Goal: Task Accomplishment & Management: Manage account settings

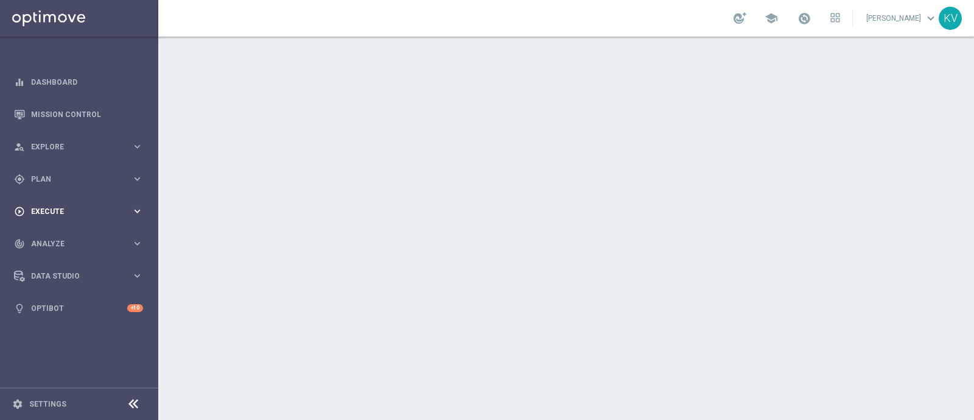
click at [89, 214] on span "Execute" at bounding box center [81, 211] width 100 height 7
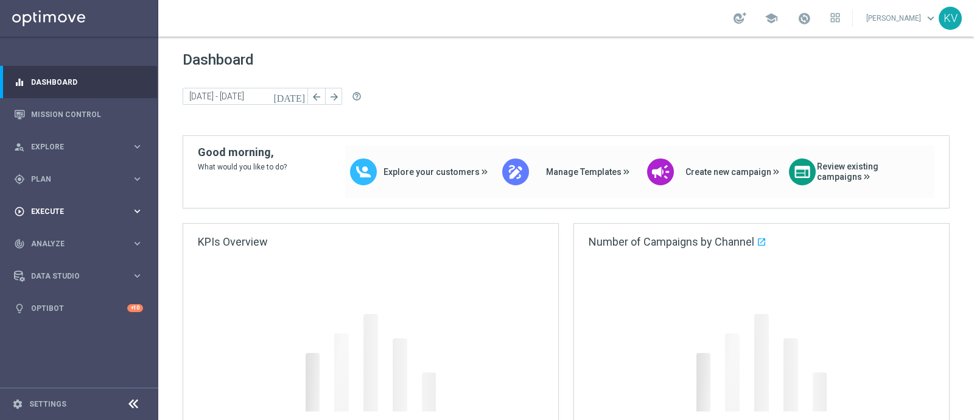
click at [58, 211] on span "Execute" at bounding box center [81, 211] width 100 height 7
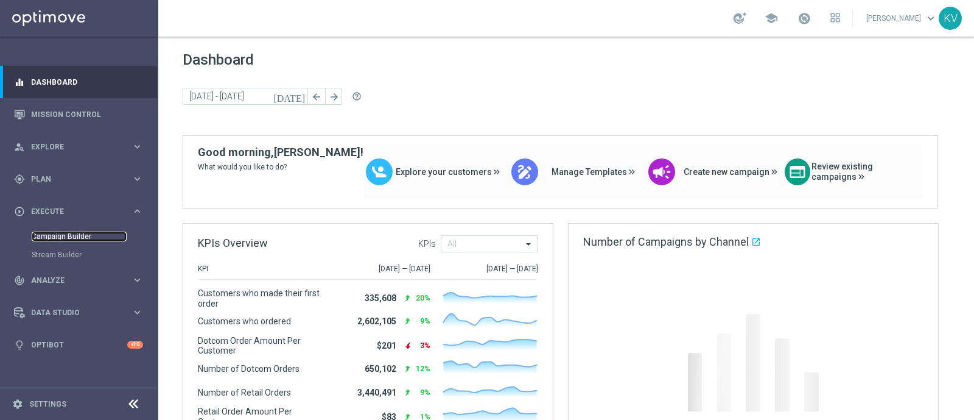
click at [62, 233] on link "Campaign Builder" at bounding box center [79, 236] width 95 height 10
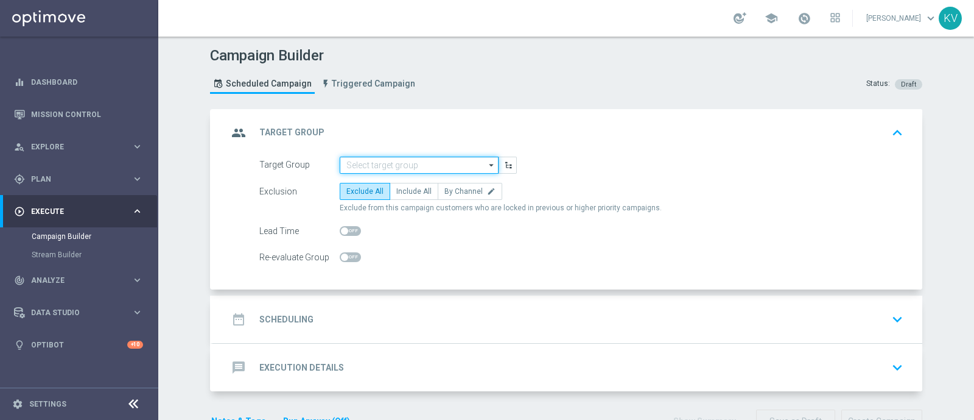
click at [370, 161] on input at bounding box center [419, 165] width 159 height 17
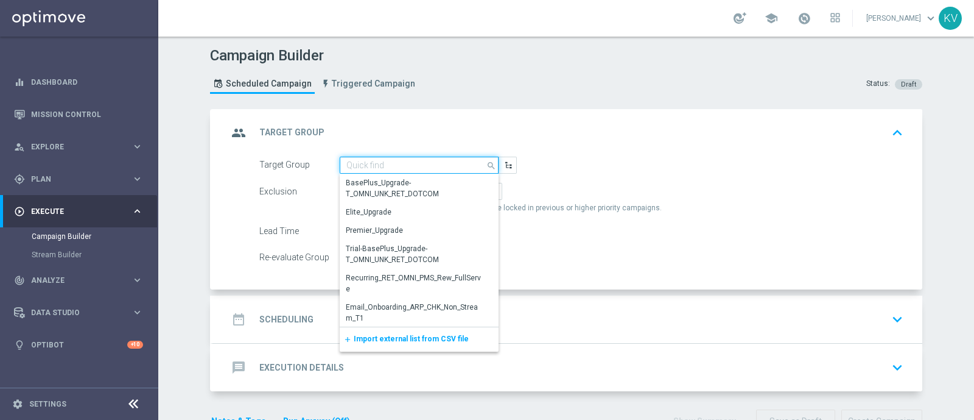
paste input "TUES_[PHONE_NUMBER]_SMS_RET_BTS"
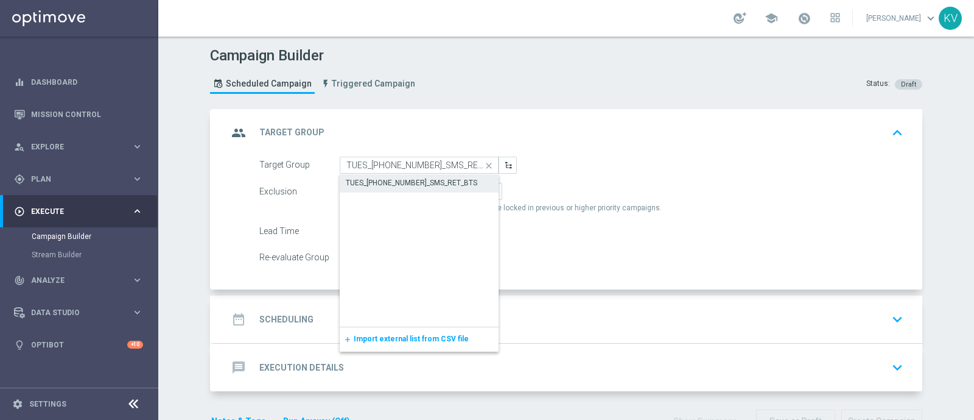
click at [393, 174] on div "TUES_[PHONE_NUMBER]_SMS_RET_BTS" at bounding box center [419, 182] width 159 height 17
type input "TUES_[PHONE_NUMBER]_SMS_RET_BTS"
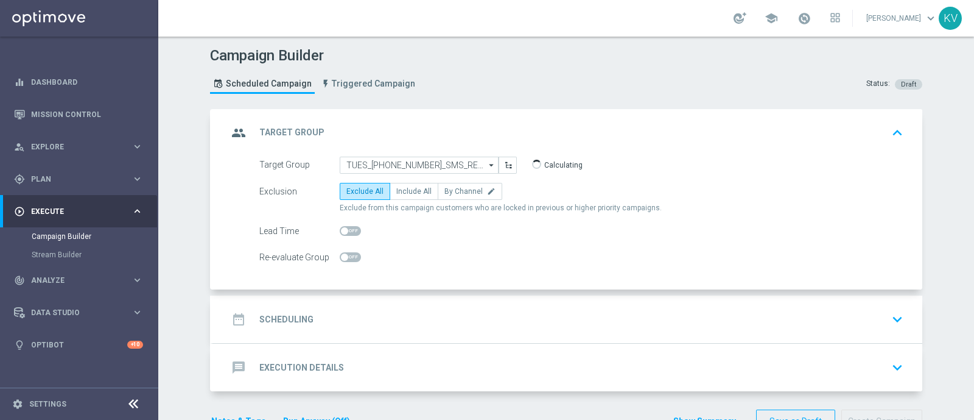
click at [389, 199] on div "Exclusion Exclude All Include All By Channel edit Exclude from this campaign cu…" at bounding box center [581, 198] width 644 height 30
click at [398, 197] on label "Include All" at bounding box center [414, 191] width 49 height 17
click at [398, 197] on input "Include All" at bounding box center [400, 193] width 8 height 8
radio input "true"
click at [384, 329] on div "date_range Scheduling keyboard_arrow_down" at bounding box center [568, 319] width 710 height 48
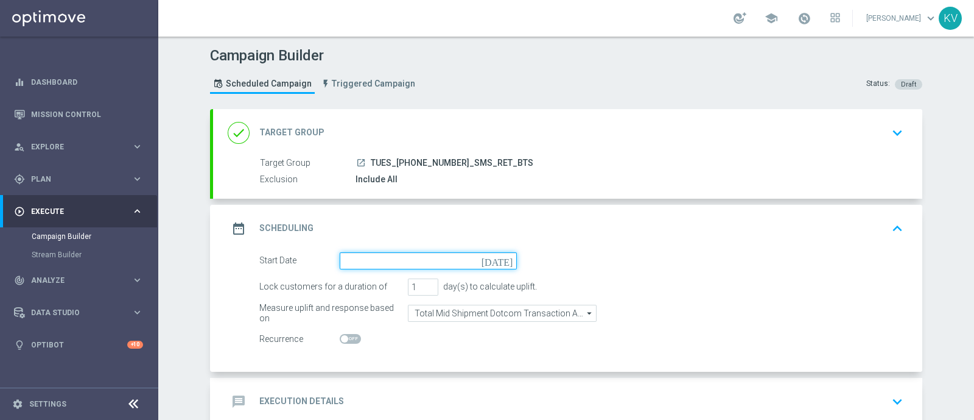
click at [357, 252] on input at bounding box center [428, 260] width 177 height 17
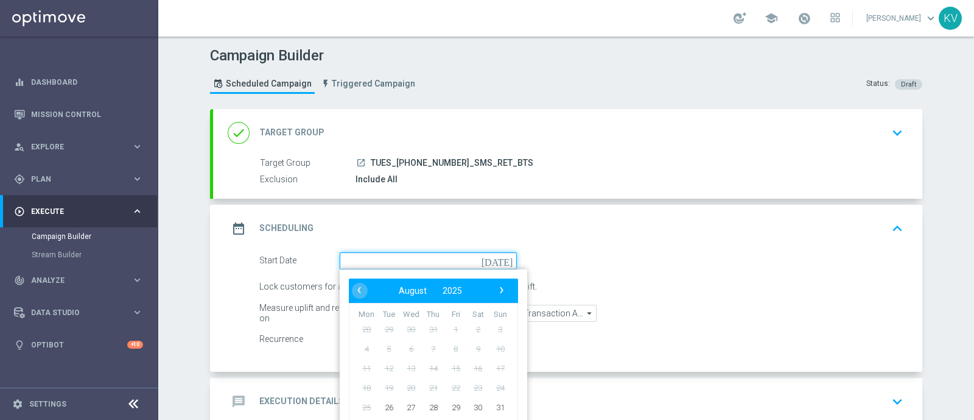
scroll to position [40, 0]
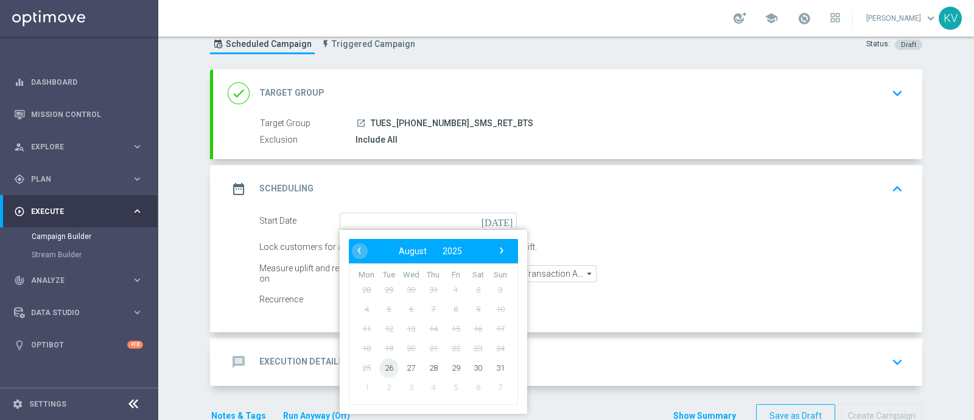
click at [381, 367] on span "26" at bounding box center [388, 367] width 19 height 19
type input "[DATE]"
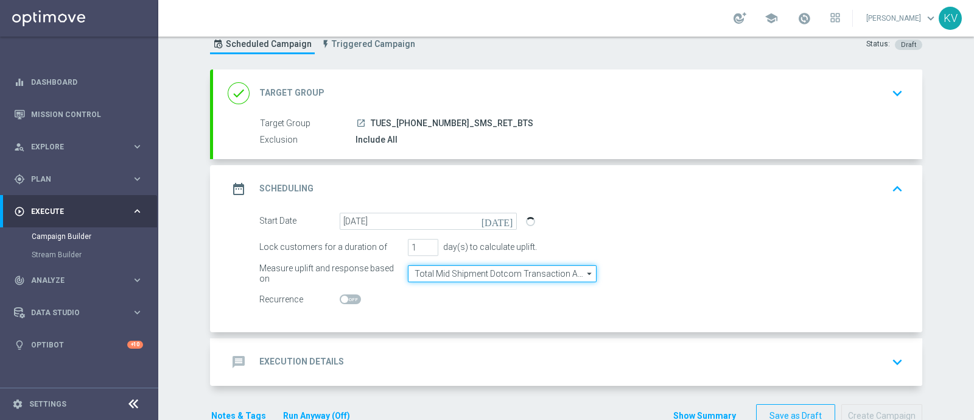
click at [441, 272] on input "Total Mid Shipment Dotcom Transaction Amount" at bounding box center [502, 273] width 189 height 17
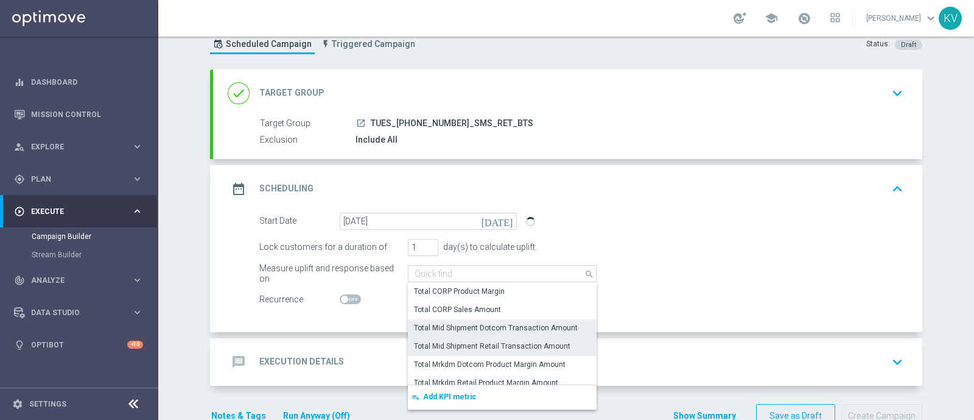
click at [449, 340] on div "Total Mid Shipment Retail Transaction Amount" at bounding box center [492, 345] width 157 height 11
type input "Total Mid Shipment Retail Transaction Amount"
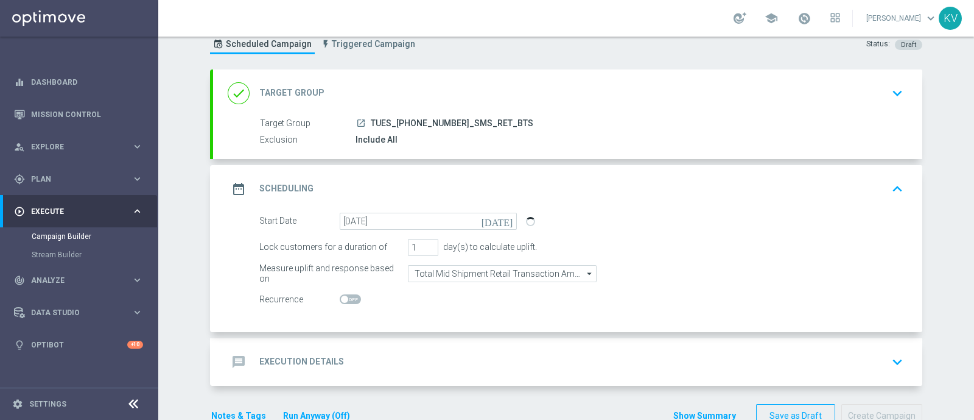
scroll to position [69, 0]
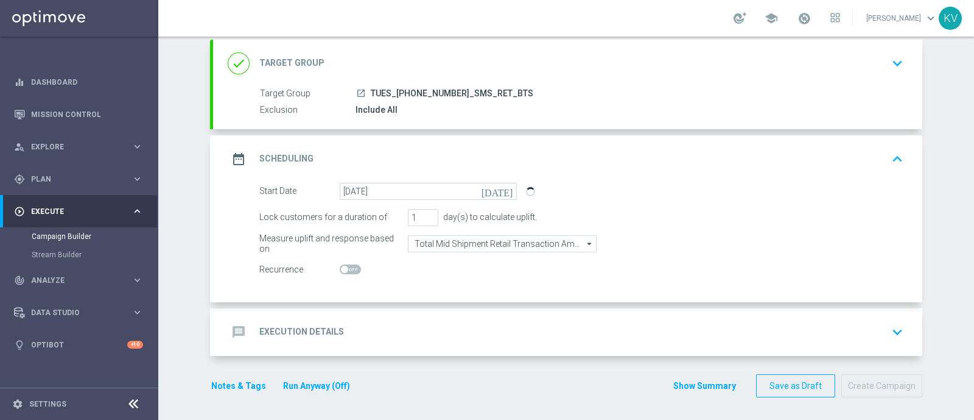
click at [384, 323] on div "message Execution Details keyboard_arrow_down" at bounding box center [568, 331] width 680 height 23
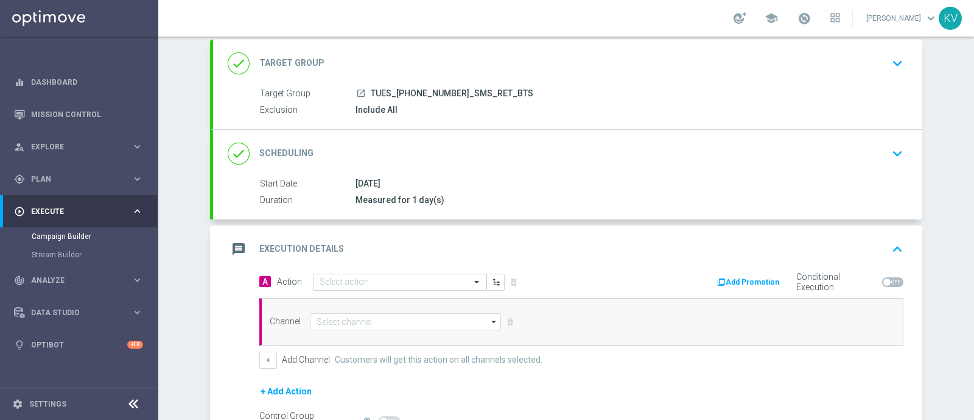
click at [341, 278] on input "text" at bounding box center [388, 282] width 136 height 10
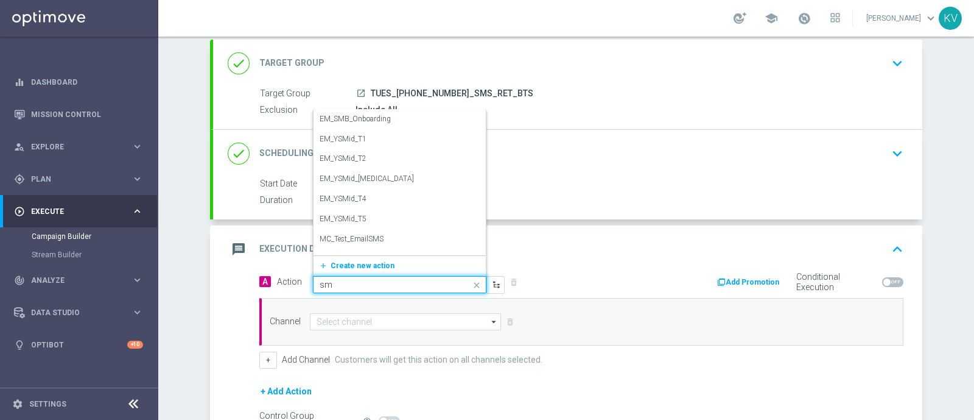
type input "sms"
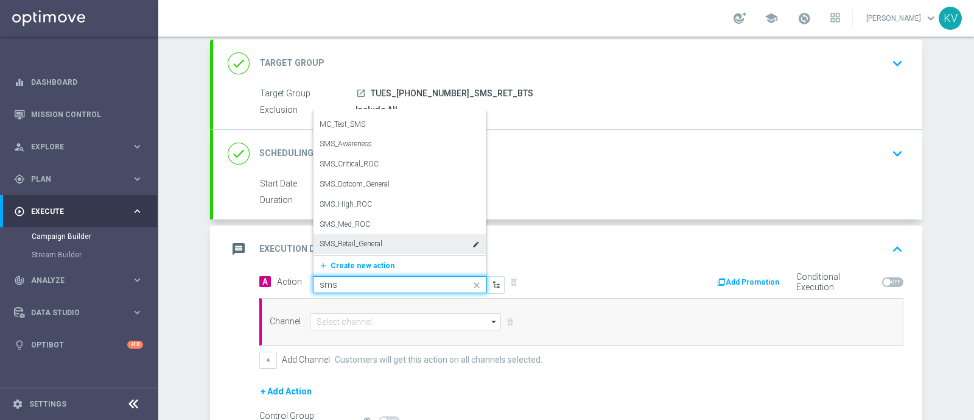
click at [376, 234] on div "SMS_Retail_General edit" at bounding box center [400, 244] width 160 height 20
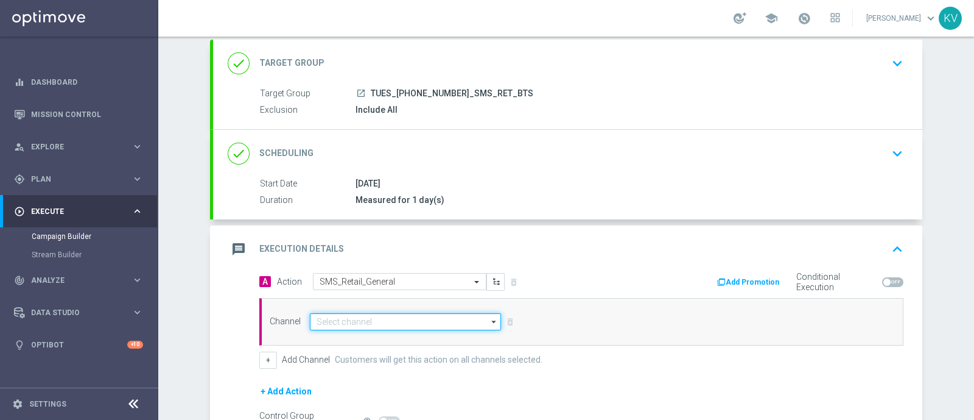
click at [366, 314] on input at bounding box center [405, 321] width 191 height 17
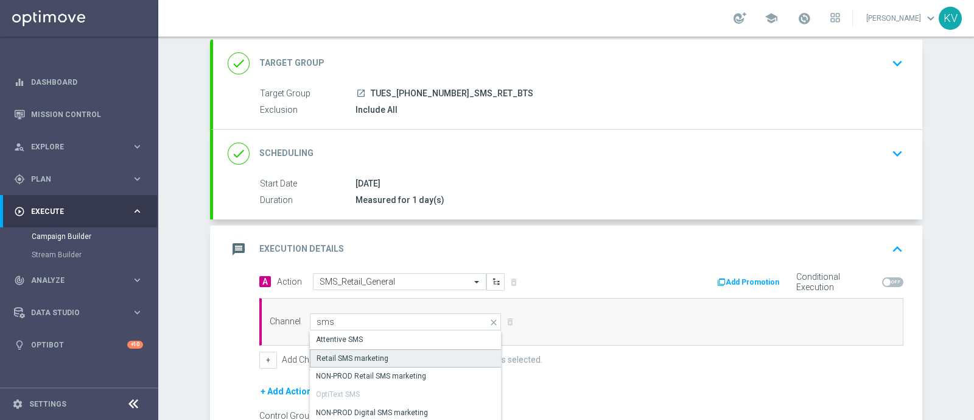
click at [383, 359] on div "Retail SMS marketing" at bounding box center [406, 358] width 192 height 18
type input "Retail SMS marketing"
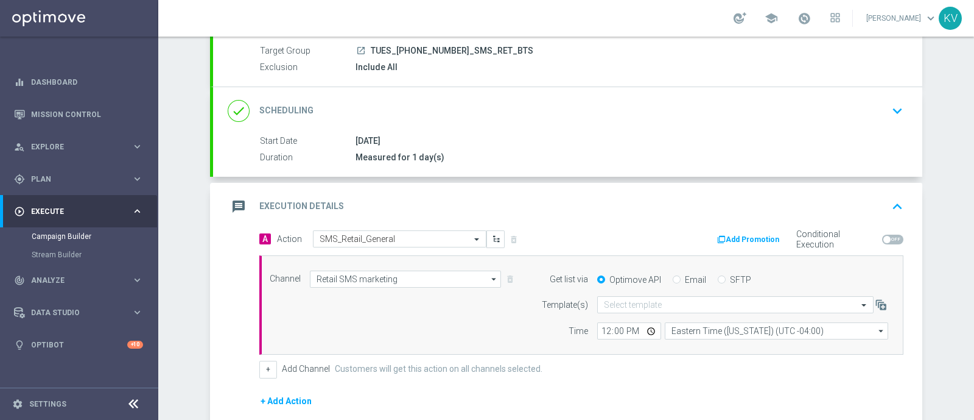
scroll to position [107, 0]
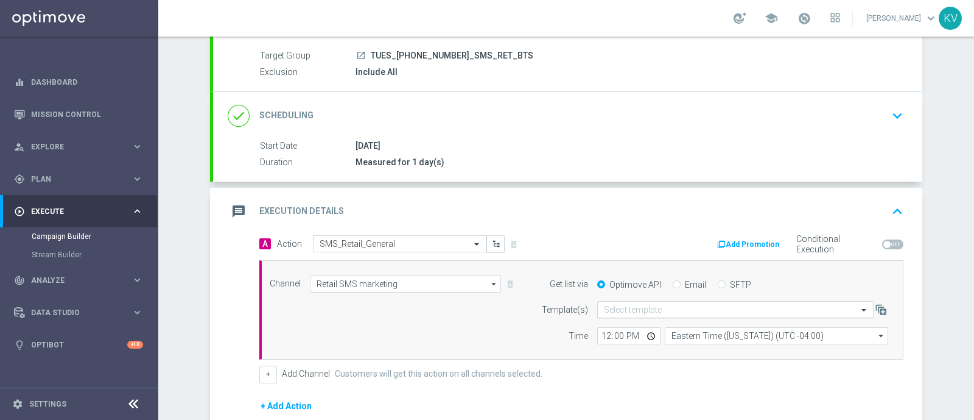
click at [682, 308] on input "text" at bounding box center [723, 310] width 239 height 10
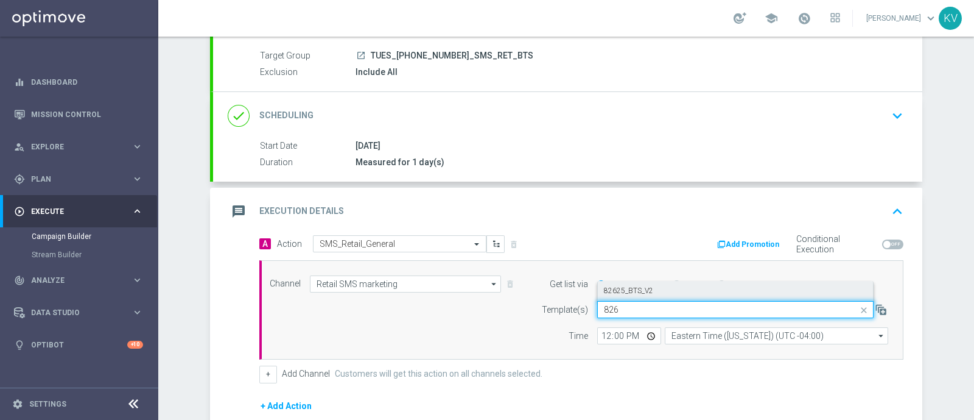
click at [680, 291] on div "82625_BTS_V2" at bounding box center [735, 291] width 263 height 20
type input "826"
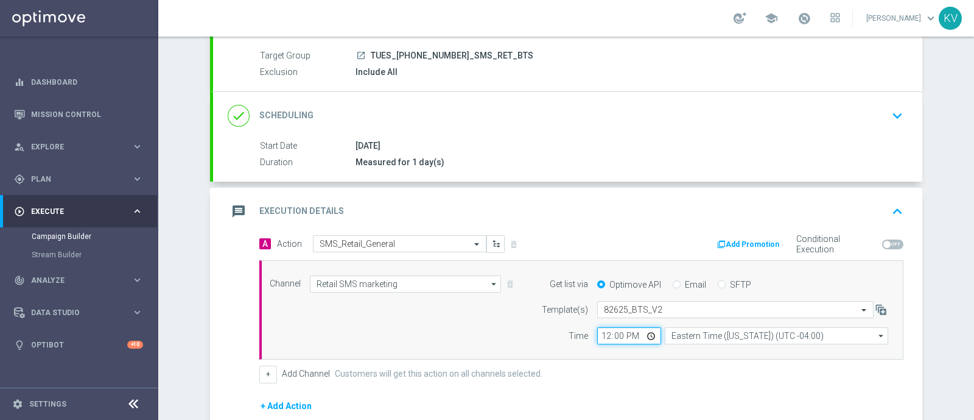
click at [598, 334] on input "12:00" at bounding box center [629, 335] width 64 height 17
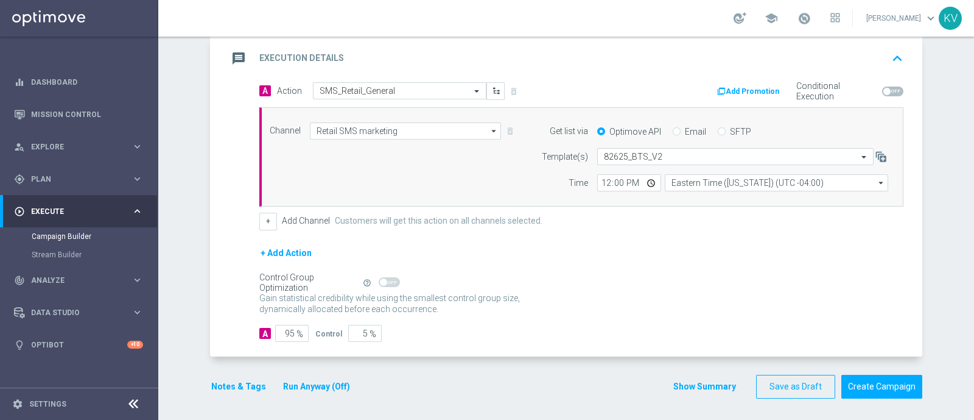
click at [228, 384] on button "Notes & Tags" at bounding box center [238, 386] width 57 height 15
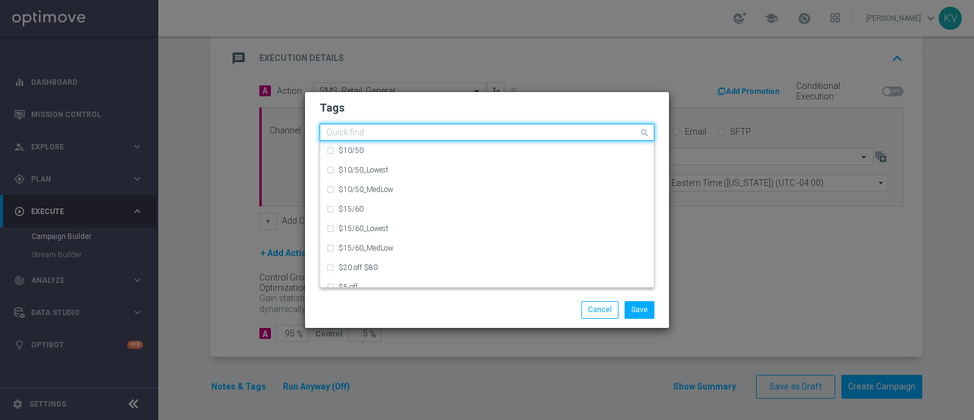
click at [351, 139] on div at bounding box center [482, 134] width 314 height 12
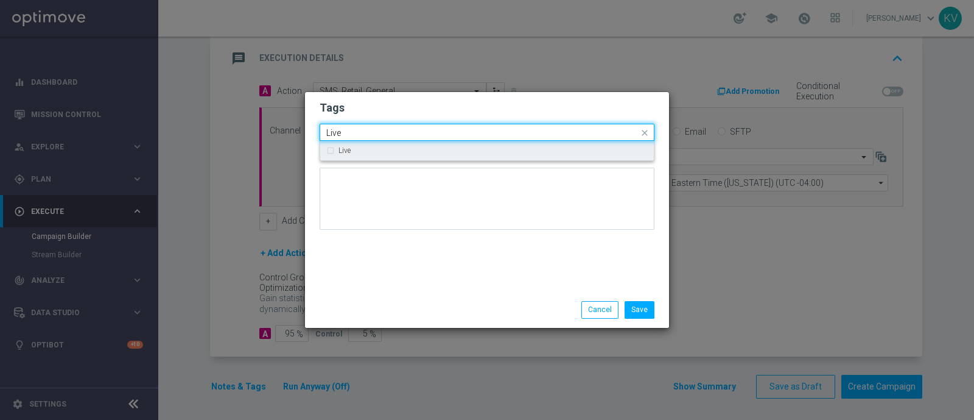
click at [363, 155] on div "Live" at bounding box center [487, 150] width 322 height 19
type input "Live"
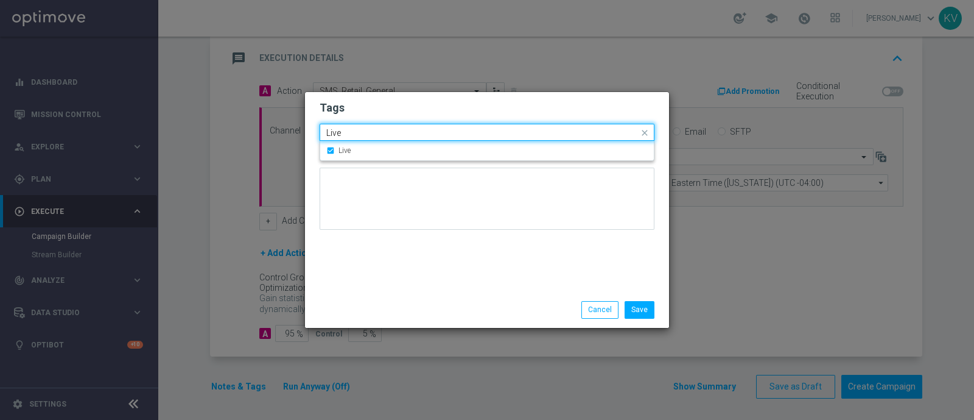
click at [350, 135] on input "Live" at bounding box center [482, 133] width 312 height 10
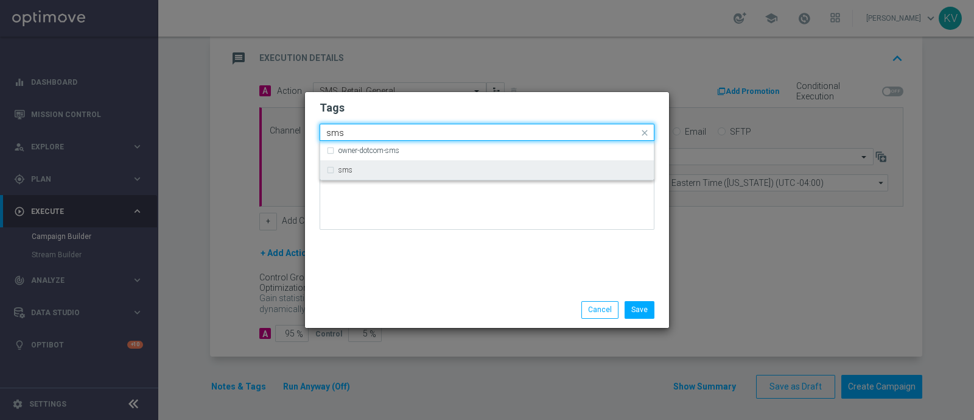
click at [367, 167] on div "sms" at bounding box center [493, 169] width 309 height 7
type input "sms"
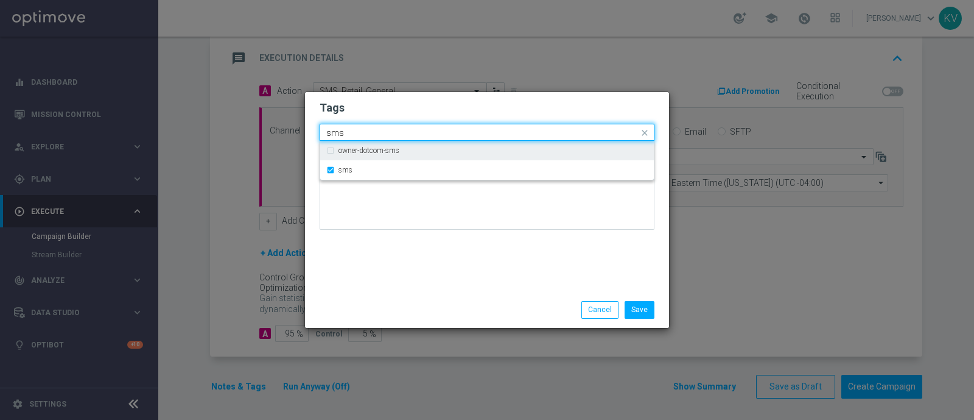
click at [358, 128] on input "sms" at bounding box center [482, 133] width 312 height 10
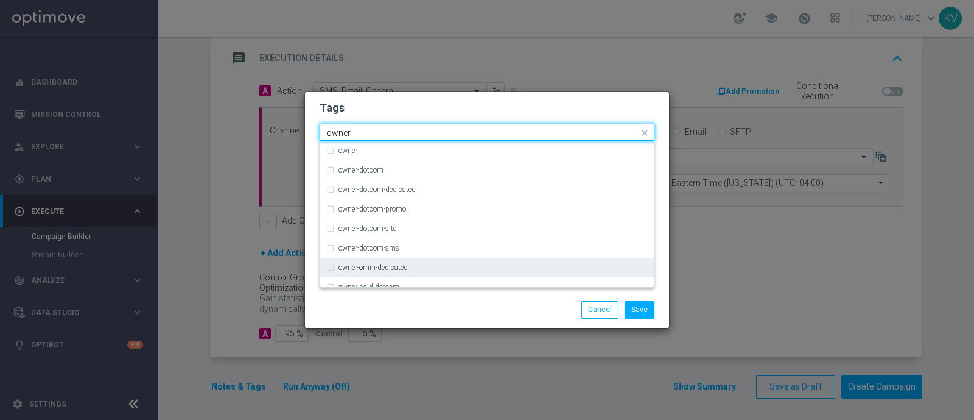
scroll to position [47, 0]
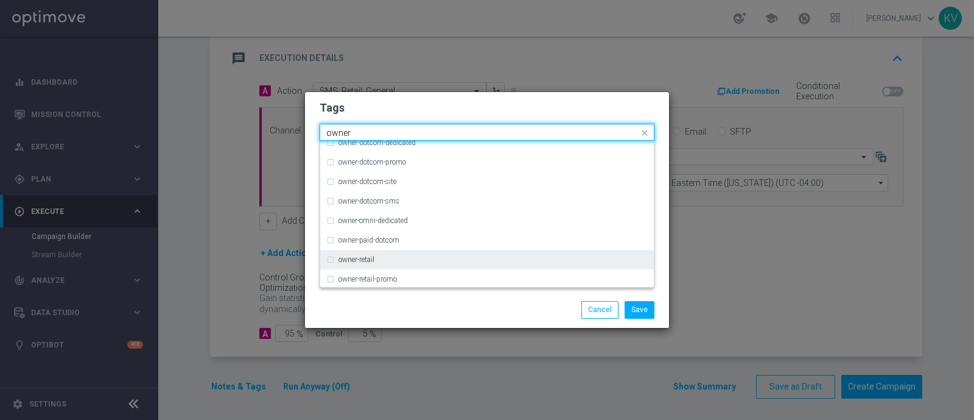
click at [418, 261] on div "owner-retail" at bounding box center [493, 259] width 309 height 7
type input "owner"
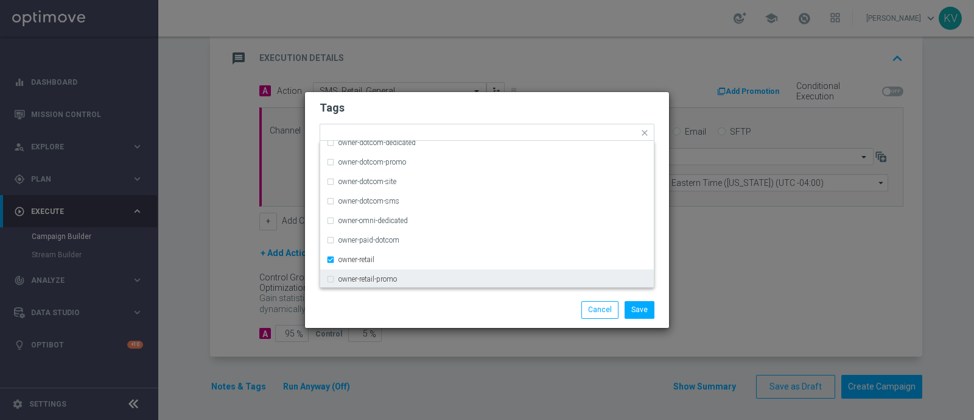
click at [418, 303] on div "Save Cancel" at bounding box center [487, 309] width 353 height 17
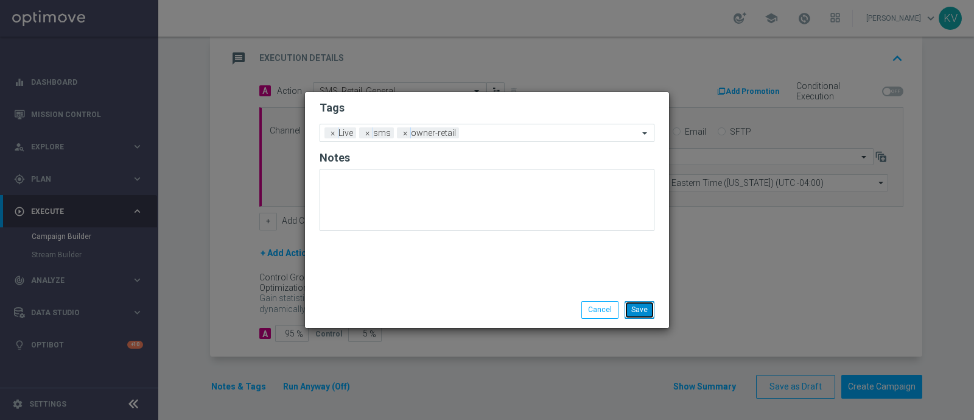
click at [650, 310] on button "Save" at bounding box center [640, 309] width 30 height 17
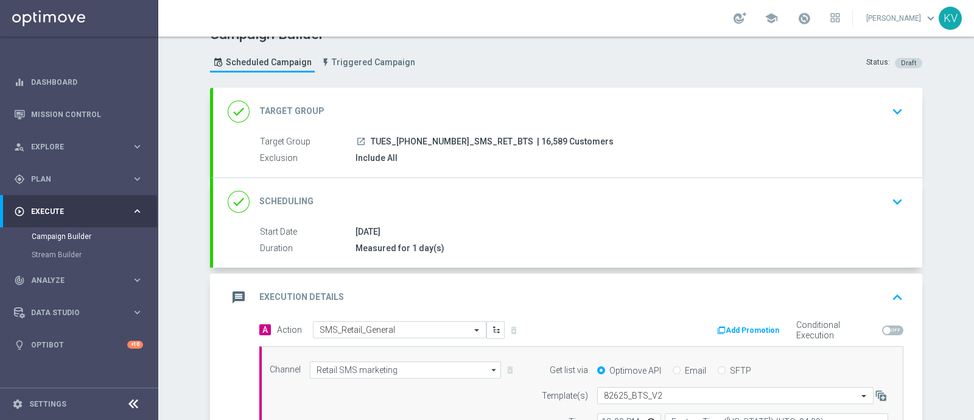
scroll to position [260, 0]
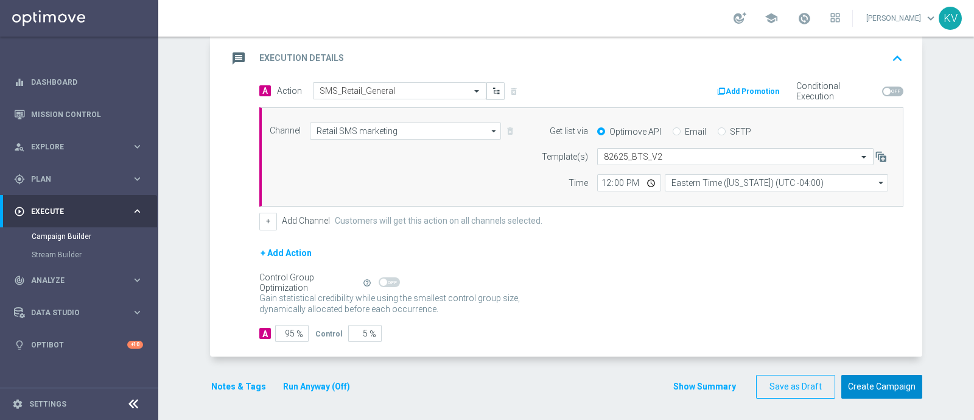
click at [857, 383] on button "Create Campaign" at bounding box center [882, 387] width 81 height 24
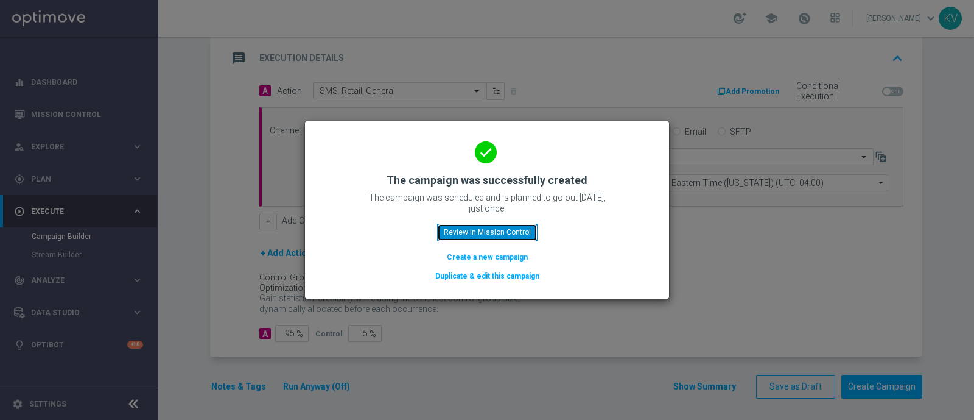
click at [484, 238] on button "Review in Mission Control" at bounding box center [487, 232] width 100 height 17
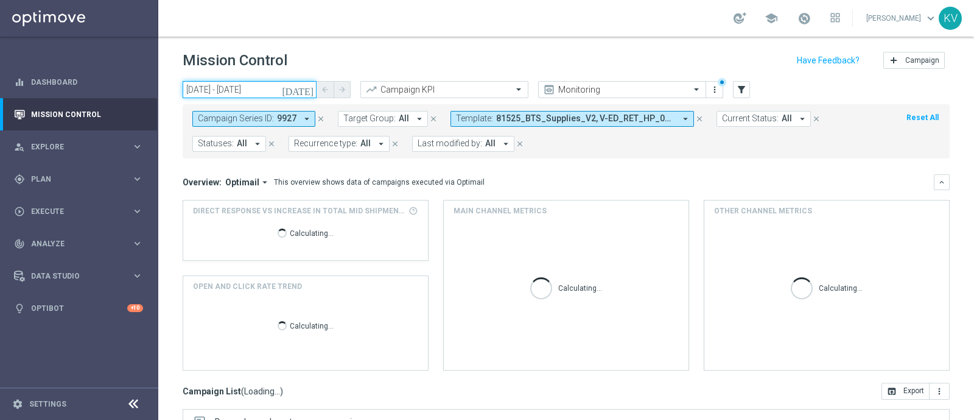
click at [238, 90] on input "[DATE] - [DATE]" at bounding box center [250, 89] width 134 height 17
click at [270, 93] on input "[DATE] - [DATE]" at bounding box center [250, 89] width 134 height 17
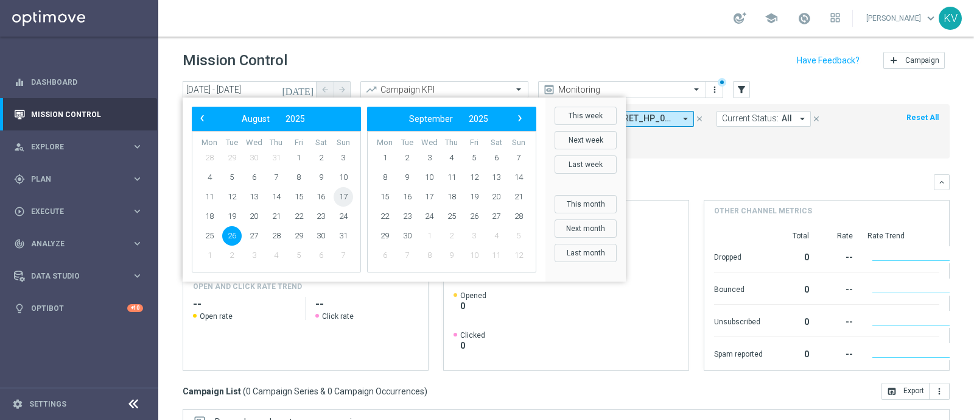
click at [341, 199] on span "17" at bounding box center [343, 196] width 19 height 19
type input "[DATE] - [DATE]"
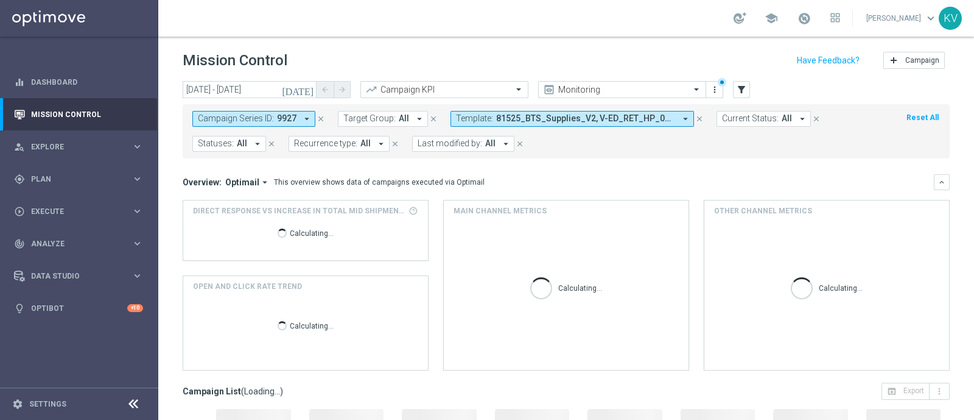
click at [301, 115] on icon "arrow_drop_down" at bounding box center [306, 118] width 11 height 11
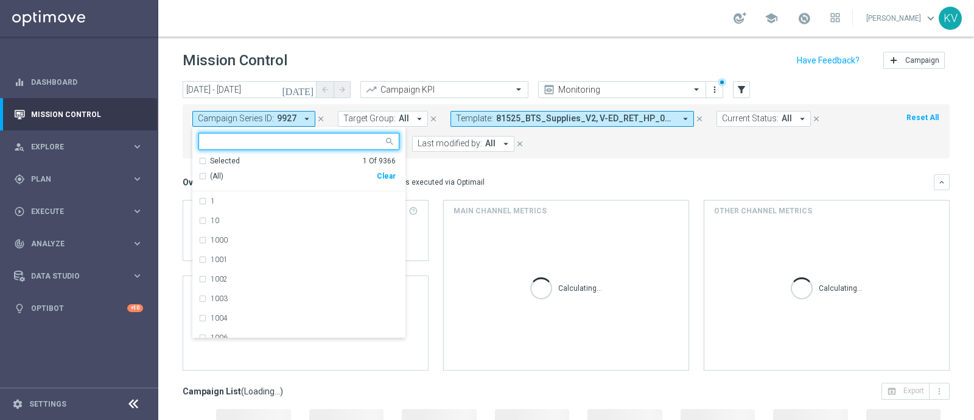
click at [0, 0] on div "Clear" at bounding box center [0, 0] width 0 height 0
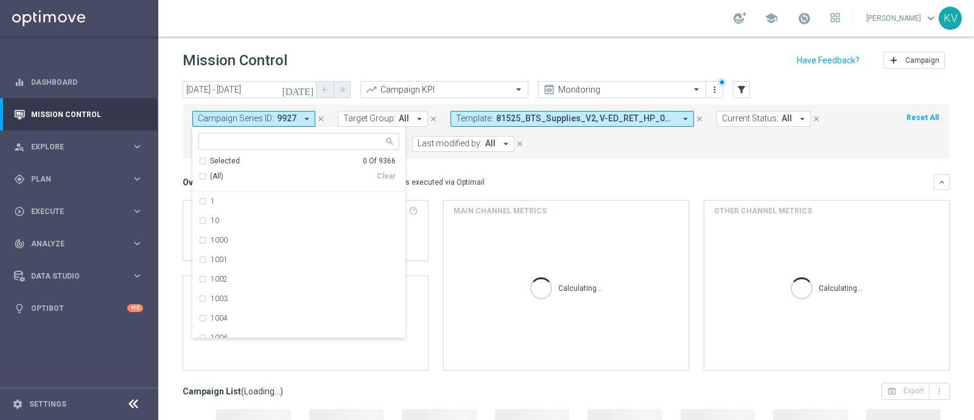
click at [579, 149] on form "Campaign Series ID: 9927 arrow_drop_down Selected 0 Of 9366 (All) Clear 1 10 10…" at bounding box center [539, 131] width 694 height 41
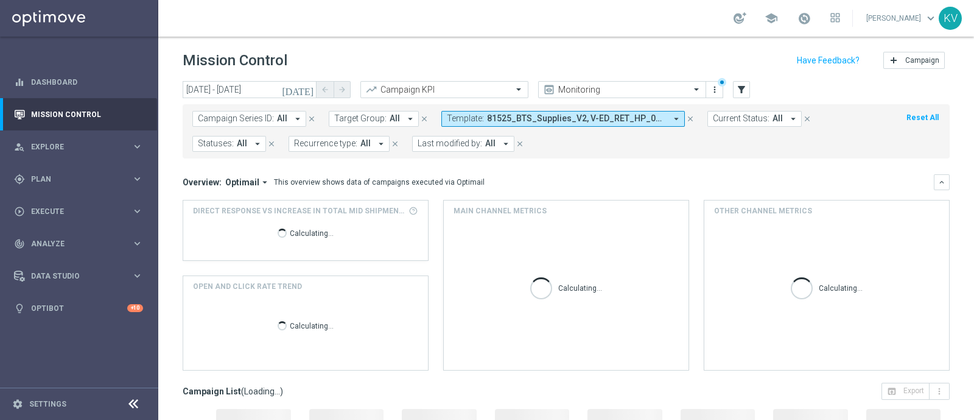
click at [507, 111] on button "Template: 81525_BTS_Supplies_V2, V-ED_RET_HP_08262025_HPVendorFunded arrow_drop…" at bounding box center [564, 119] width 244 height 16
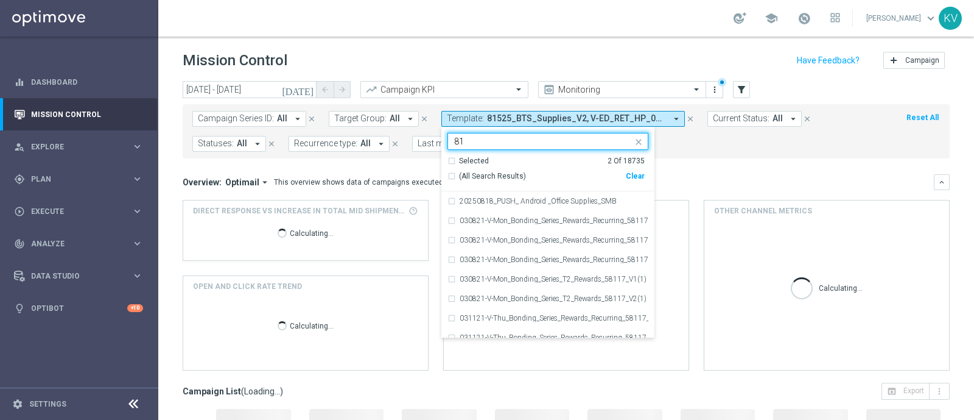
type input "8"
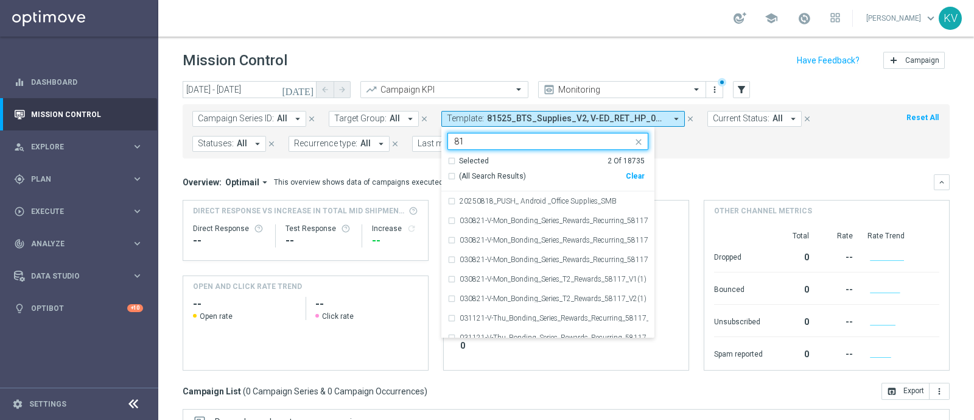
type input "8"
type input "0"
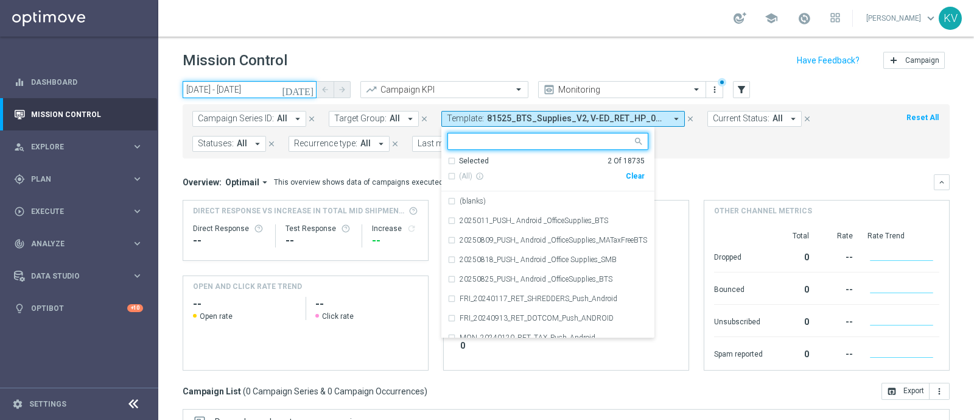
click at [247, 90] on input "[DATE] - [DATE]" at bounding box center [250, 89] width 134 height 17
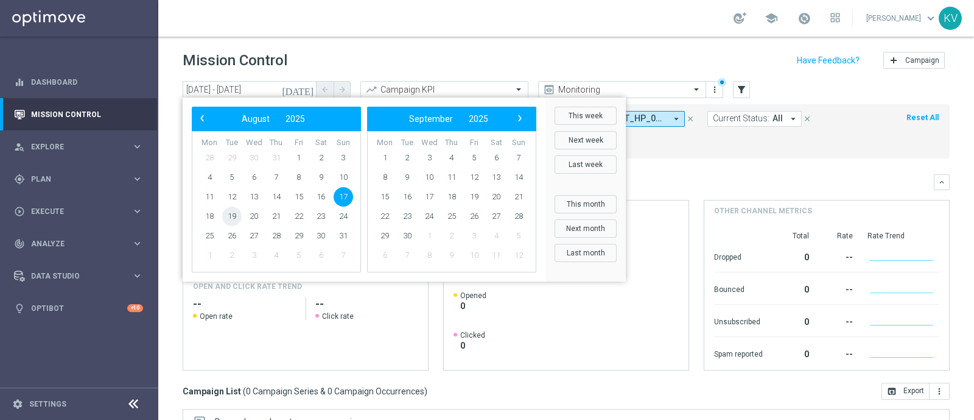
click at [234, 216] on span "19" at bounding box center [231, 215] width 19 height 19
type input "[DATE] - [DATE]"
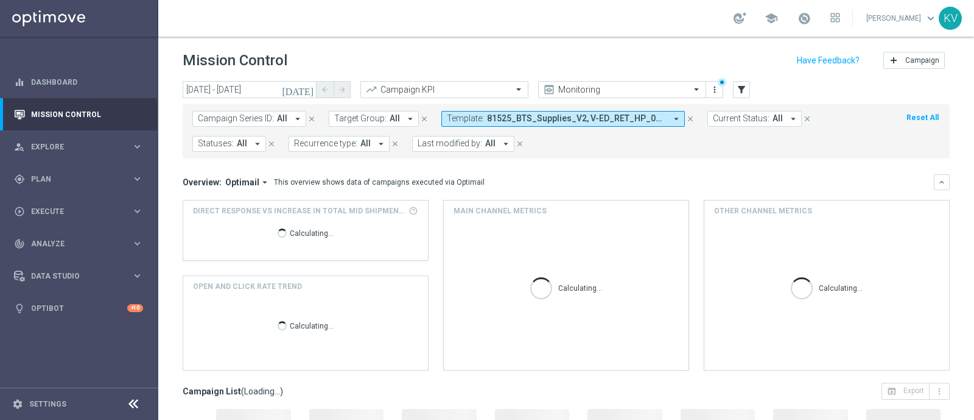
click at [518, 111] on button "Template: 81525_BTS_Supplies_V2, V-ED_RET_HP_08262025_HPVendorFunded arrow_drop…" at bounding box center [564, 119] width 244 height 16
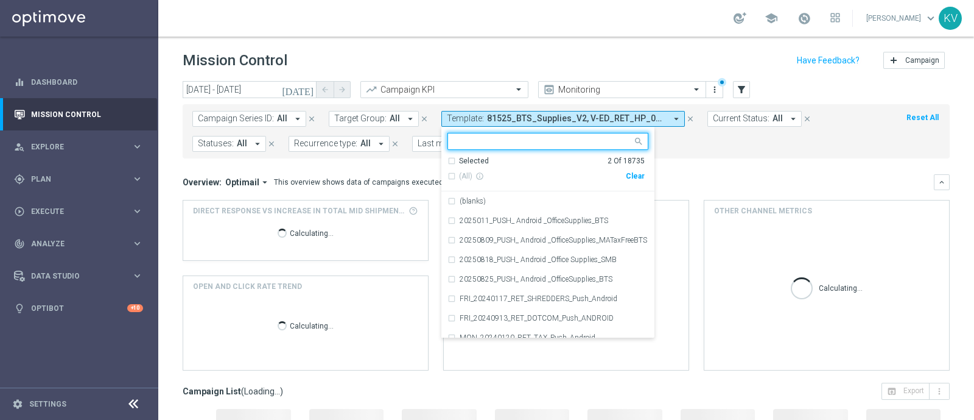
click at [0, 0] on div "Clear" at bounding box center [0, 0] width 0 height 0
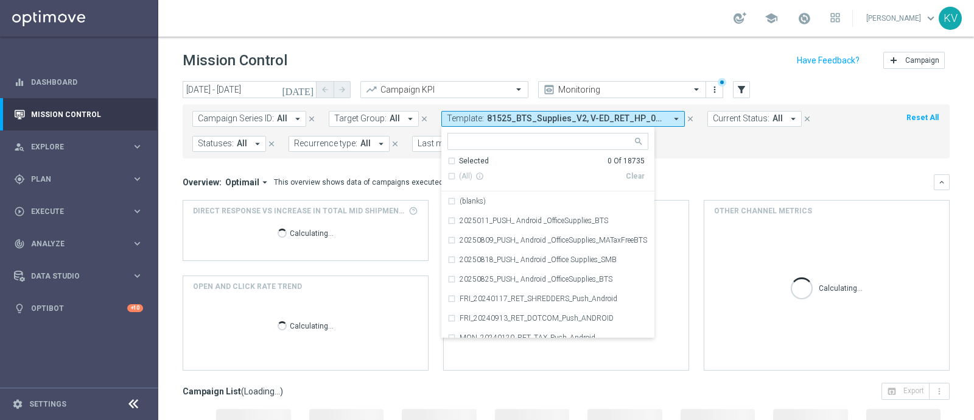
click at [669, 179] on div "Overview: Optimail arrow_drop_down This overview shows data of campaigns execut…" at bounding box center [559, 182] width 752 height 11
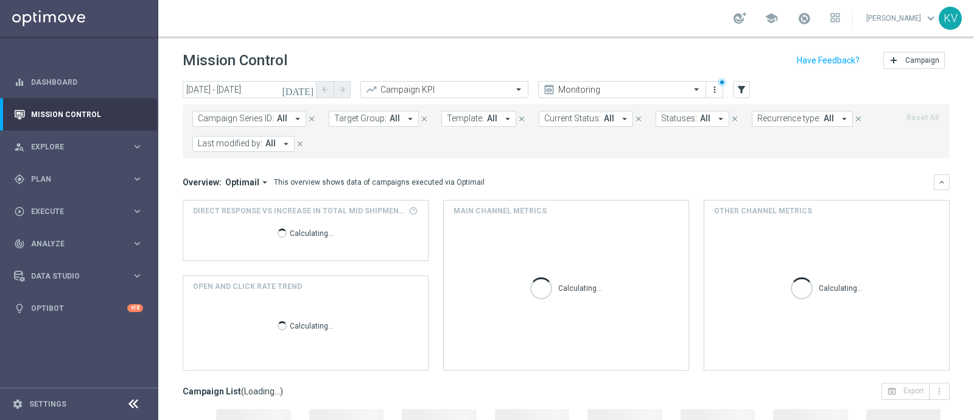
click at [481, 121] on button "Template: All arrow_drop_down" at bounding box center [479, 119] width 75 height 16
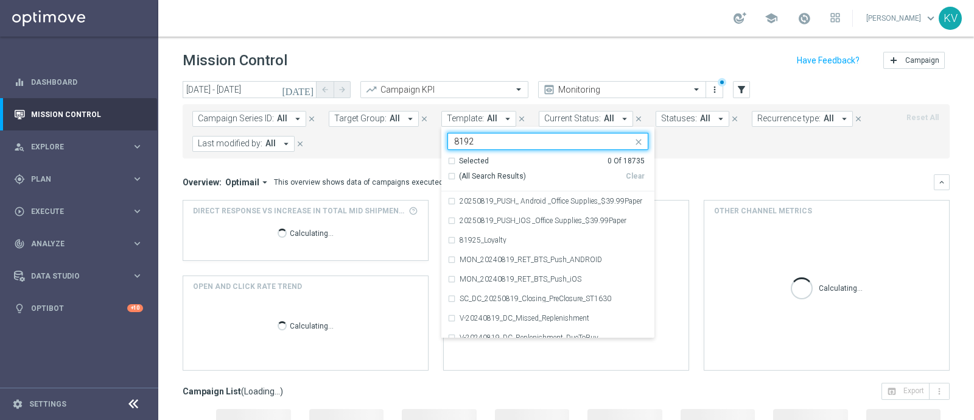
type input "81925"
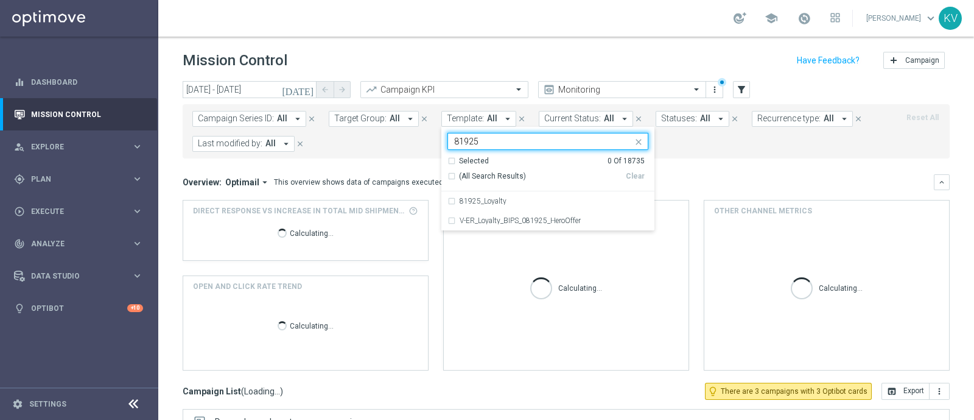
click at [509, 199] on div "81925_Loyalty" at bounding box center [554, 200] width 189 height 7
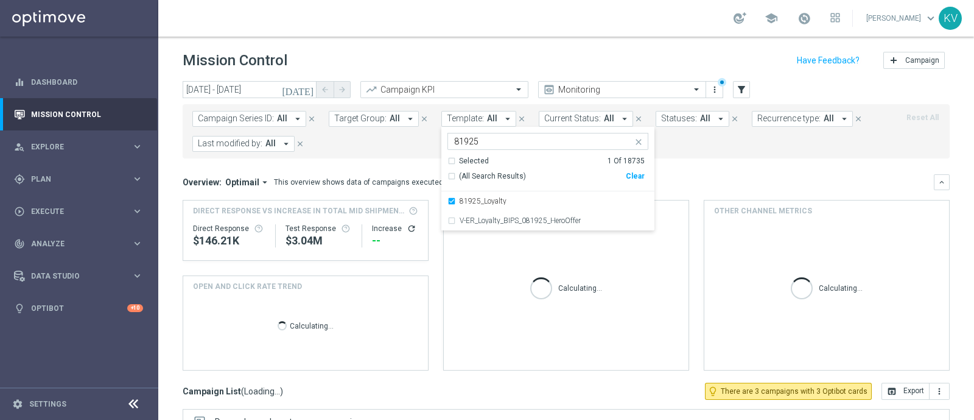
click at [729, 171] on mini-dashboard "Overview: Optimail arrow_drop_down This overview shows data of campaigns execut…" at bounding box center [566, 270] width 767 height 224
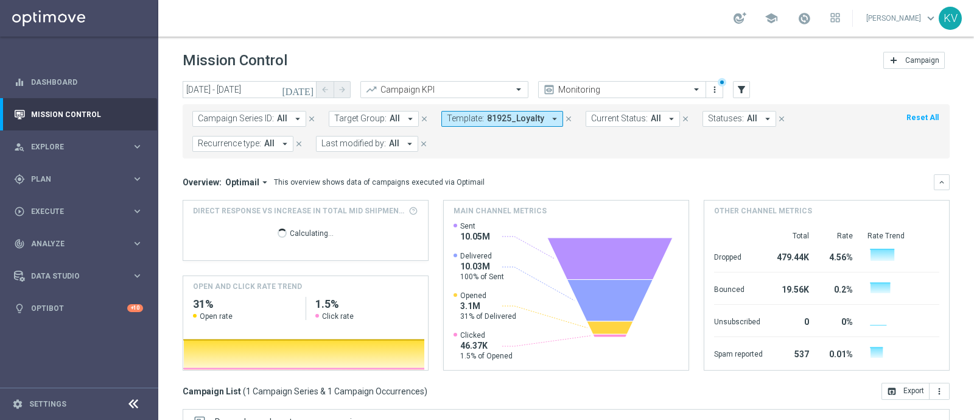
scroll to position [213, 0]
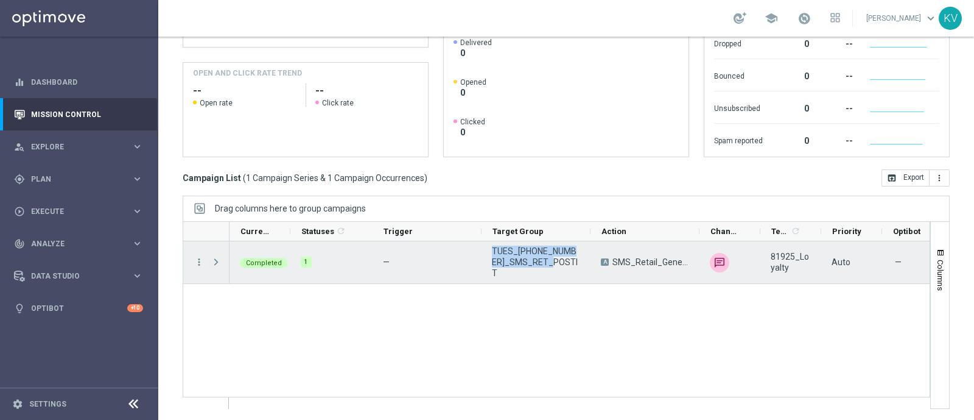
drag, startPoint x: 524, startPoint y: 263, endPoint x: 492, endPoint y: 255, distance: 34.0
click at [492, 255] on div "TUES_[PHONE_NUMBER]_SMS_RET_POSTIT" at bounding box center [536, 262] width 109 height 42
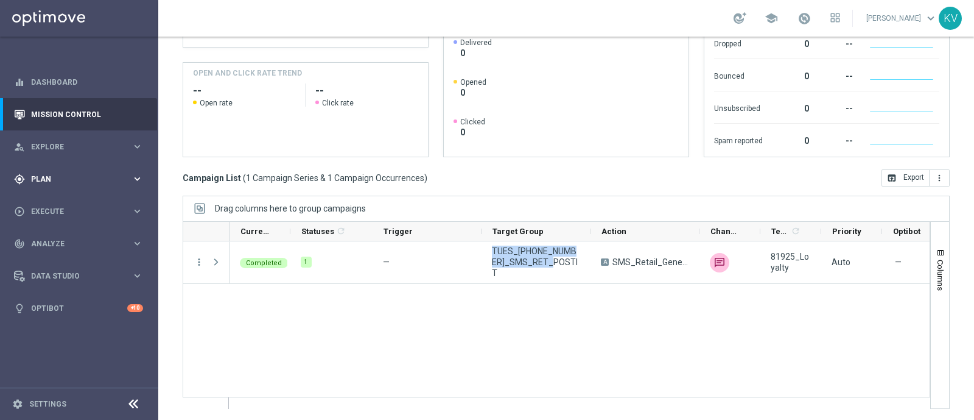
click at [71, 186] on div "gps_fixed Plan keyboard_arrow_right" at bounding box center [78, 179] width 157 height 32
click at [69, 197] on div "Target Groups" at bounding box center [94, 204] width 125 height 18
click at [69, 202] on link "Target Groups" at bounding box center [79, 204] width 95 height 10
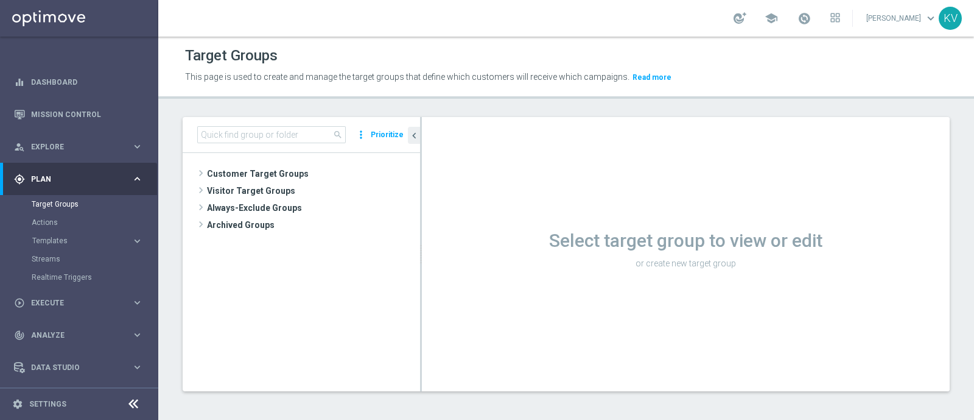
click at [220, 144] on div "search more_vert Prioritize" at bounding box center [302, 135] width 238 height 36
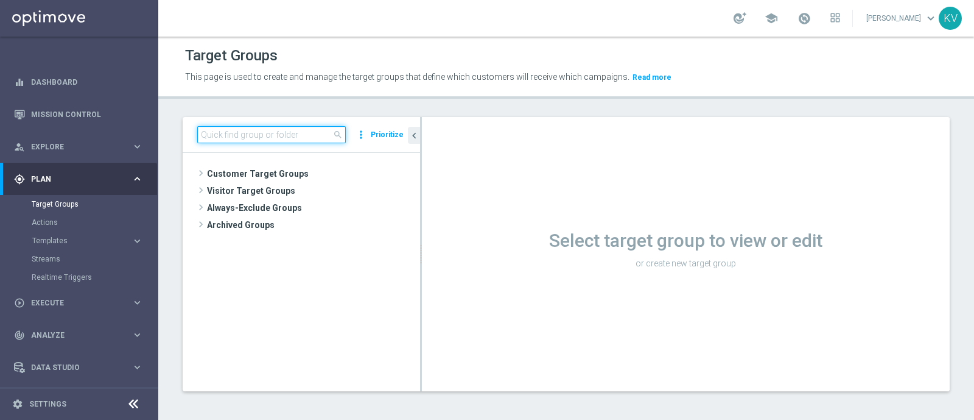
click at [238, 133] on input at bounding box center [271, 134] width 149 height 17
paste input "TUES_[PHONE_NUMBER]_SMS_RET_POSTIT"
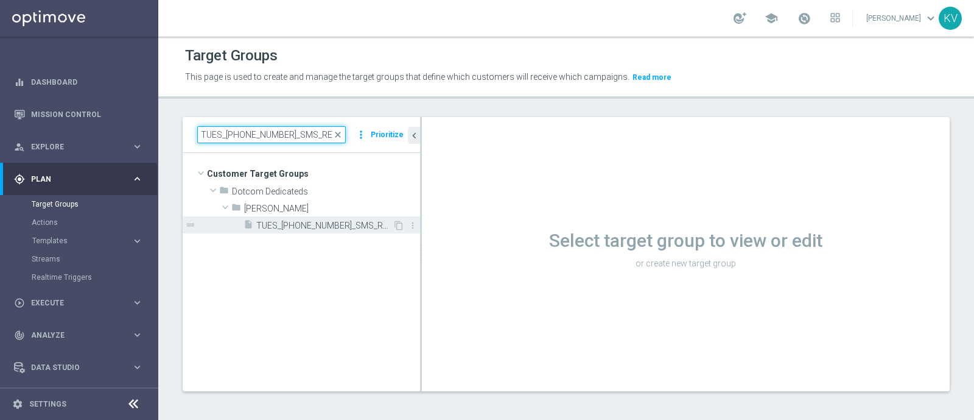
type input "TUES_[PHONE_NUMBER]_SMS_RET_POSTIT"
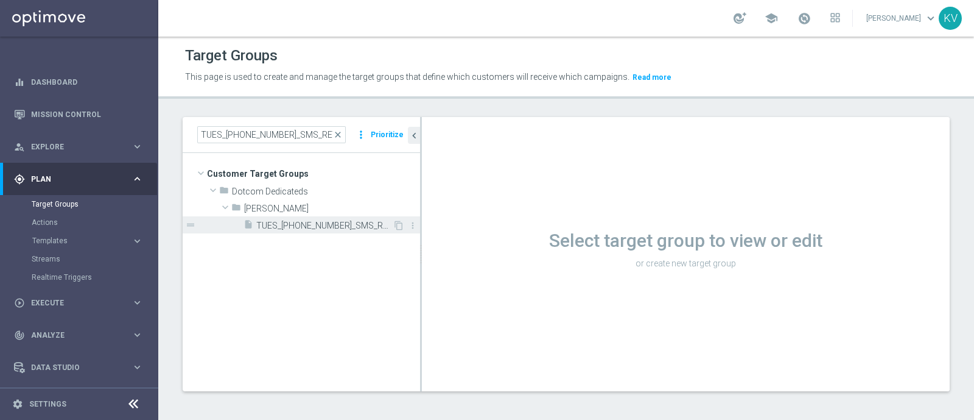
click at [297, 223] on span "TUES_[PHONE_NUMBER]_SMS_RET_POSTIT" at bounding box center [324, 225] width 136 height 10
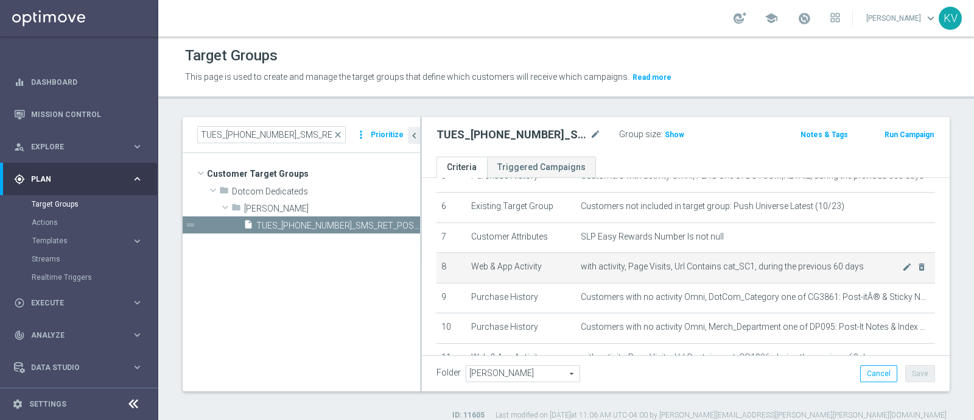
scroll to position [180, 0]
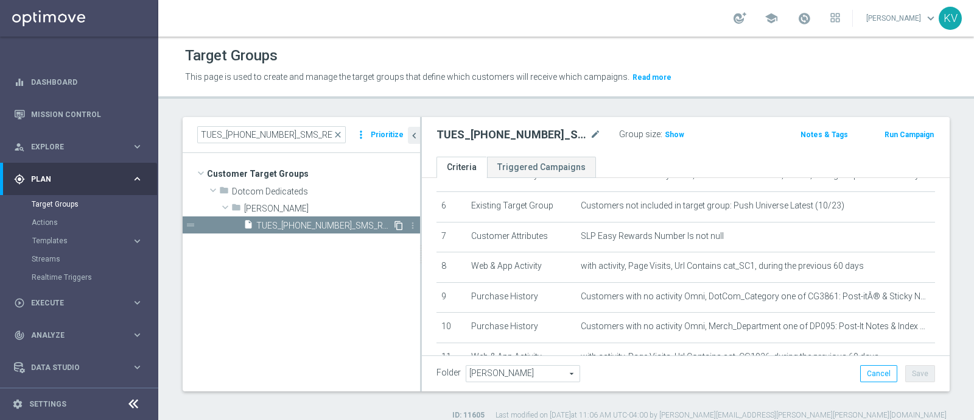
click at [397, 221] on icon "content_copy" at bounding box center [399, 225] width 10 height 10
click at [416, 224] on icon "more_vert" at bounding box center [413, 225] width 10 height 10
click at [447, 260] on span "Delete" at bounding box center [447, 259] width 26 height 9
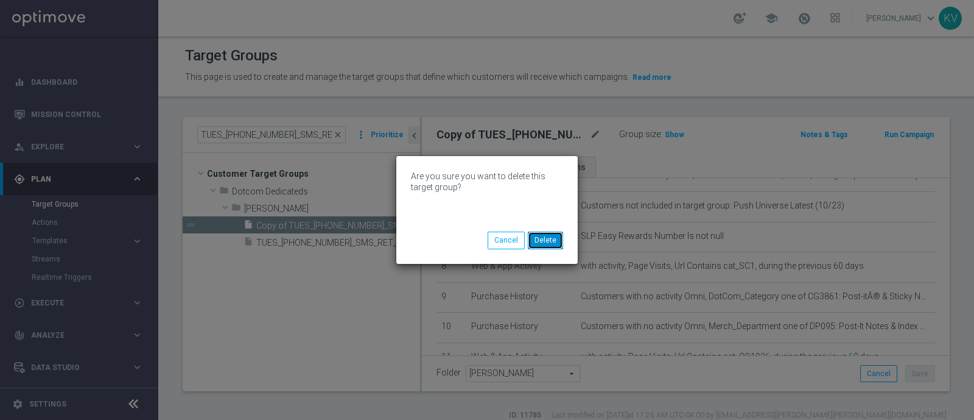
click at [541, 242] on button "Delete" at bounding box center [545, 239] width 35 height 17
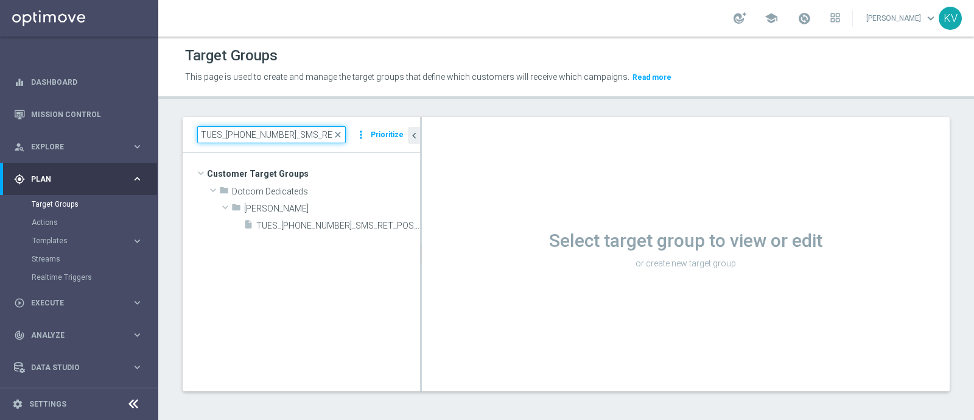
click at [252, 130] on input "TUES_[PHONE_NUMBER]_SMS_RET_POSTIT" at bounding box center [271, 134] width 149 height 17
paste input "SLP_20250731_Loyalty_Offer_Final_Reminder"
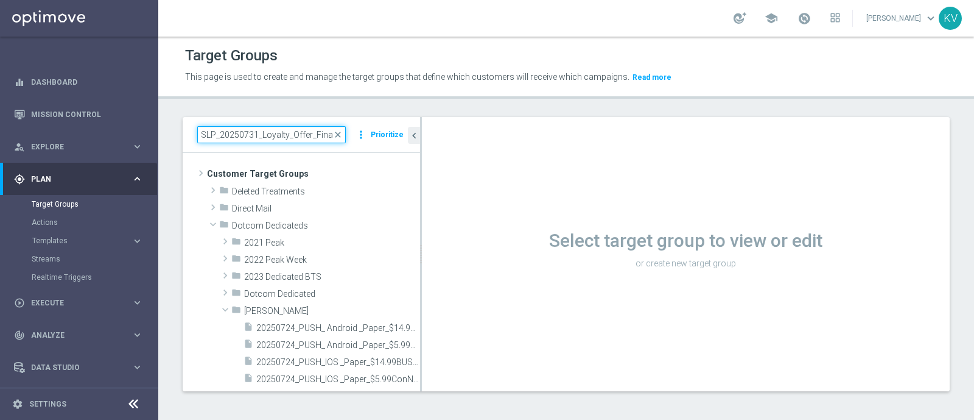
scroll to position [0, 34]
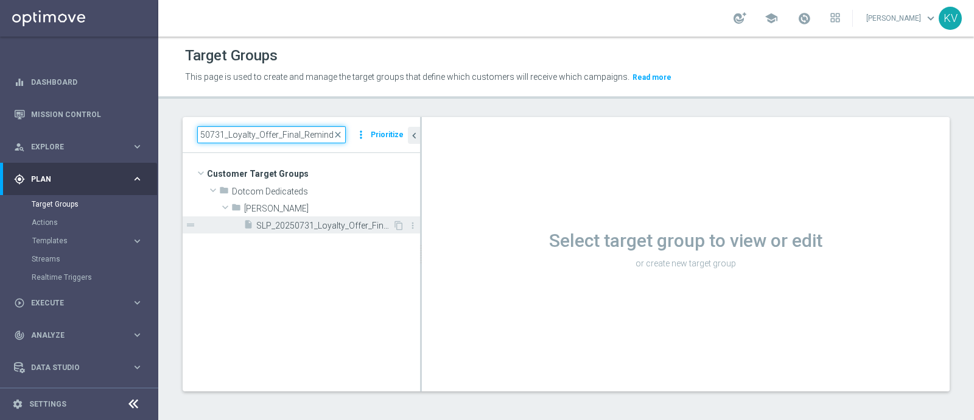
type input "SLP_20250731_Loyalty_Offer_Final_Reminder"
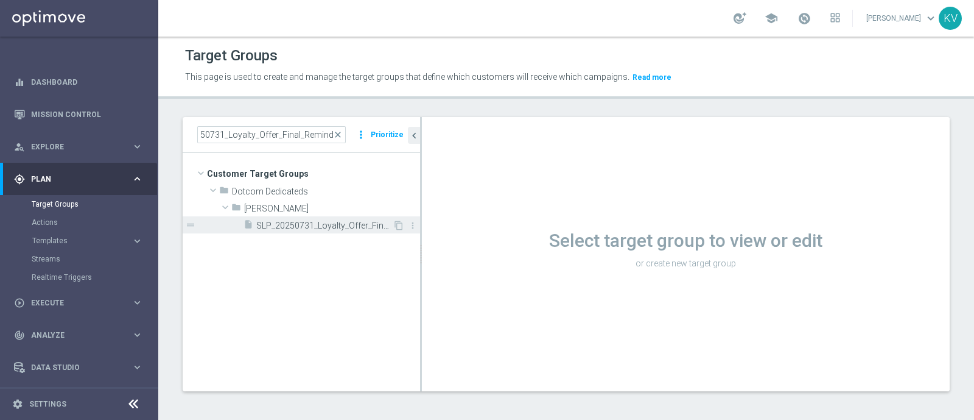
click at [315, 226] on span "SLP_20250731_Loyalty_Offer_Final_Reminder" at bounding box center [324, 225] width 136 height 10
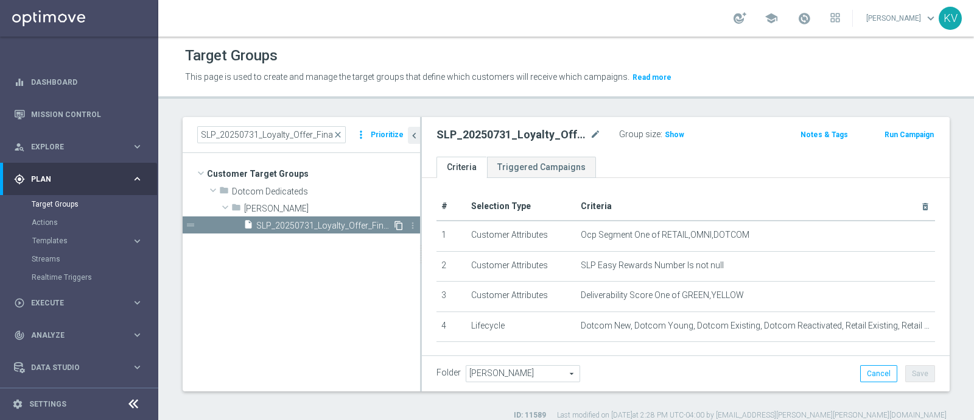
click at [398, 223] on icon "content_copy" at bounding box center [399, 225] width 10 height 10
click at [602, 132] on div "Copy of SLP_20250731_Loyalty_Offer_Final_Reminder mode_edit" at bounding box center [528, 134] width 183 height 17
click at [597, 132] on icon "mode_edit" at bounding box center [595, 134] width 11 height 15
click at [454, 129] on input "Copy of SLP_20250731_Loyalty_Offer_Final_Reminder" at bounding box center [519, 135] width 164 height 17
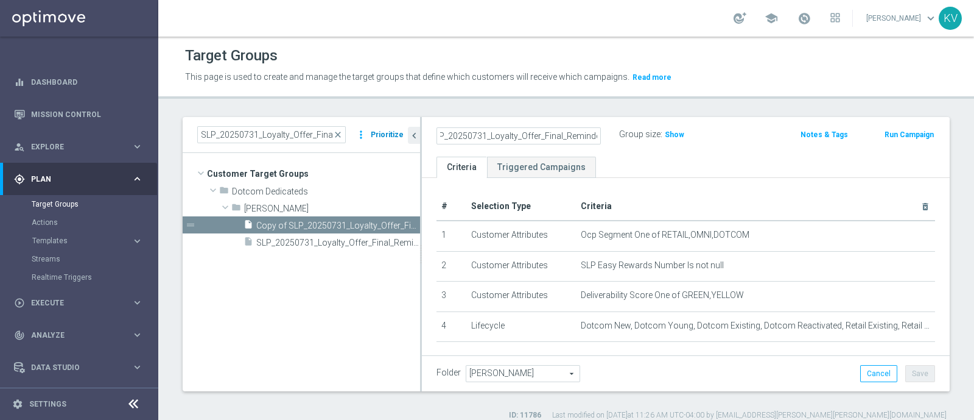
drag, startPoint x: 442, startPoint y: 138, endPoint x: 403, endPoint y: 128, distance: 40.2
click at [403, 128] on as-split "SLP_20250731_Loyalty_Offer_Final_Reminder close more_vert Prioritize Customer T…" at bounding box center [566, 254] width 767 height 274
drag, startPoint x: 478, startPoint y: 133, endPoint x: 393, endPoint y: 123, distance: 85.8
click at [393, 123] on as-split "SLP_20250731_Loyalty_Offer_Final_Reminder close more_vert Prioritize Customer T…" at bounding box center [566, 254] width 767 height 274
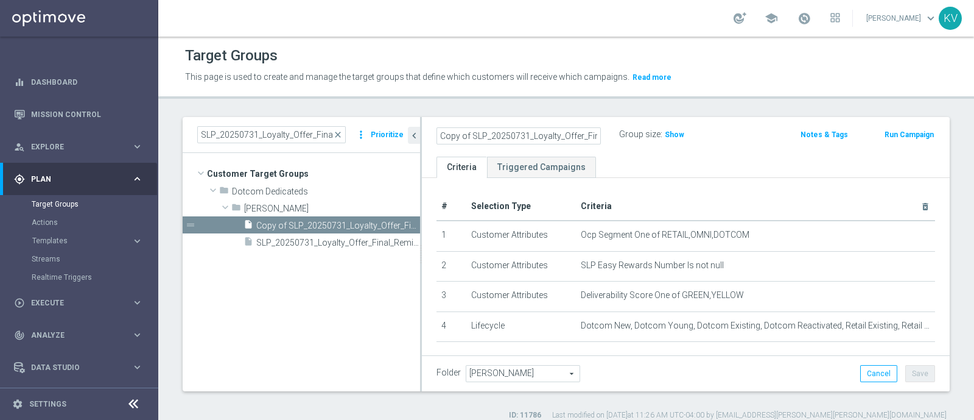
click at [463, 132] on input "Copy of SLP_20250731_Loyalty_Offer_Final_Reminder" at bounding box center [519, 135] width 164 height 17
drag, startPoint x: 472, startPoint y: 136, endPoint x: 389, endPoint y: 115, distance: 86.1
click at [389, 115] on div "Target Groups This page is used to create and manage the target groups that def…" at bounding box center [566, 228] width 816 height 383
click at [487, 135] on input "SLP_20250731_Loyalty_Offer_Final_Reminder" at bounding box center [519, 135] width 164 height 17
click at [493, 136] on input "SLP_20250831_Loyalty_Offer_Final_Reminder" at bounding box center [519, 135] width 164 height 17
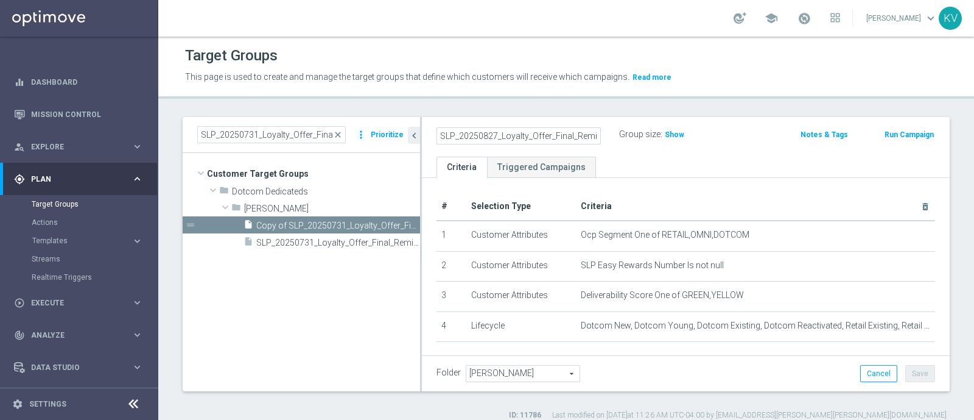
scroll to position [0, 12]
drag, startPoint x: 556, startPoint y: 136, endPoint x: 727, endPoint y: 178, distance: 176.2
click at [727, 178] on div "SLP_20250827_Loyalty_Offer_Final_Reminder Group size : Show Notes & Tags Run Ca…" at bounding box center [686, 254] width 528 height 274
type input "SLP_20250827_Loyalty_Offer"
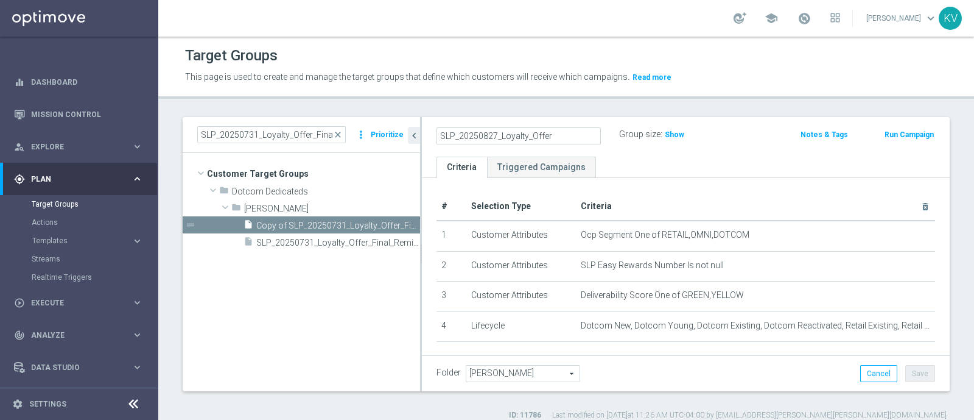
click at [949, 318] on div "SLP_20250731_Loyalty_Offer_Final_Reminder close more_vert Prioritize Customer T…" at bounding box center [566, 268] width 816 height 303
click at [914, 375] on button "Save" at bounding box center [921, 373] width 30 height 17
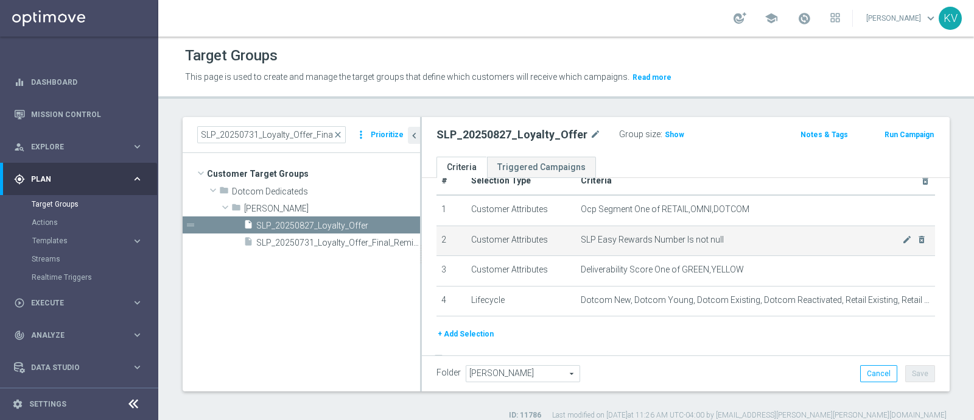
scroll to position [27, 0]
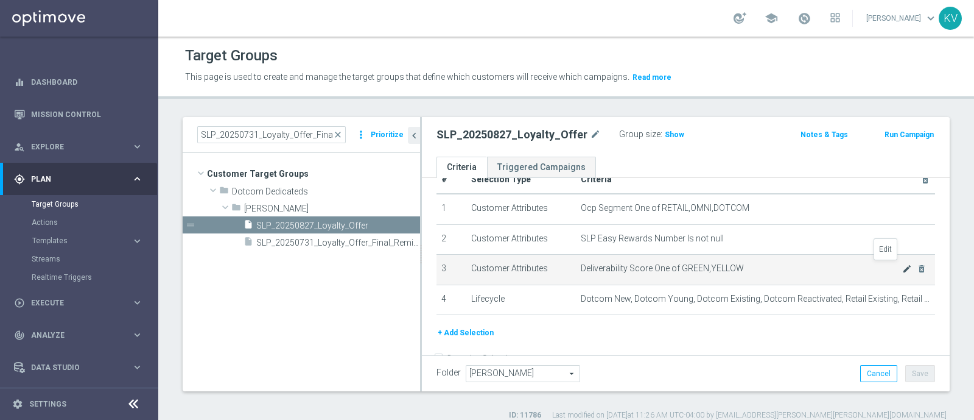
click at [903, 266] on icon "mode_edit" at bounding box center [908, 269] width 10 height 10
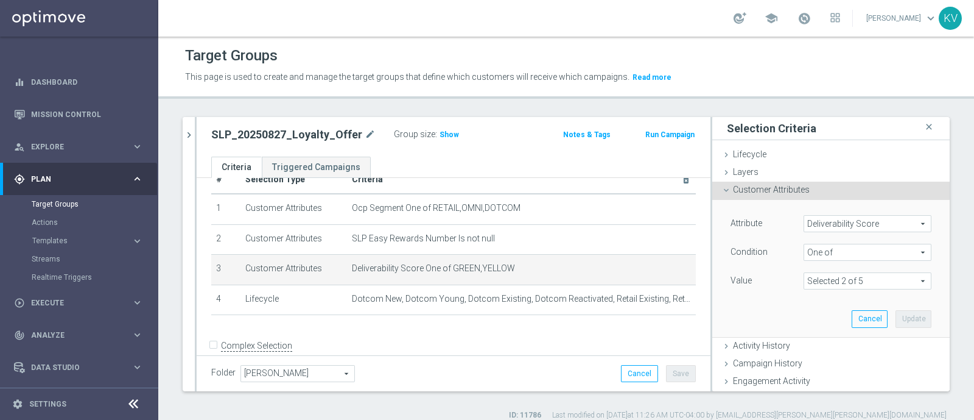
click at [870, 283] on span at bounding box center [868, 281] width 127 height 16
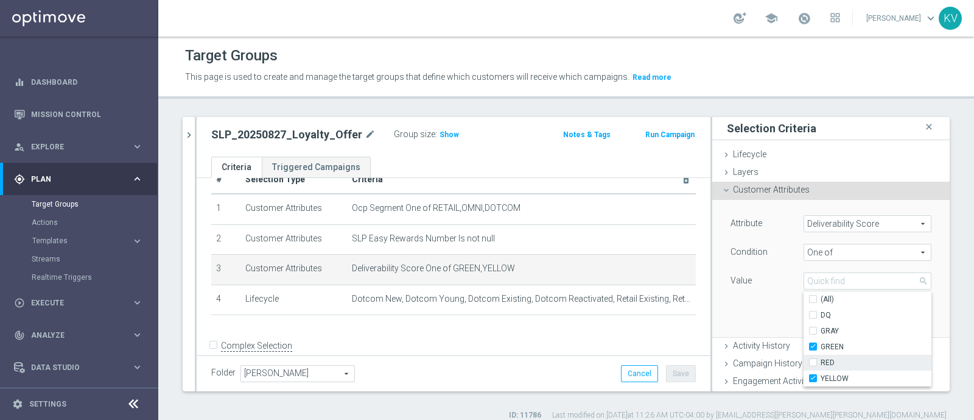
click at [821, 358] on span "RED" at bounding box center [876, 363] width 111 height 10
click at [813, 359] on input "RED" at bounding box center [817, 363] width 8 height 8
checkbox input "true"
type input "Selected 3 of 5"
click at [949, 248] on div "SLP_20250731_Loyalty_Offer_Final_Reminder close more_vert Prioritize Customer T…" at bounding box center [566, 268] width 816 height 303
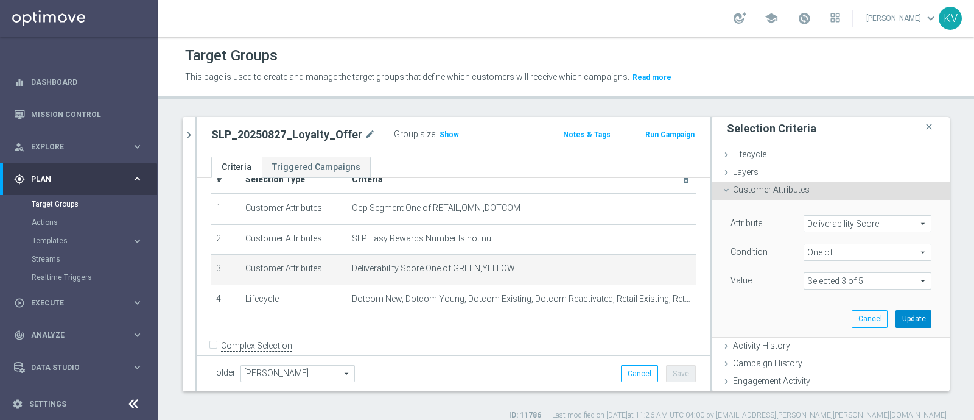
click at [896, 315] on button "Update" at bounding box center [914, 318] width 36 height 17
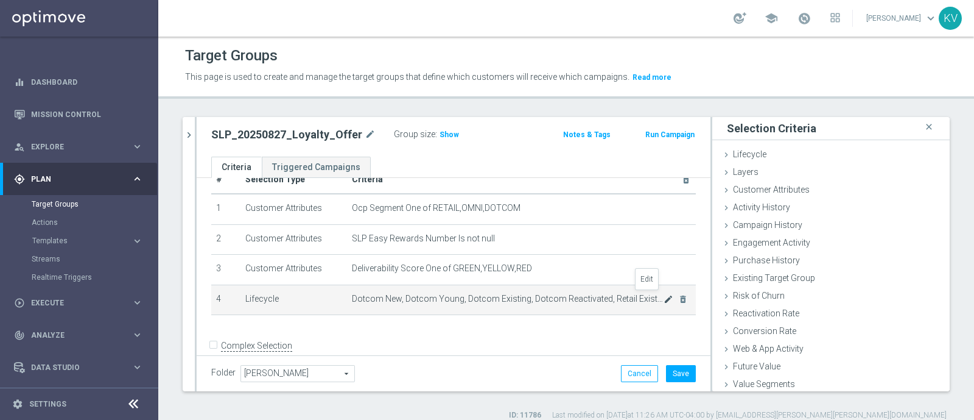
click at [664, 295] on icon "mode_edit" at bounding box center [669, 299] width 10 height 10
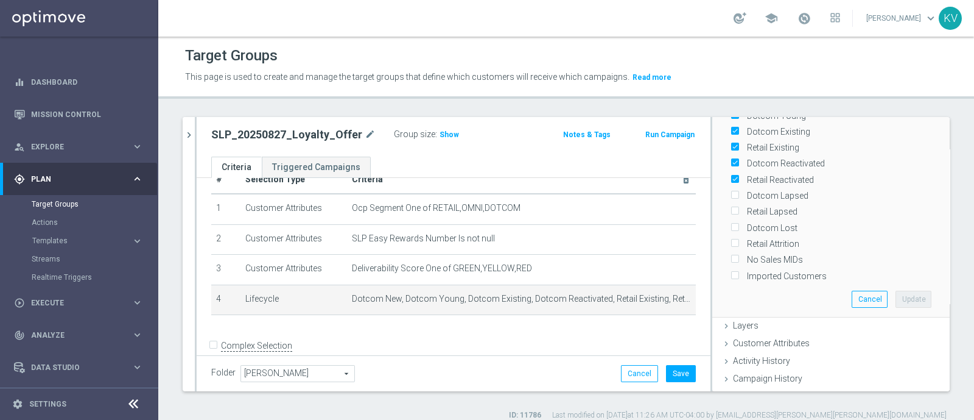
scroll to position [124, 0]
click at [852, 289] on button "Cancel" at bounding box center [870, 297] width 36 height 17
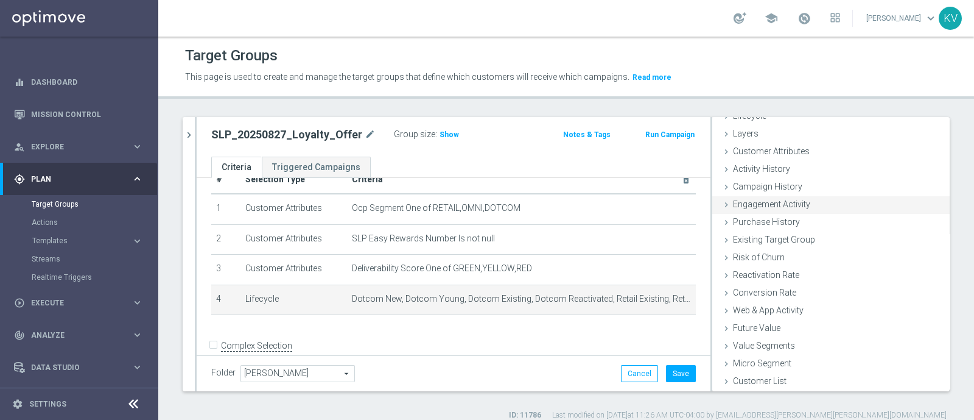
scroll to position [0, 0]
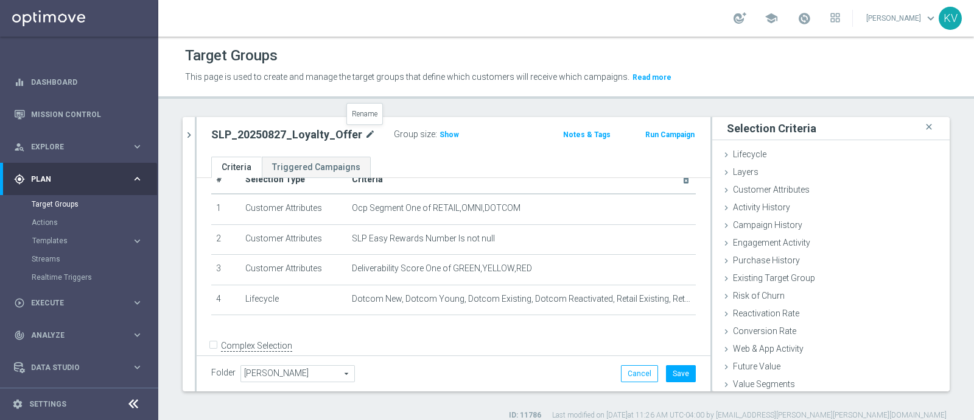
click at [365, 133] on icon "mode_edit" at bounding box center [370, 134] width 11 height 15
click at [188, 134] on icon "chevron_right" at bounding box center [189, 135] width 12 height 12
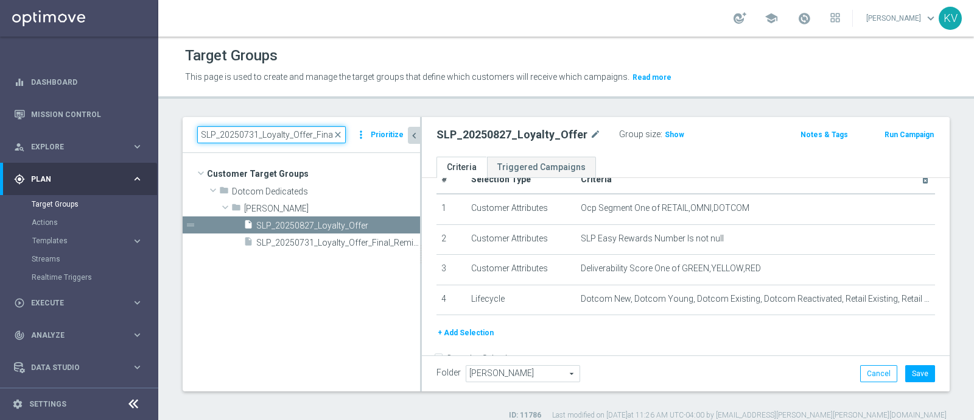
click at [256, 135] on input "SLP_20250731_Loyalty_Offer_Final_Reminder" at bounding box center [271, 134] width 149 height 17
paste input "TUES_[PHONE_NUMBER]_SMS_RET_BTS"
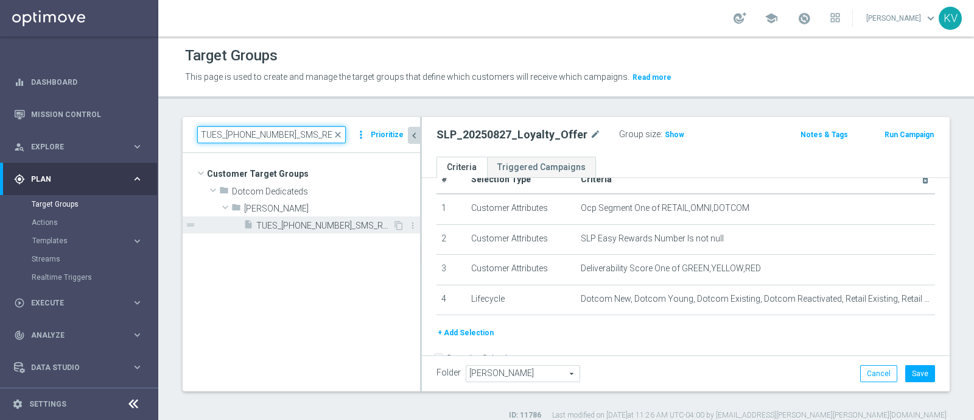
type input "TUES_[PHONE_NUMBER]_SMS_RET_BTS"
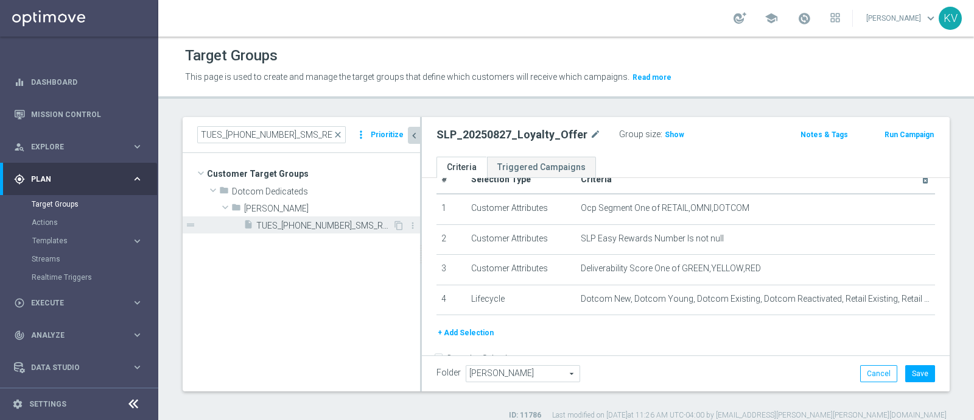
click at [309, 224] on span "TUES_[PHONE_NUMBER]_SMS_RET_BTS" at bounding box center [324, 225] width 136 height 10
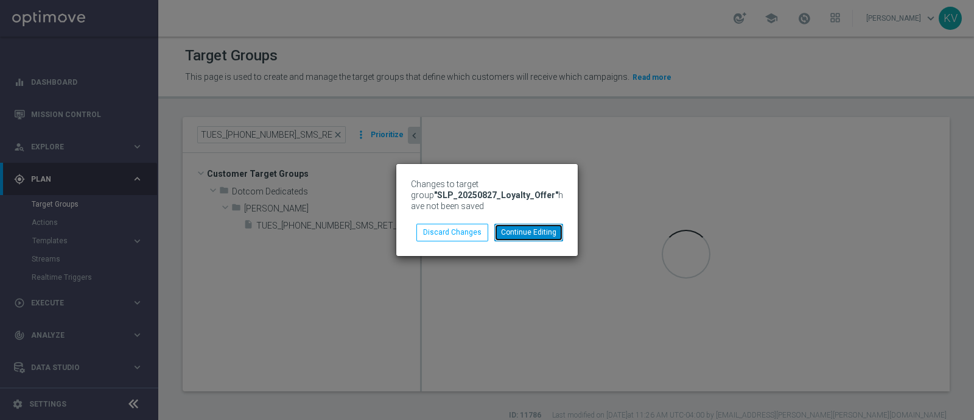
click at [520, 233] on button "Continue Editing" at bounding box center [529, 232] width 69 height 17
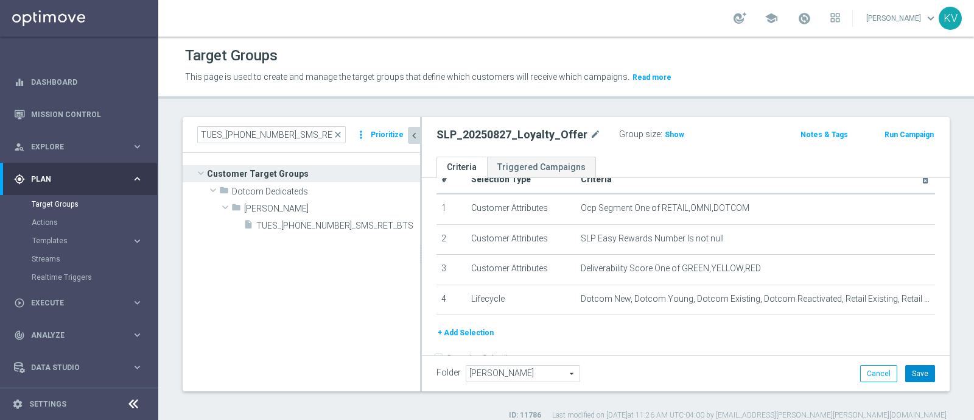
click at [909, 370] on button "Save" at bounding box center [921, 373] width 30 height 17
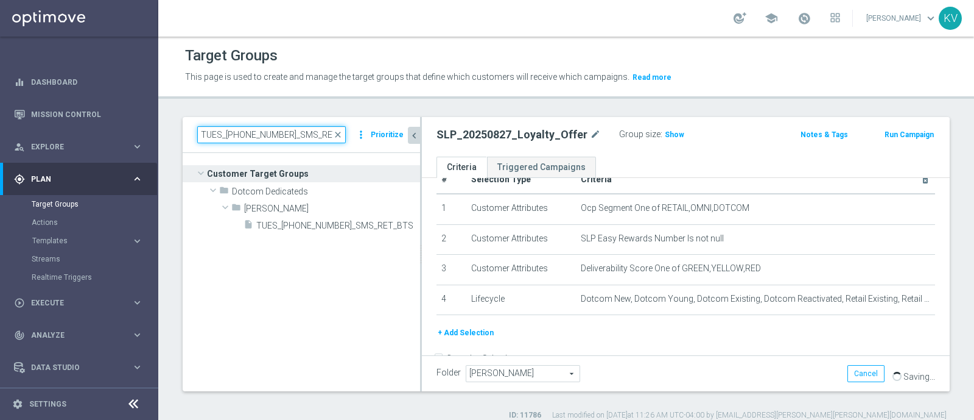
click at [265, 136] on input "TUES_[PHONE_NUMBER]_SMS_RET_BTS" at bounding box center [271, 134] width 149 height 17
paste input "TUES_[PHONE_NUMBER]_SMS_RET_BTS"
type input "TUES_[PHONE_NUMBER]_SMS_RET_BTS"
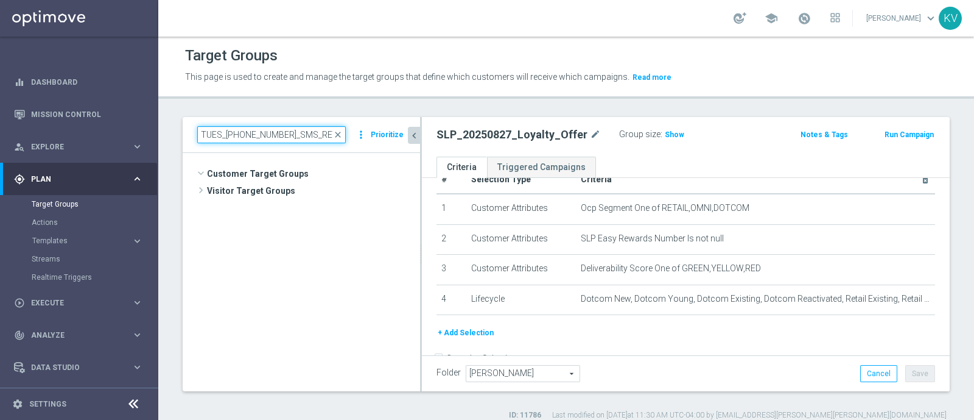
click at [262, 141] on input "TUES_[PHONE_NUMBER]_SMS_RET_BTS" at bounding box center [271, 134] width 149 height 17
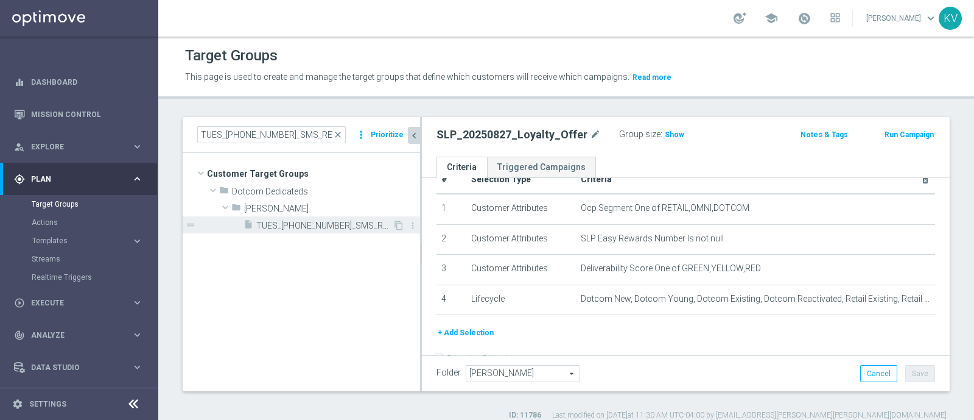
click at [320, 231] on div "insert_drive_file TUES_[PHONE_NUMBER]_SMS_RET_BTS" at bounding box center [318, 224] width 149 height 17
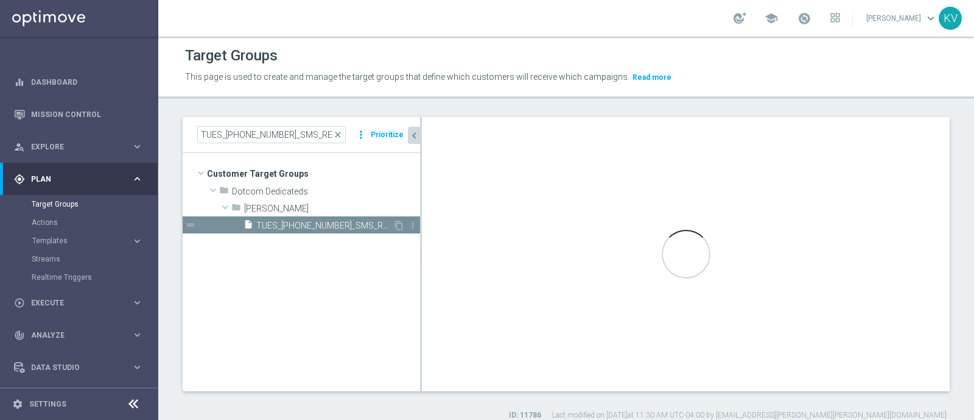
checkbox input "true"
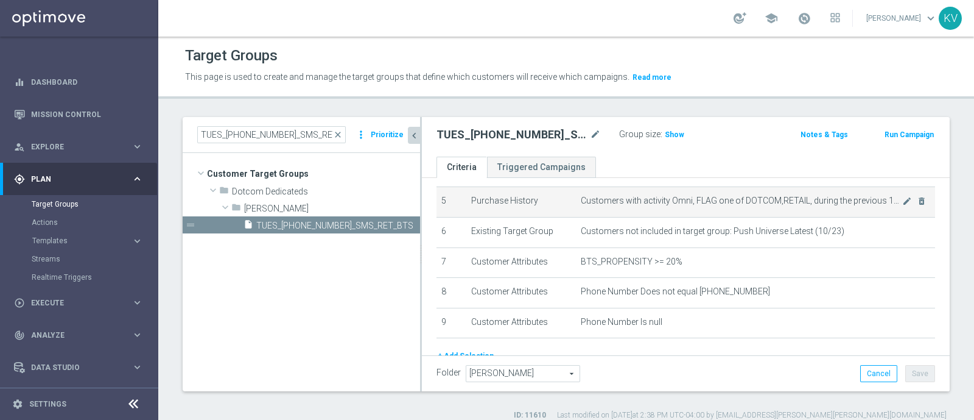
scroll to position [158, 0]
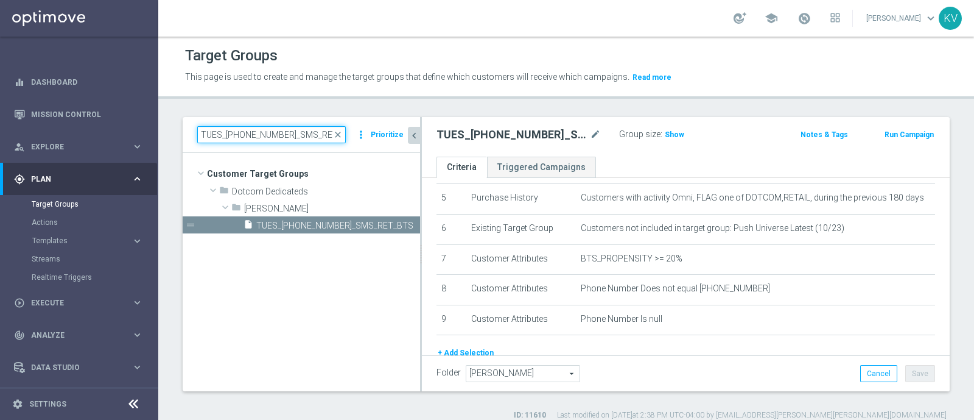
click at [298, 130] on input "TUES_[PHONE_NUMBER]_SMS_RET_BTS" at bounding box center [271, 134] width 149 height 17
paste input "SLP_20250827_Loyalty_Offer"
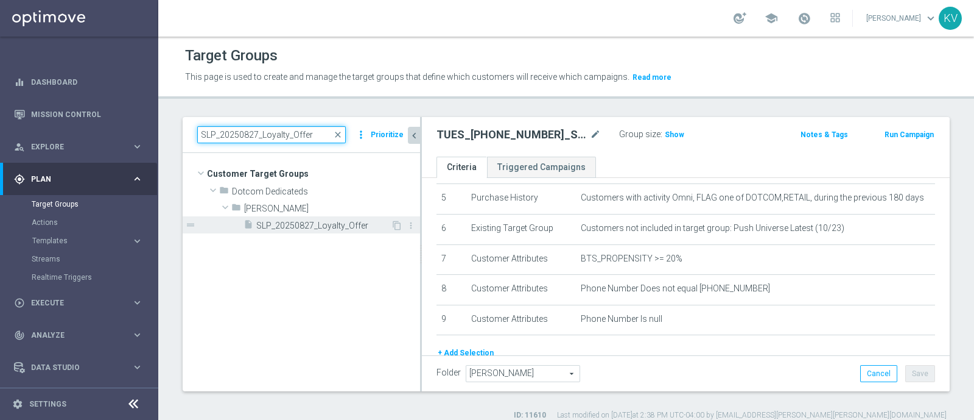
type input "SLP_20250827_Loyalty_Offer"
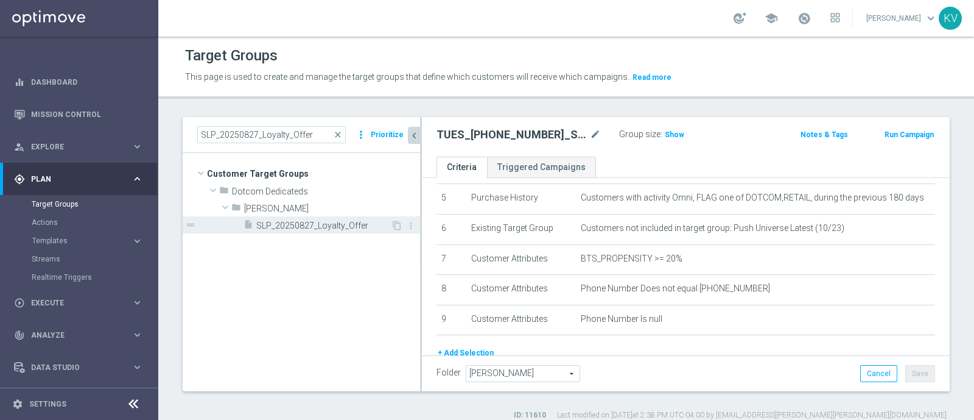
click at [329, 229] on span "SLP_20250827_Loyalty_Offer" at bounding box center [323, 225] width 135 height 10
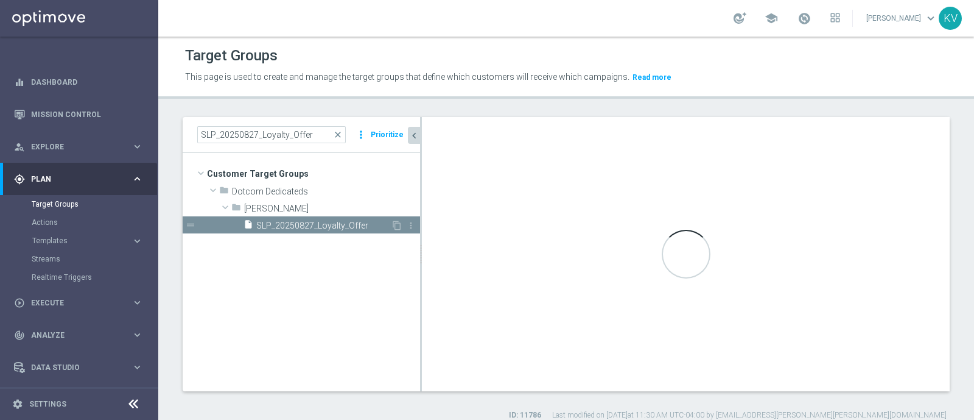
checkbox input "false"
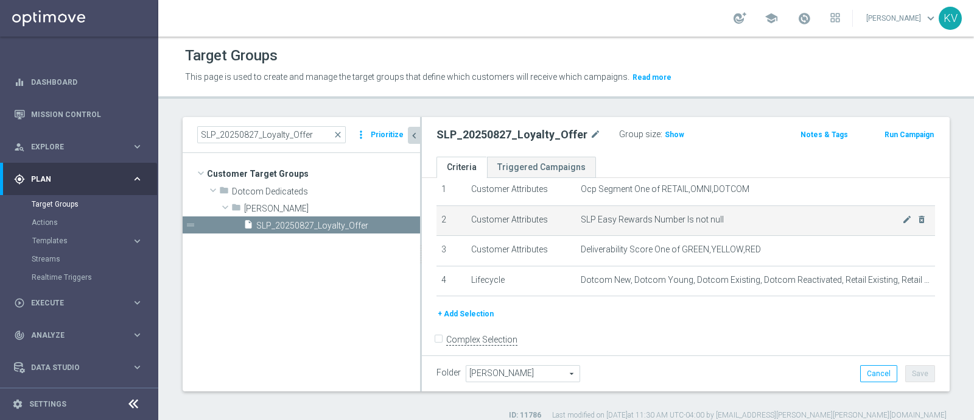
scroll to position [46, 0]
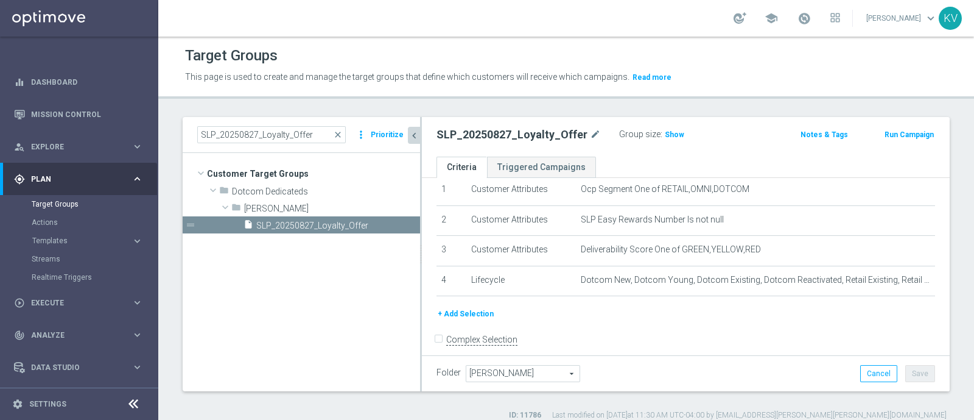
click at [490, 312] on button "+ Add Selection" at bounding box center [466, 313] width 58 height 13
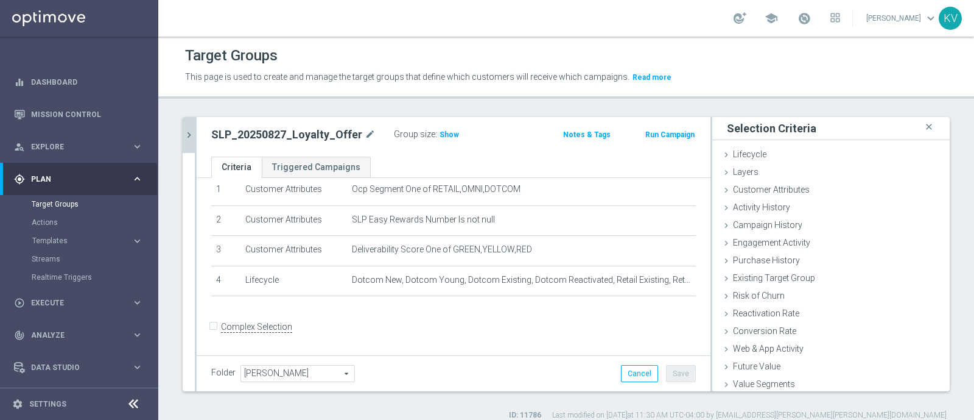
scroll to position [40, 0]
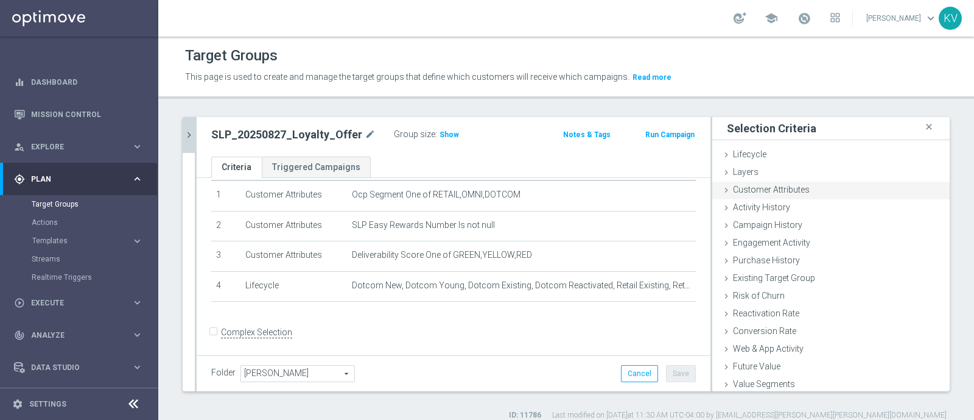
click at [722, 189] on icon at bounding box center [727, 190] width 10 height 10
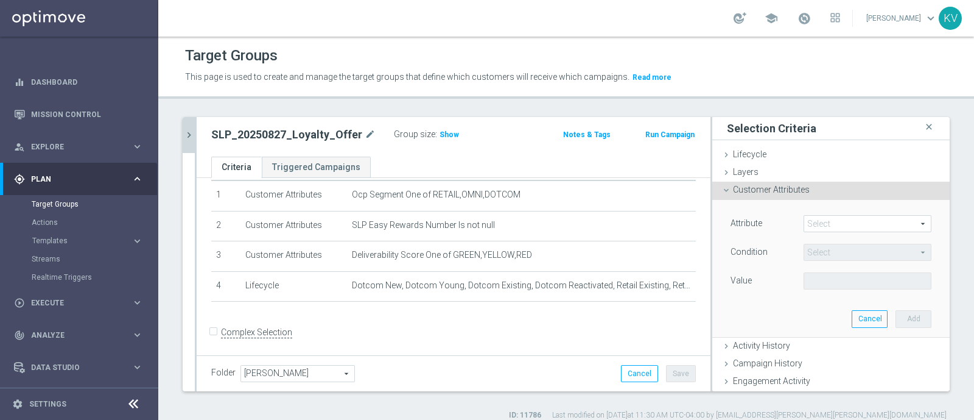
click at [835, 230] on span at bounding box center [868, 224] width 127 height 16
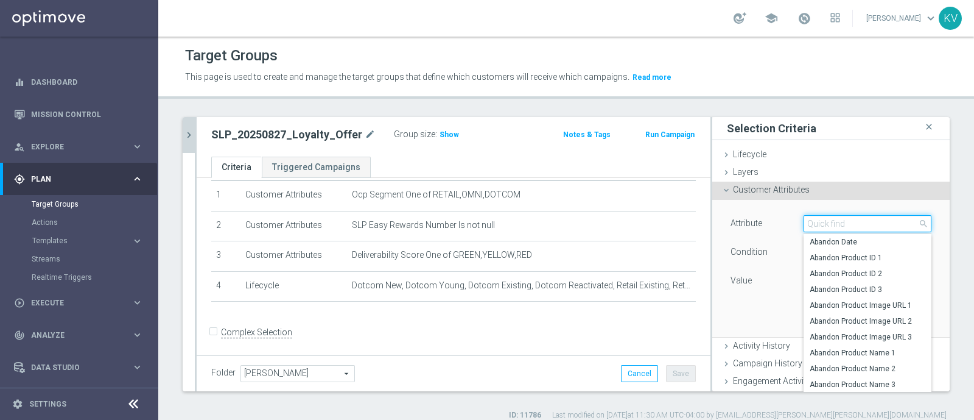
click at [845, 224] on input "search" at bounding box center [868, 223] width 128 height 17
type input "BTS"
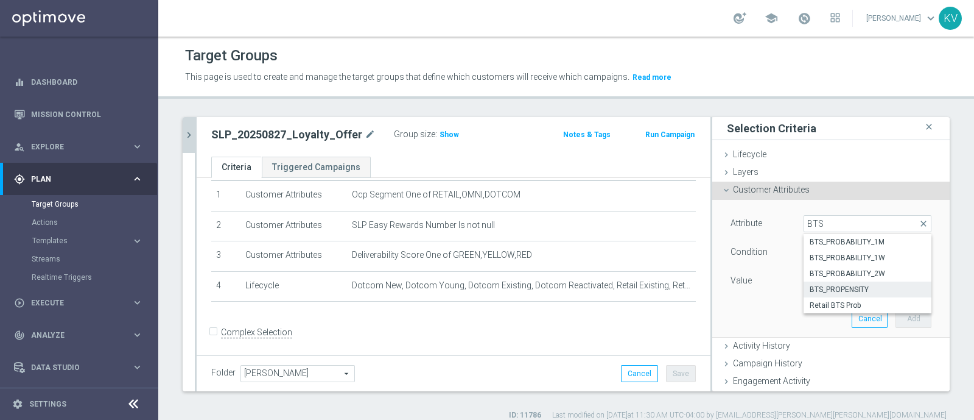
click at [857, 286] on span "BTS_PROPENSITY" at bounding box center [868, 289] width 116 height 10
type input "BTS_PROPENSITY"
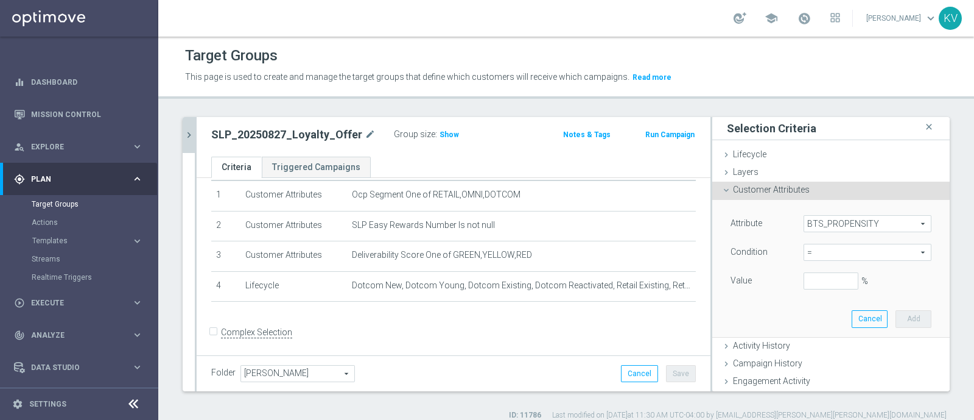
click at [895, 250] on span "=" at bounding box center [868, 252] width 127 height 16
click at [826, 361] on span "between" at bounding box center [868, 366] width 116 height 10
type input "between"
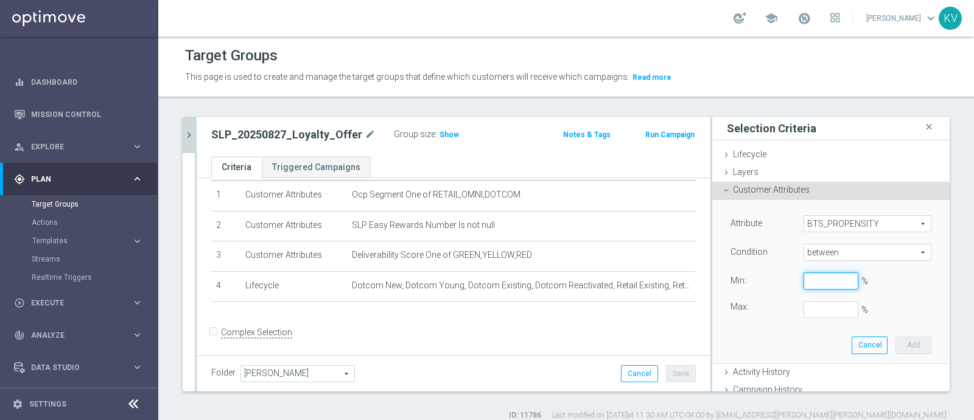
click at [808, 278] on input "%" at bounding box center [831, 280] width 55 height 17
type input "10"
click at [808, 306] on input "%" at bounding box center [831, 309] width 55 height 17
type input "20"
click at [896, 342] on button "Add" at bounding box center [914, 344] width 36 height 17
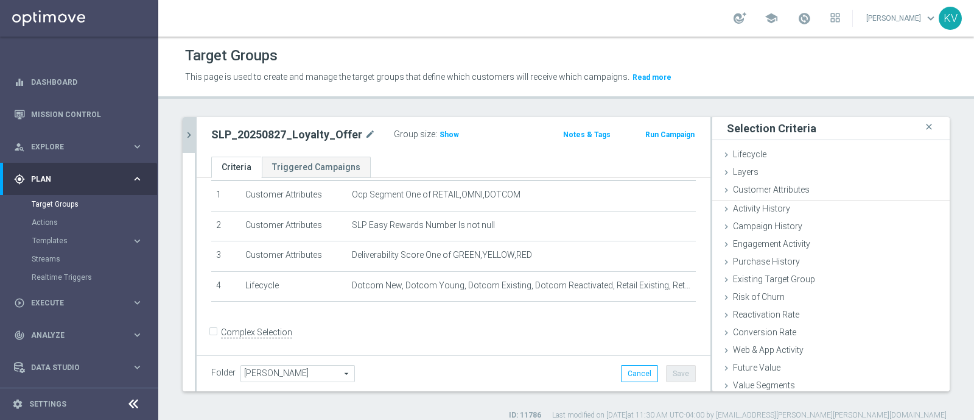
type input "0.1"
type input "0.2"
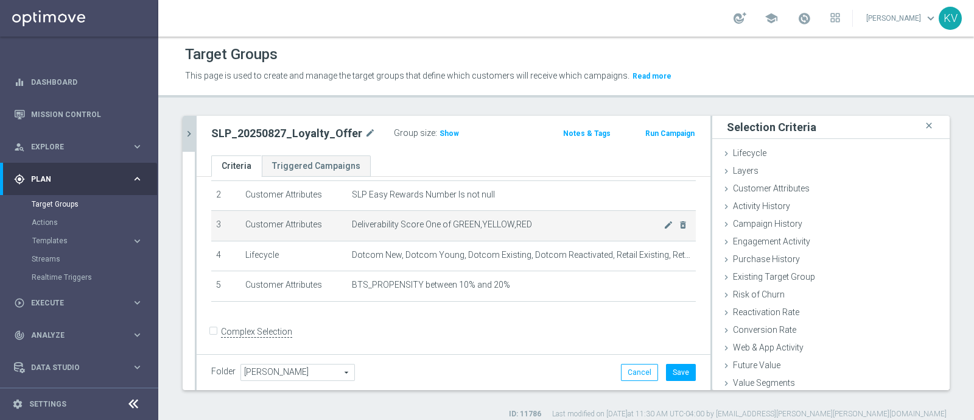
scroll to position [2, 0]
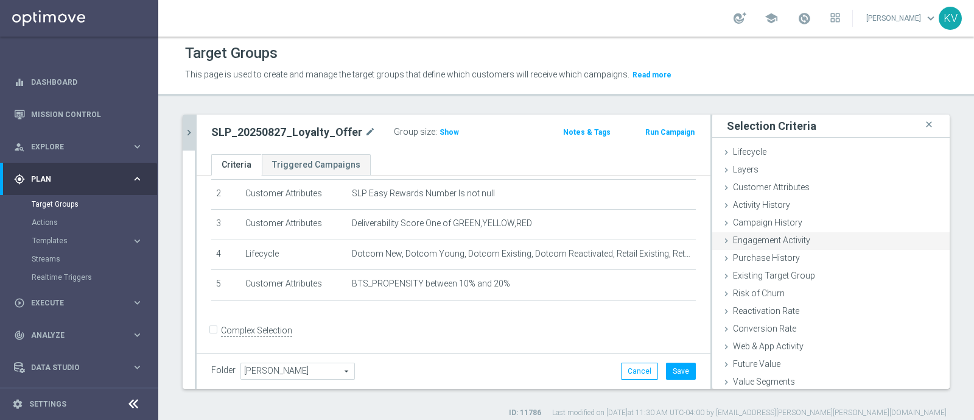
click at [722, 242] on icon at bounding box center [727, 241] width 10 height 10
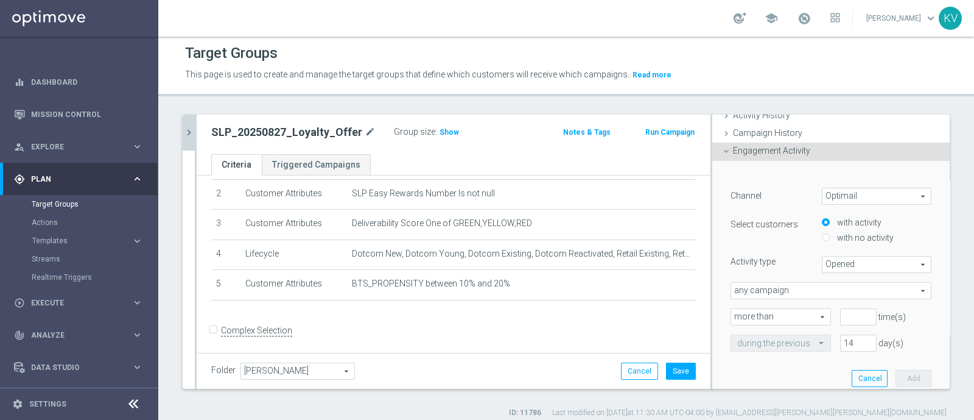
scroll to position [91, 0]
click at [840, 339] on input "14" at bounding box center [858, 341] width 37 height 17
click at [649, 321] on form "Complex Selection Invalid Expression" at bounding box center [453, 343] width 485 height 45
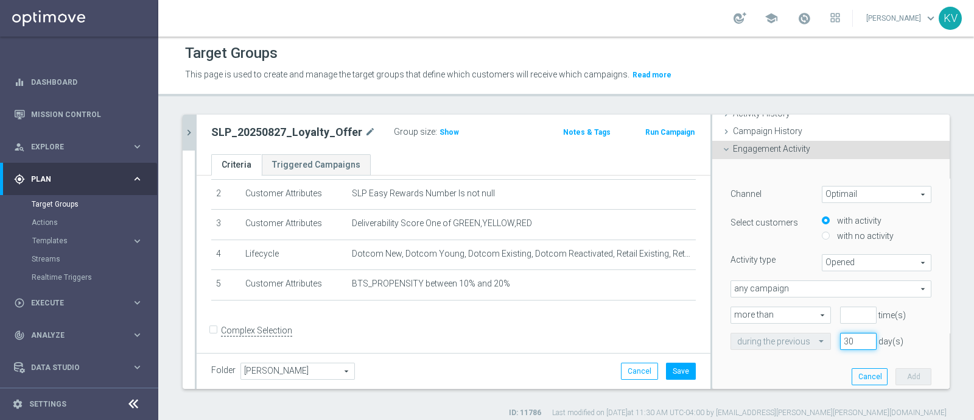
click at [840, 343] on input "30" at bounding box center [858, 341] width 37 height 17
type input "31"
click at [840, 315] on input "number" at bounding box center [858, 314] width 37 height 17
type input "1"
click at [840, 270] on div "Channel Optimail Optimail arrow_drop_down search Select customers with activity…" at bounding box center [831, 268] width 201 height 164
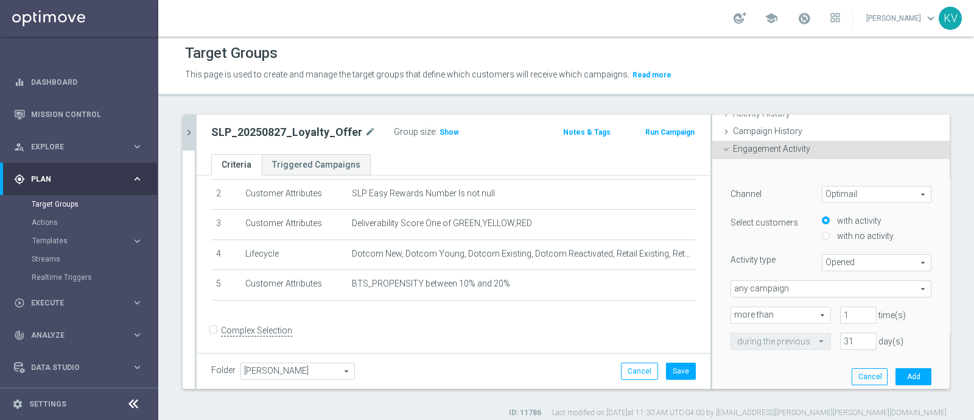
click at [845, 266] on span "Opened" at bounding box center [877, 263] width 108 height 16
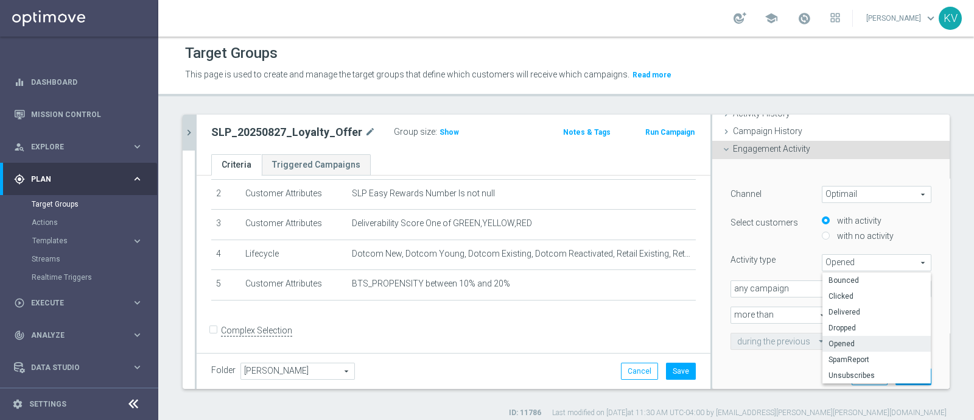
click at [791, 248] on div "Channel Optimail Optimail arrow_drop_down search Select customers with activity…" at bounding box center [831, 268] width 201 height 164
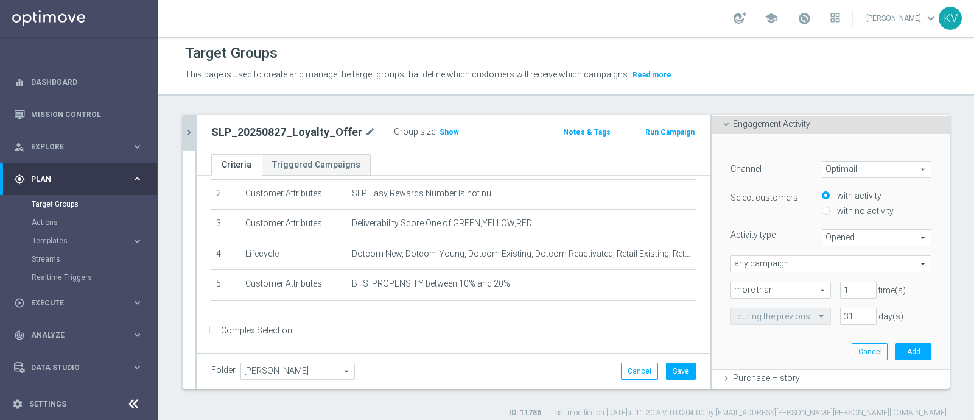
scroll to position [117, 0]
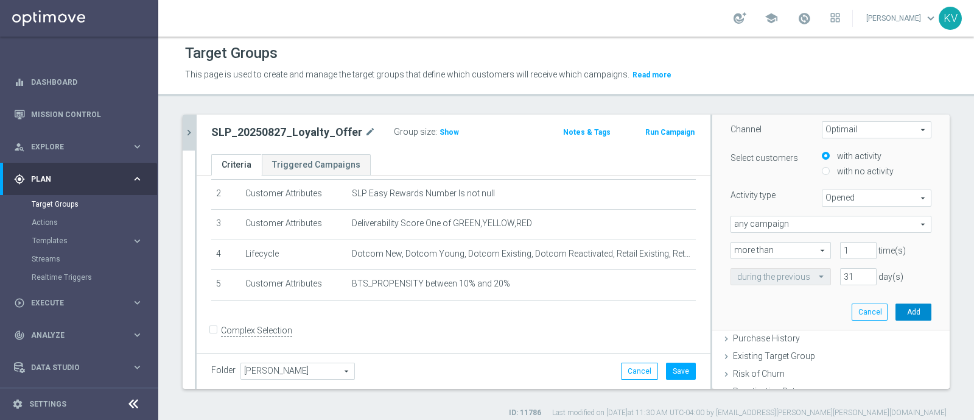
click at [896, 316] on button "Add" at bounding box center [914, 311] width 36 height 17
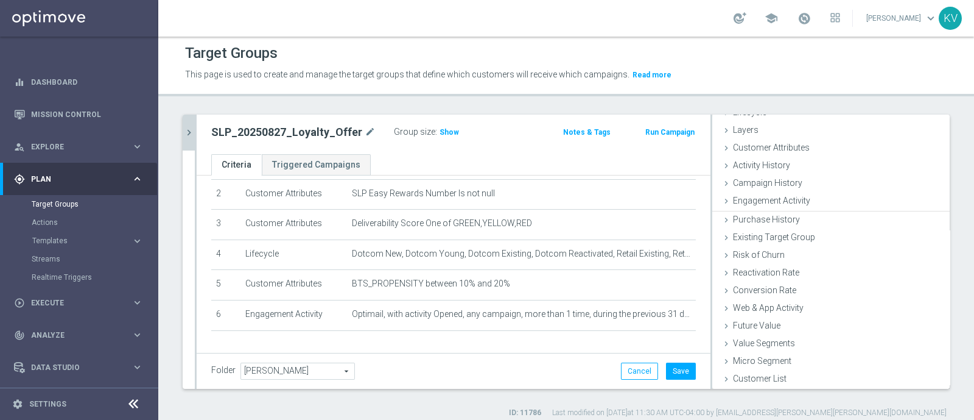
scroll to position [38, 0]
click at [722, 202] on icon at bounding box center [727, 202] width 10 height 10
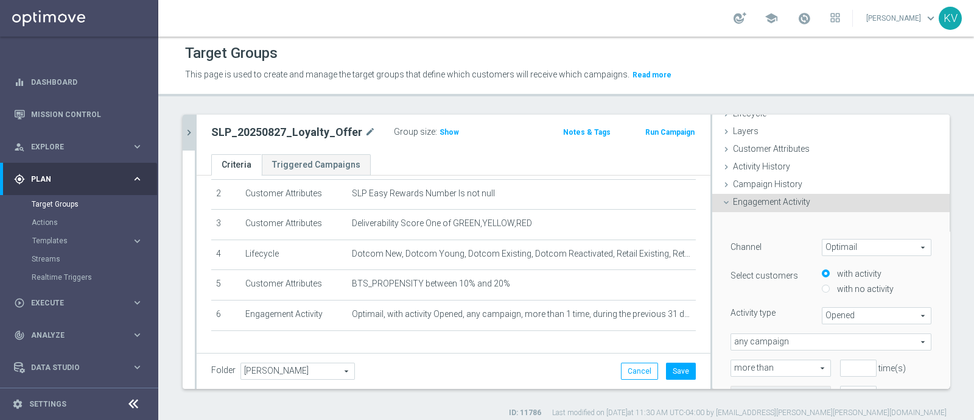
scroll to position [120, 0]
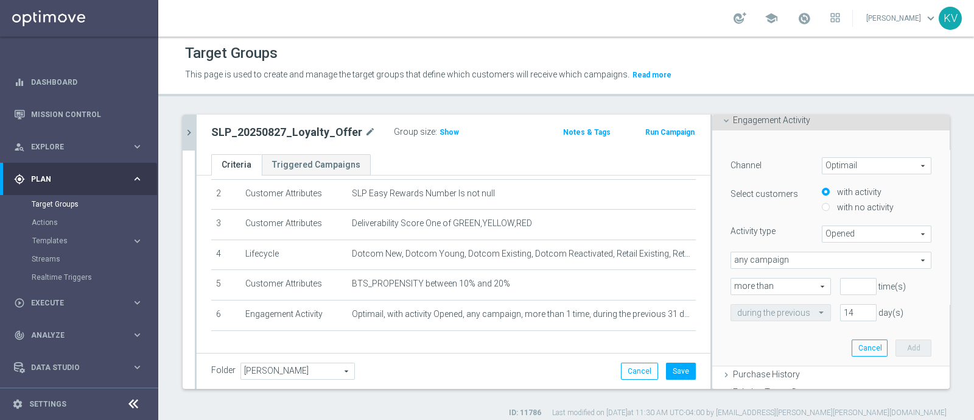
click at [847, 238] on span "Opened" at bounding box center [877, 234] width 108 height 16
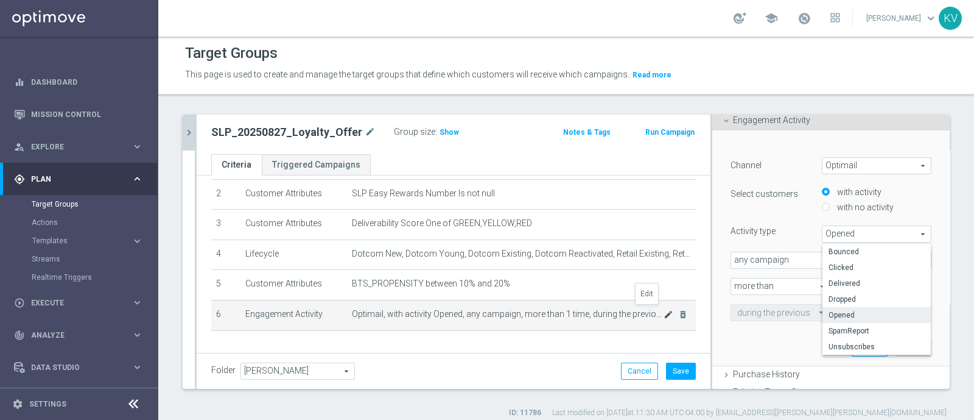
click at [664, 311] on icon "mode_edit" at bounding box center [669, 314] width 10 height 10
click at [840, 235] on span "Opened" at bounding box center [877, 234] width 108 height 16
click at [841, 263] on span "Clicked" at bounding box center [877, 267] width 96 height 10
type input "Clicked"
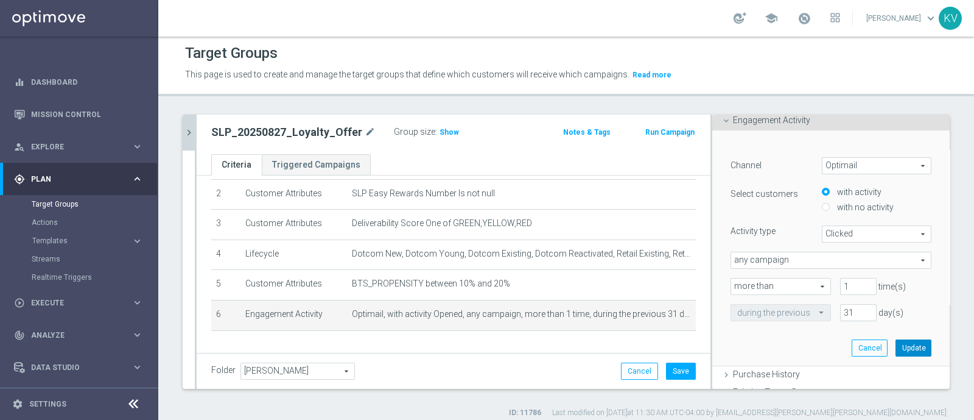
click at [896, 350] on button "Update" at bounding box center [914, 347] width 36 height 17
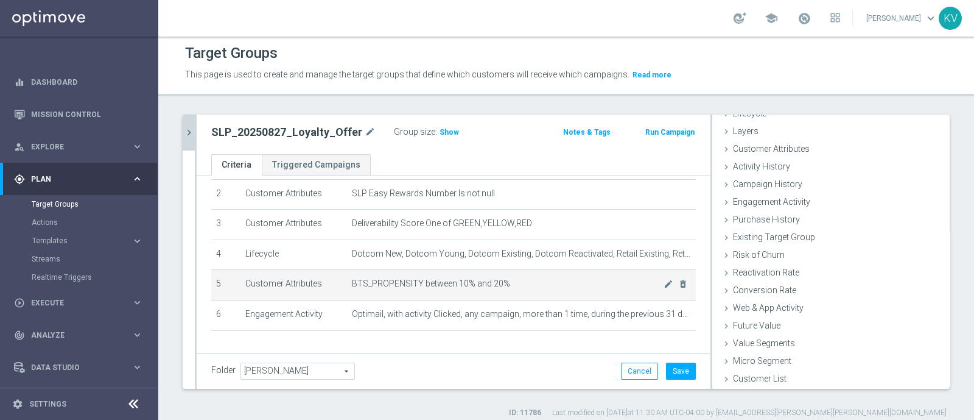
scroll to position [100, 0]
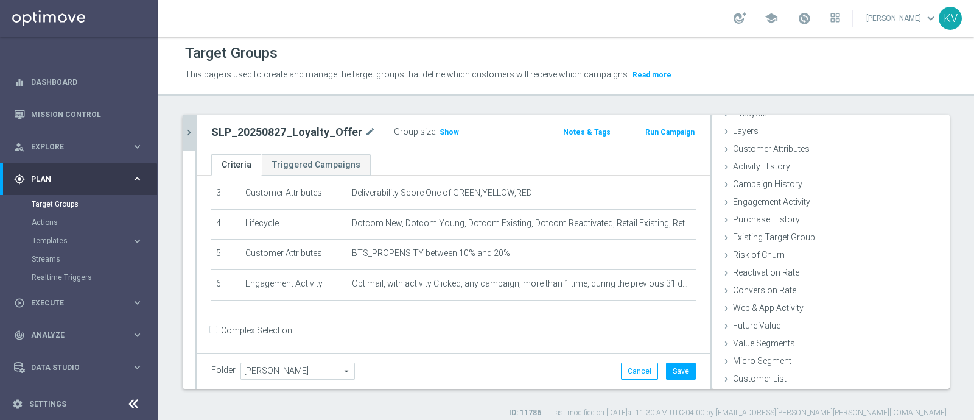
click at [217, 323] on input "Complex Selection" at bounding box center [215, 331] width 8 height 17
click at [398, 340] on form "Complex Selection Invalid Expression" at bounding box center [453, 348] width 485 height 56
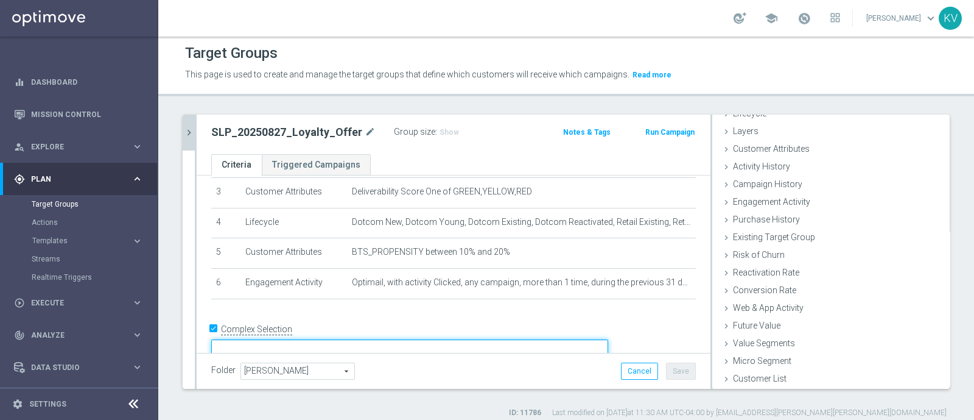
click at [397, 339] on textarea at bounding box center [409, 349] width 397 height 21
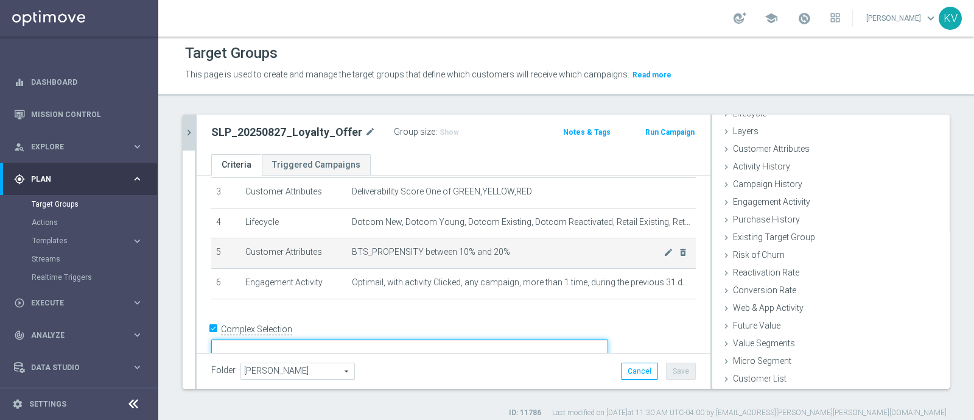
scroll to position [0, 0]
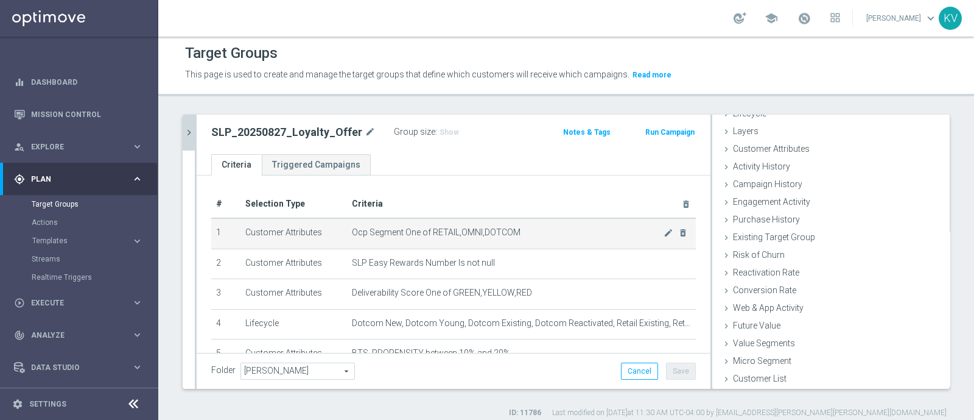
click at [398, 235] on span "Ocp Segment One of RETAIL,OMNI,DOTCOM" at bounding box center [508, 232] width 312 height 10
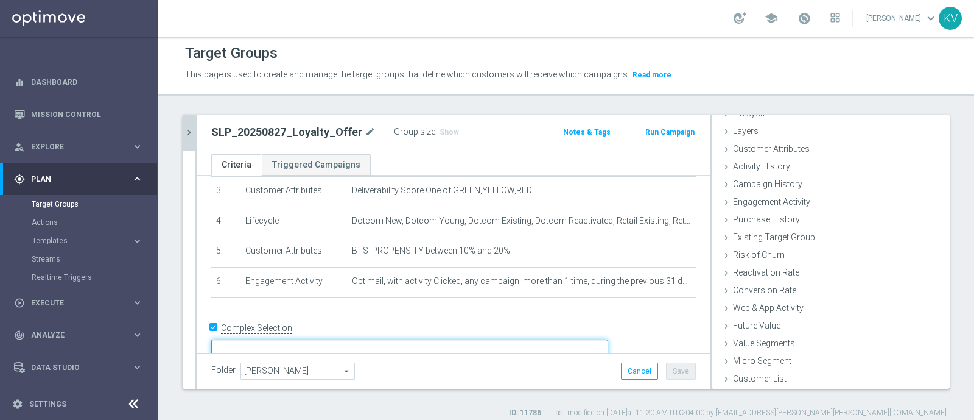
click at [379, 339] on textarea at bounding box center [409, 349] width 397 height 21
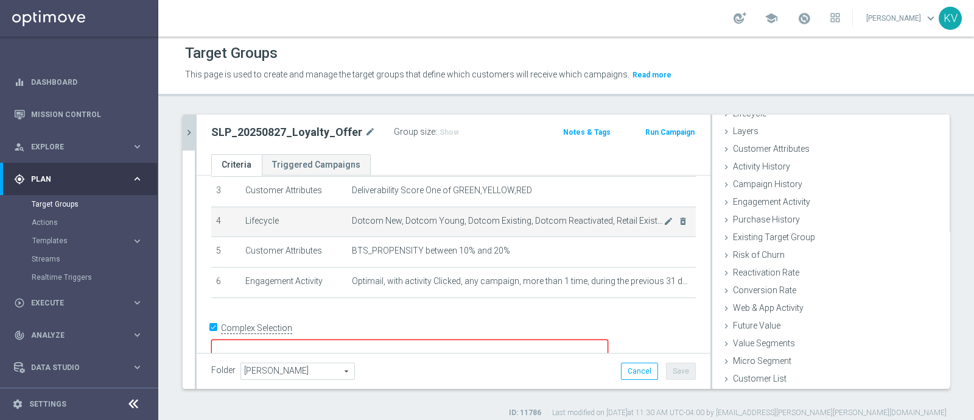
click at [347, 224] on td "Dotcom New, Dotcom Young, Dotcom Existing, Dotcom Reactivated, Retail Existing,…" at bounding box center [521, 221] width 349 height 30
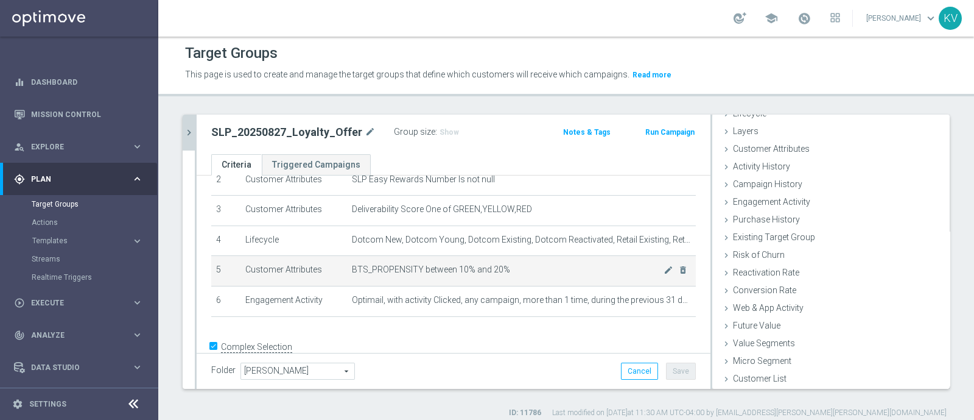
scroll to position [86, 0]
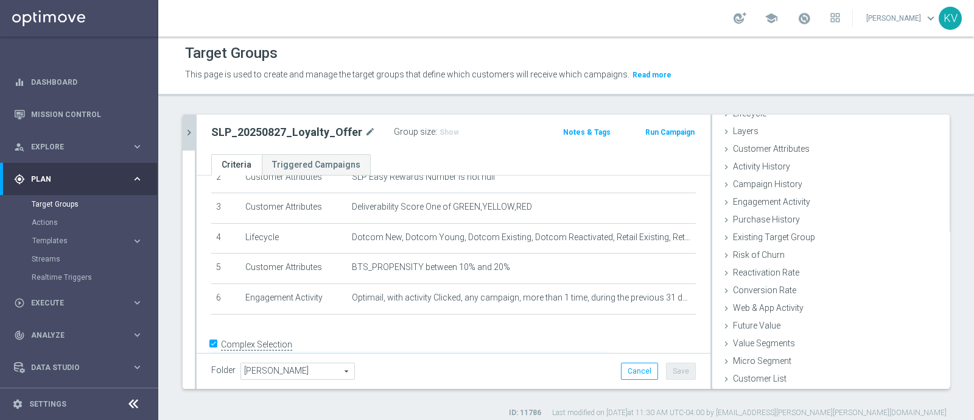
click at [339, 356] on textarea at bounding box center [409, 366] width 397 height 21
click at [215, 341] on input "Complex Selection" at bounding box center [215, 345] width 8 height 17
click at [670, 382] on div "Folder [PERSON_NAME] [PERSON_NAME] arrow_drop_down search Cancel Save Saving..." at bounding box center [454, 371] width 514 height 36
click at [670, 375] on button "Save" at bounding box center [681, 370] width 30 height 17
click at [441, 133] on span "Show" at bounding box center [449, 132] width 19 height 9
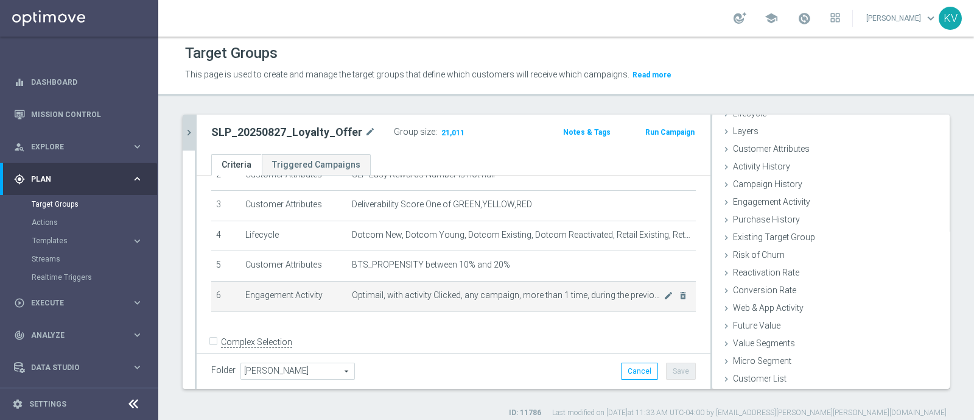
scroll to position [100, 0]
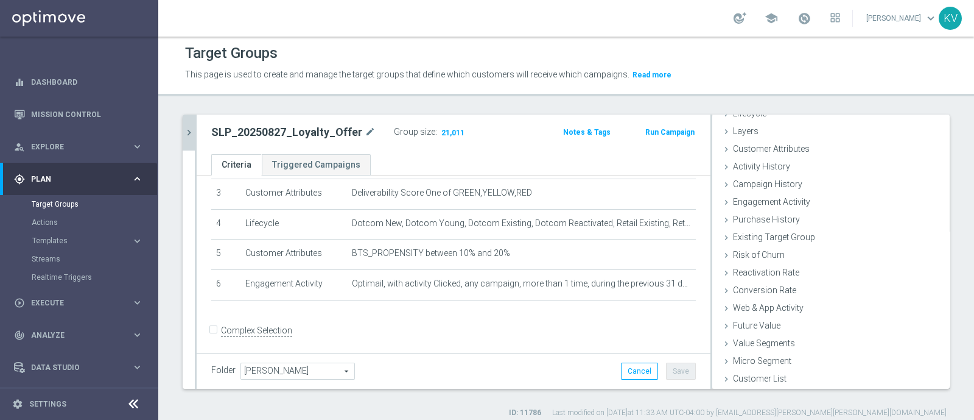
click at [222, 321] on div "Complex Selection" at bounding box center [251, 330] width 81 height 19
click at [215, 325] on input "Complex Selection" at bounding box center [215, 331] width 8 height 17
checkbox input "true"
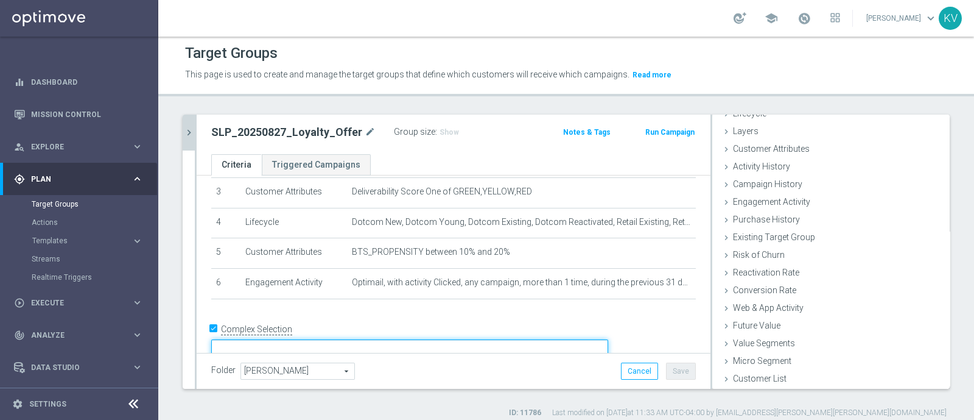
click at [351, 339] on textarea at bounding box center [409, 349] width 397 height 21
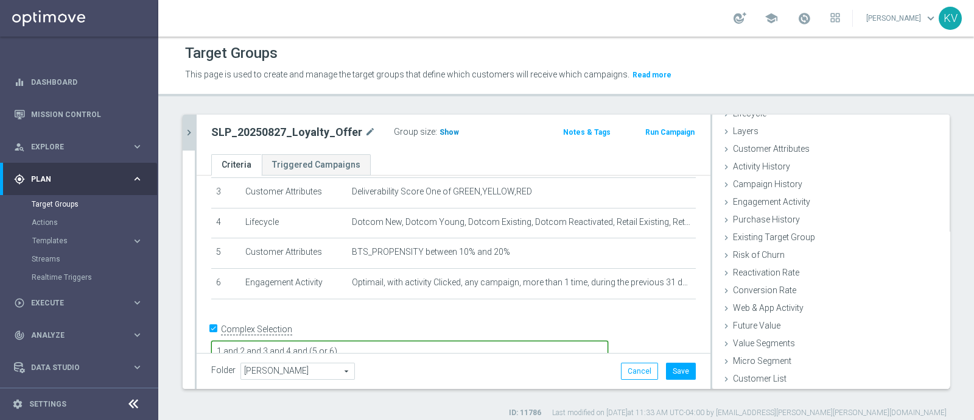
type textarea "1 and 2 and 3 and 4 and (5 or 6)"
click at [440, 135] on span "Show" at bounding box center [449, 132] width 19 height 9
click at [668, 368] on button "Save" at bounding box center [681, 370] width 30 height 17
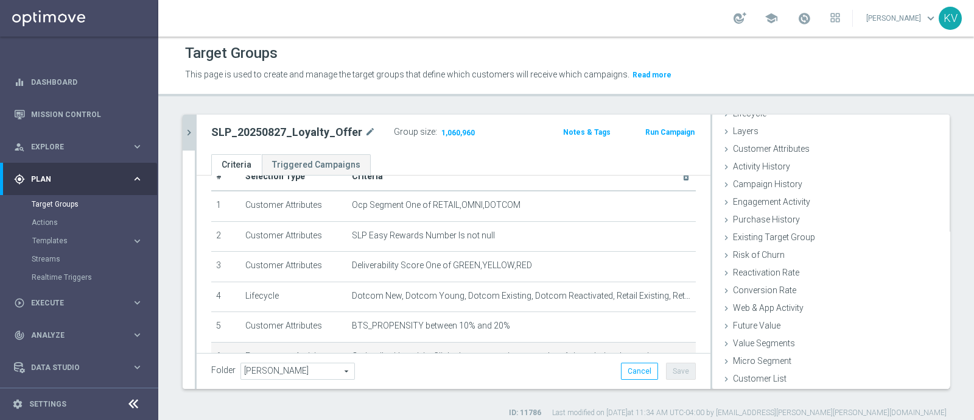
scroll to position [0, 0]
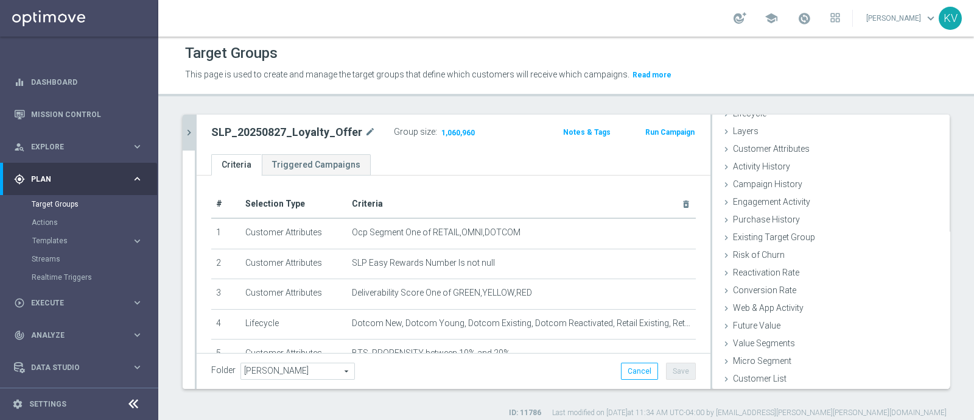
click at [839, 99] on div "Target Groups This page is used to create and manage the target groups that def…" at bounding box center [566, 228] width 816 height 383
click at [365, 131] on icon "mode_edit" at bounding box center [370, 132] width 11 height 15
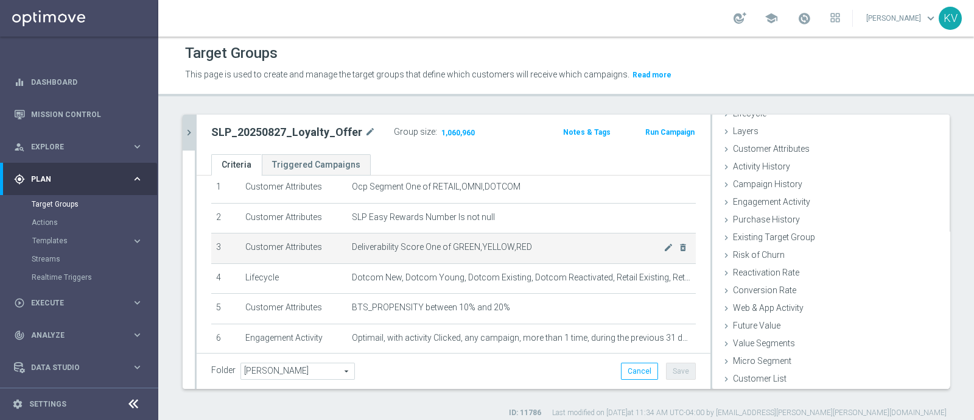
scroll to position [47, 0]
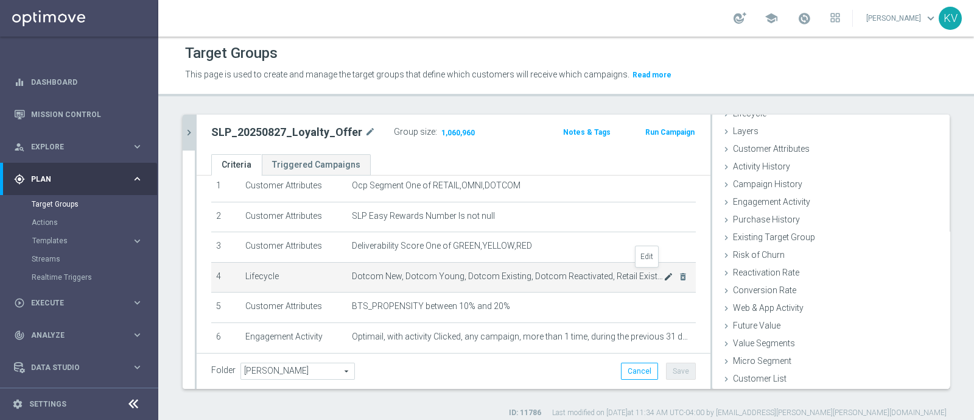
click at [664, 275] on icon "mode_edit" at bounding box center [669, 277] width 10 height 10
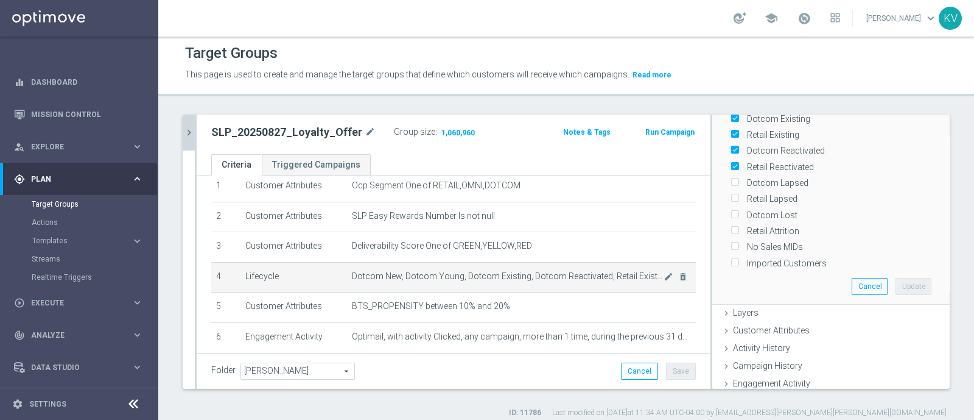
scroll to position [101, 0]
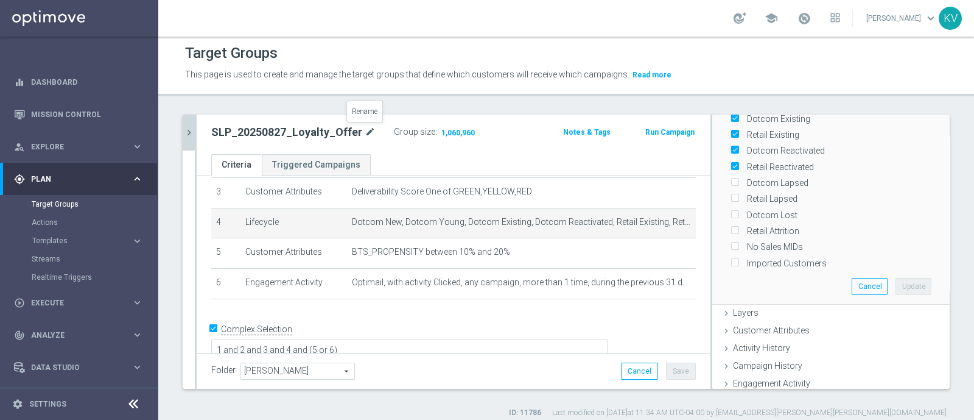
click at [367, 130] on icon "mode_edit" at bounding box center [370, 132] width 11 height 15
click at [186, 133] on icon "chevron_right" at bounding box center [189, 133] width 12 height 12
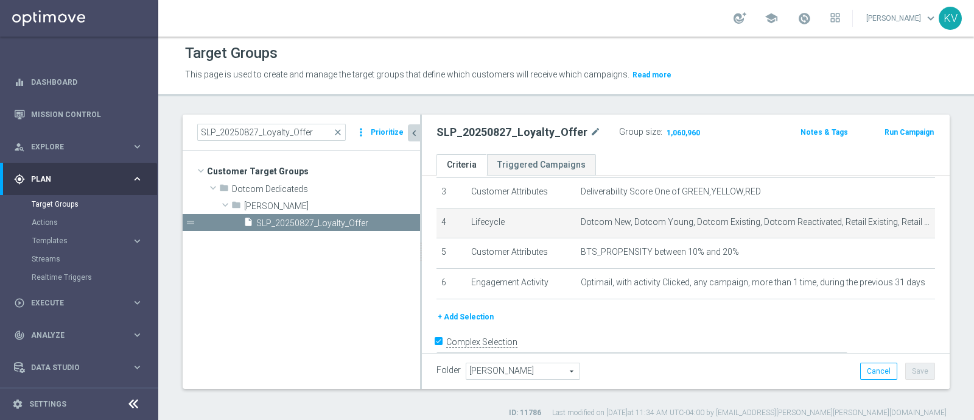
scroll to position [60, 0]
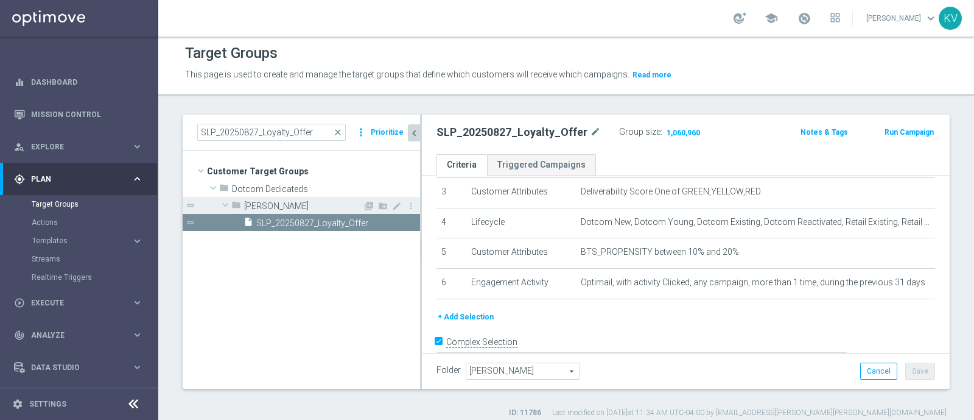
click at [266, 205] on span "[PERSON_NAME]" at bounding box center [303, 206] width 119 height 10
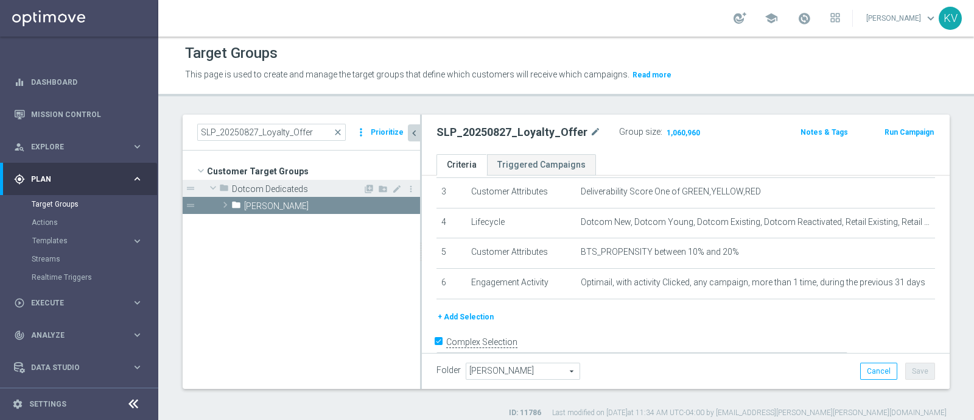
click at [259, 189] on span "Dotcom Dedicateds" at bounding box center [297, 189] width 131 height 10
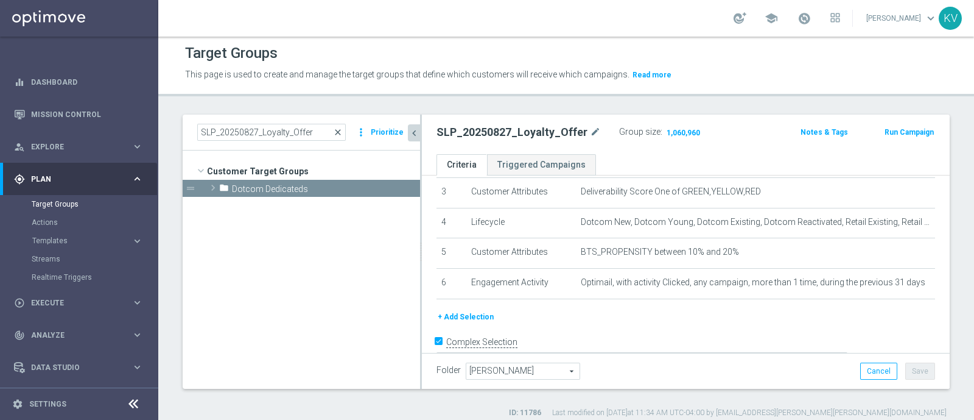
click at [337, 134] on span "close" at bounding box center [338, 132] width 10 height 10
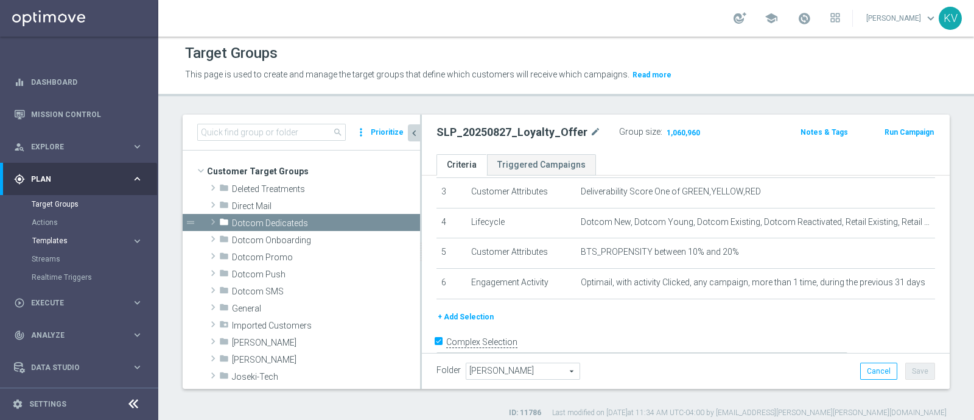
click at [86, 242] on span "Templates" at bounding box center [75, 240] width 87 height 7
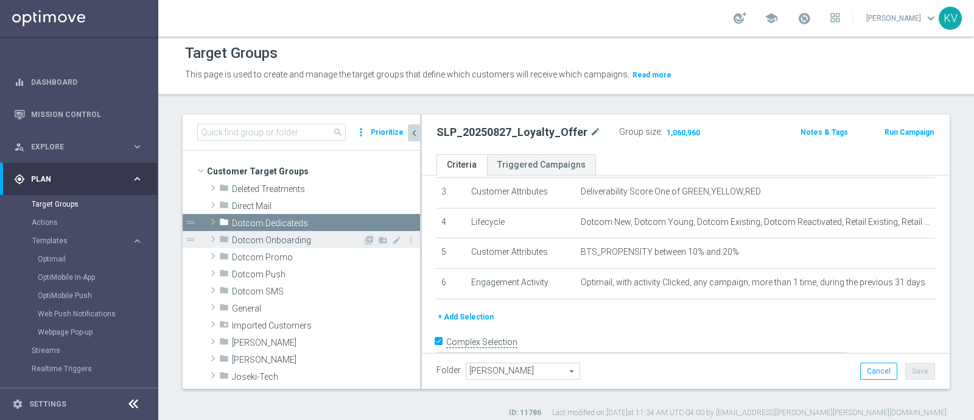
click at [241, 241] on span "Dotcom Onboarding" at bounding box center [297, 240] width 131 height 10
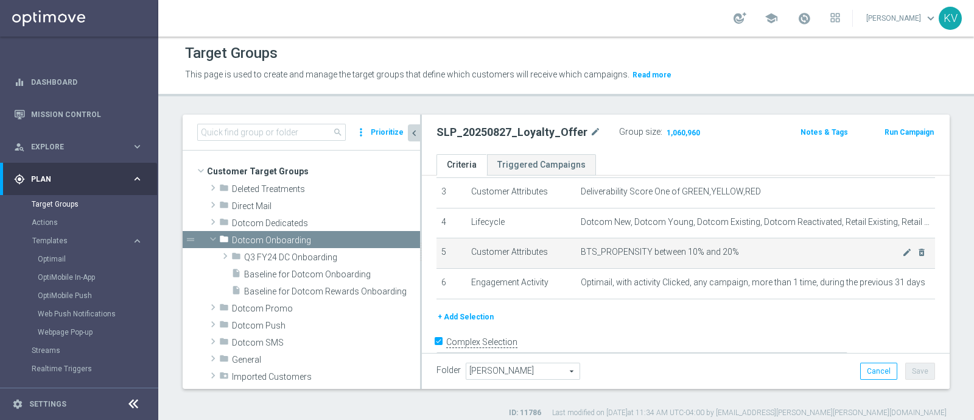
scroll to position [0, 0]
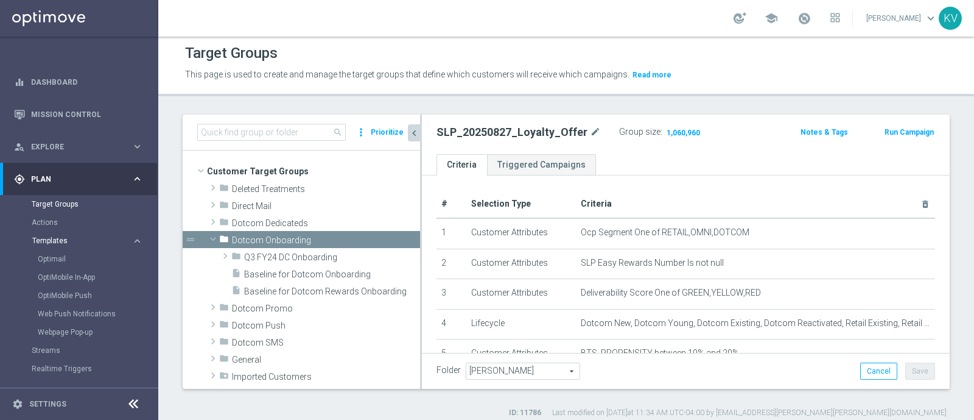
click at [63, 243] on span "Templates" at bounding box center [75, 240] width 87 height 7
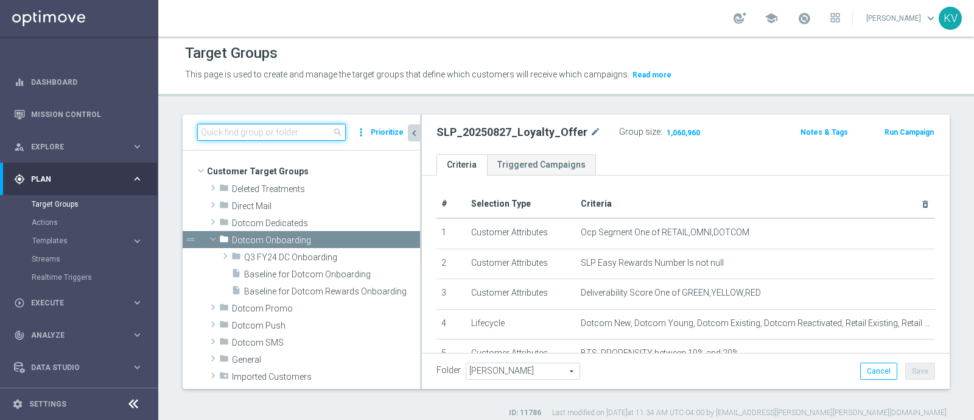
click at [249, 135] on input at bounding box center [271, 132] width 149 height 17
click at [55, 244] on button "Templates keyboard_arrow_right" at bounding box center [88, 241] width 112 height 10
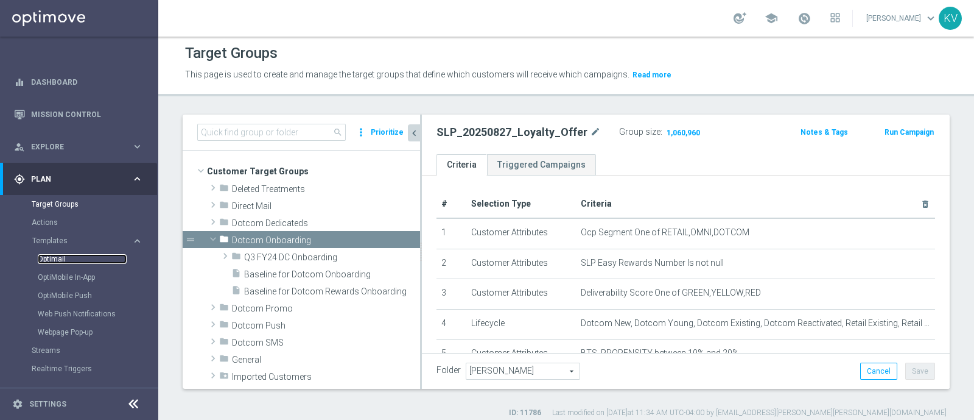
click at [54, 260] on link "Optimail" at bounding box center [82, 259] width 89 height 10
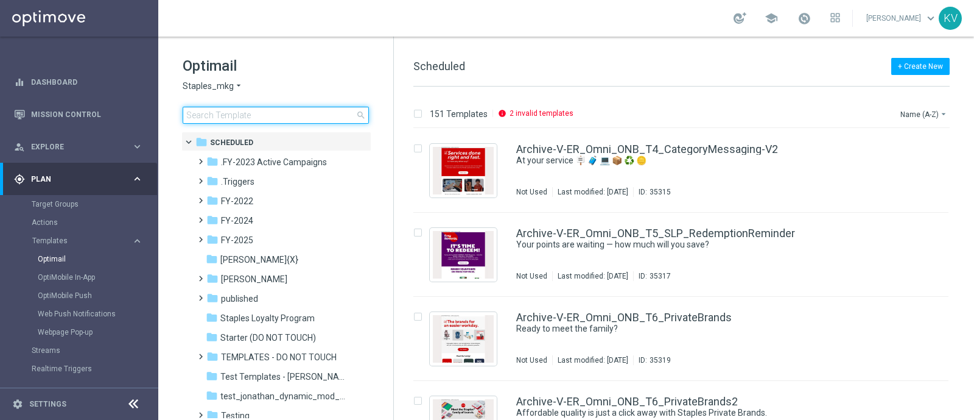
click at [207, 116] on input at bounding box center [276, 115] width 186 height 17
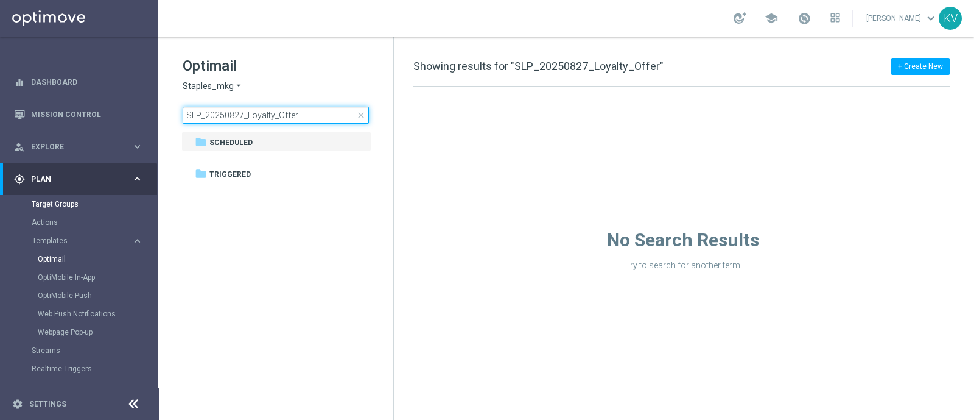
type input "SLP_20250827_Loyalty_Offer"
click at [61, 206] on link "Target Groups" at bounding box center [79, 204] width 95 height 10
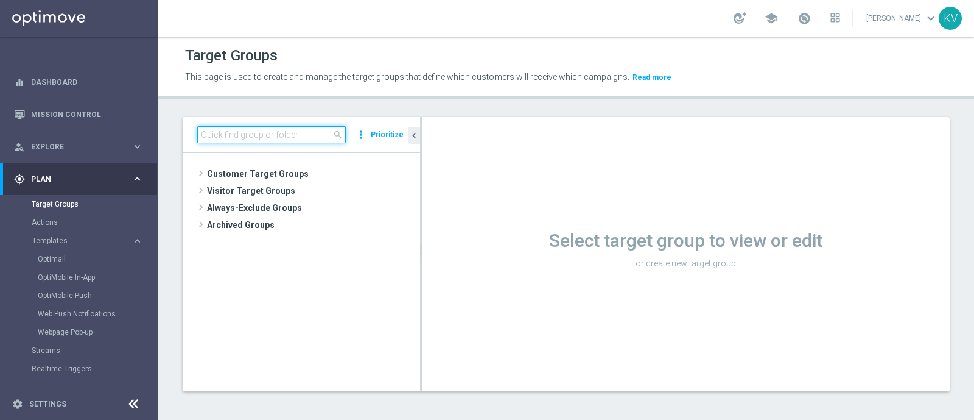
click at [250, 138] on input at bounding box center [271, 134] width 149 height 17
paste input "SLP_20250827_Loyalty_Offer"
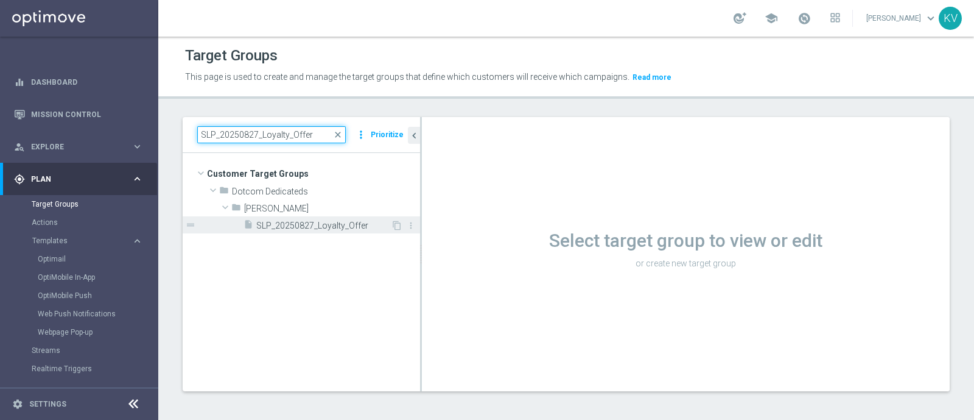
type input "SLP_20250827_Loyalty_Offer"
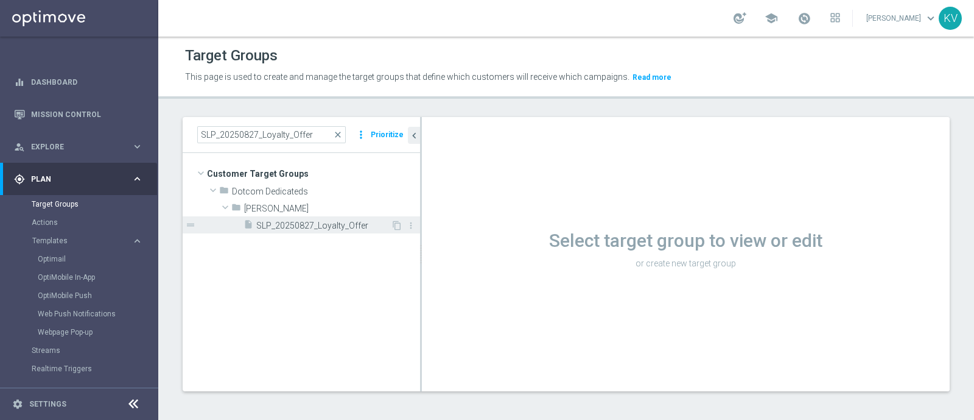
click at [286, 230] on span "SLP_20250827_Loyalty_Offer" at bounding box center [323, 225] width 135 height 10
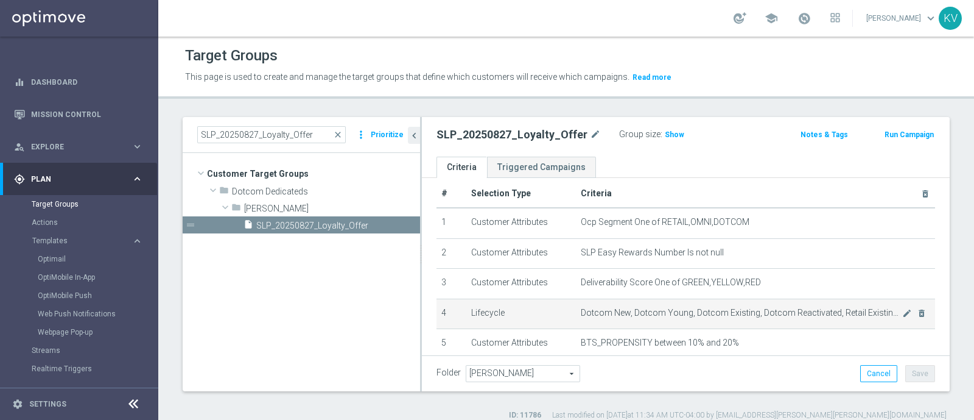
scroll to position [114, 0]
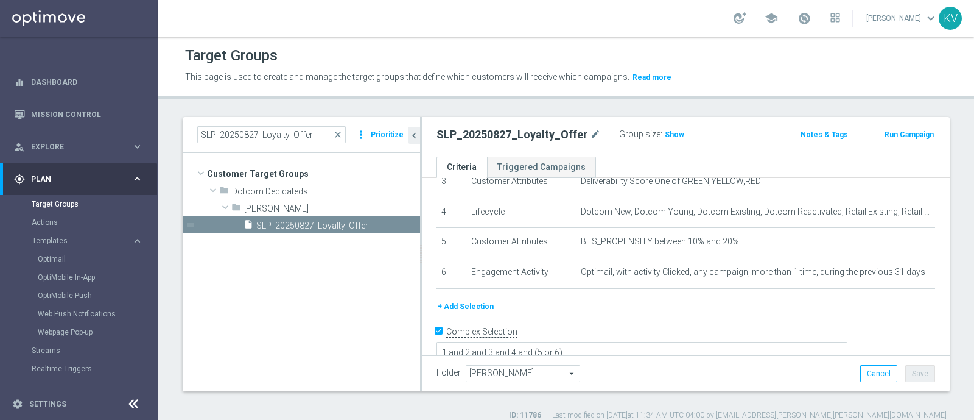
click at [799, 351] on form "Complex Selection 1 and 2 and 3 and 4 and (5 or 6) Invalid Expression" at bounding box center [686, 350] width 499 height 56
click at [557, 343] on textarea "1 and 2 and 3 and 4 and (5 or 6)" at bounding box center [642, 353] width 411 height 21
click at [621, 343] on textarea "1 and 3 and 4 and (5 or 6)" at bounding box center [642, 353] width 411 height 21
click at [599, 343] on textarea "1 and 3 and 4 and (5 or 2)" at bounding box center [642, 353] width 411 height 21
type textarea "1 and 3 and 4 and 6 and (5 or 2)"
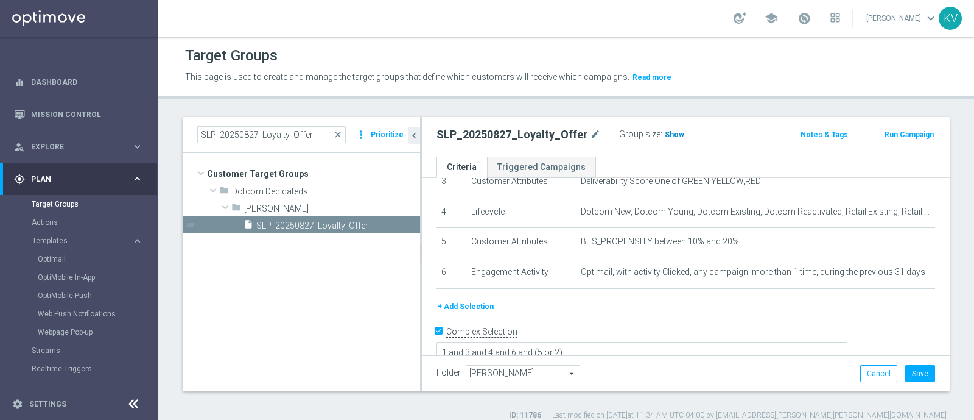
click at [665, 137] on span "Show" at bounding box center [674, 134] width 19 height 9
click at [906, 367] on button "Save" at bounding box center [921, 373] width 30 height 17
click at [950, 243] on div "SLP_20250827_Loyalty_Offer close more_vert Prioritize Customer Target Groups li…" at bounding box center [566, 268] width 816 height 303
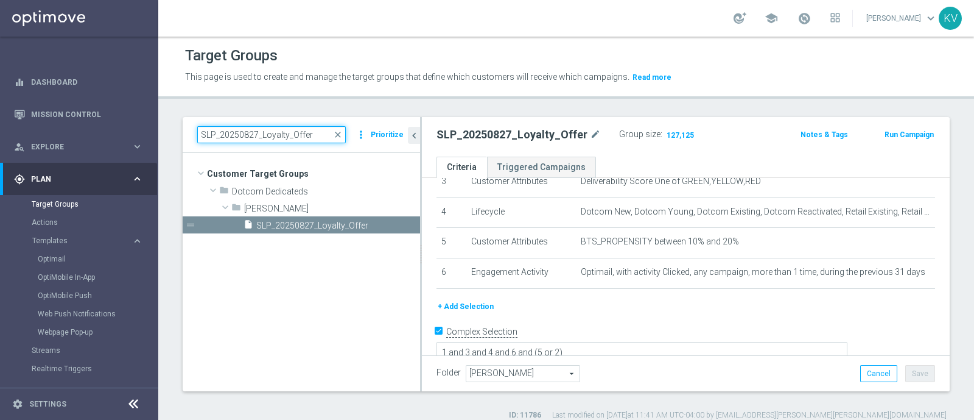
click at [268, 136] on input "SLP_20250827_Loyalty_Offer" at bounding box center [271, 134] width 149 height 17
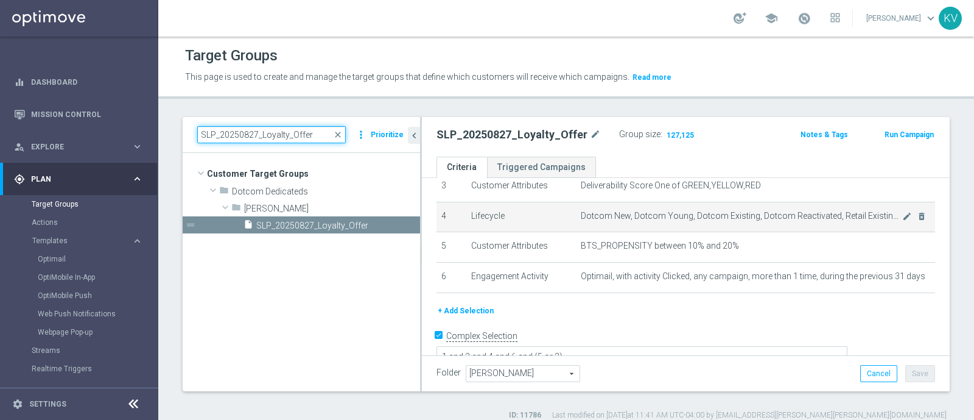
scroll to position [109, 0]
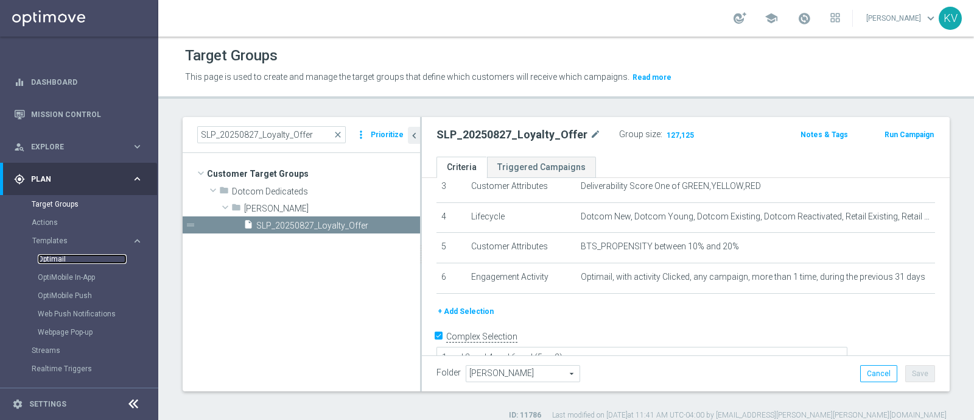
click at [54, 260] on link "Optimail" at bounding box center [82, 259] width 89 height 10
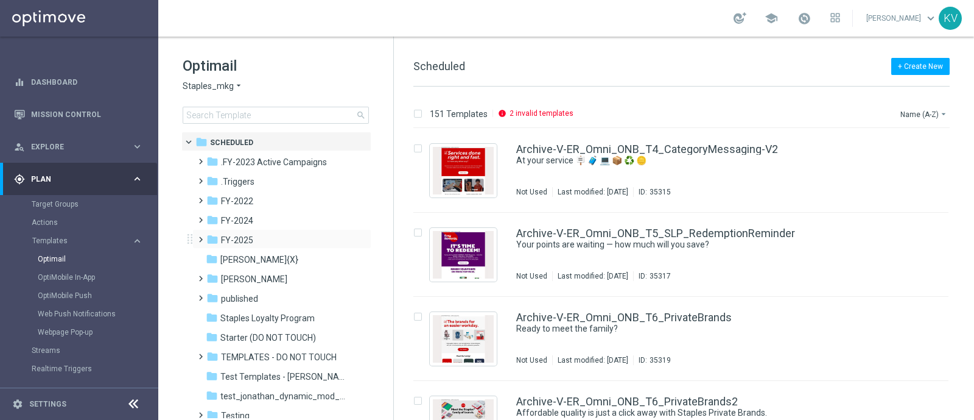
click at [198, 236] on span at bounding box center [198, 233] width 5 height 5
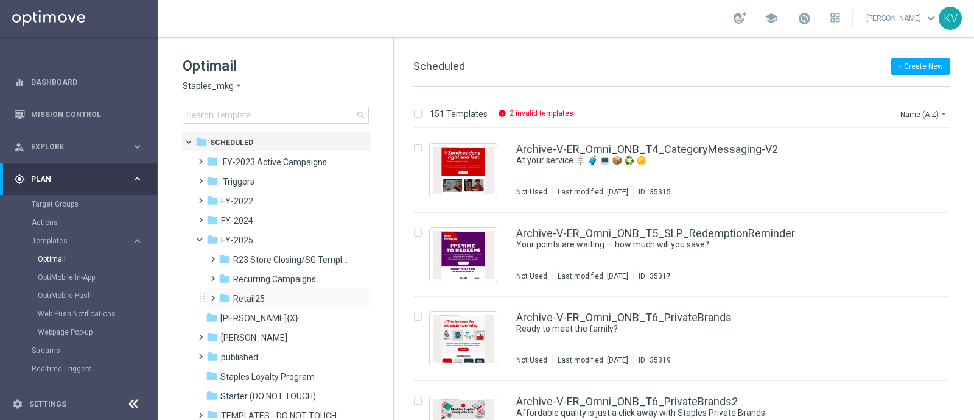
click at [210, 295] on span at bounding box center [210, 292] width 5 height 5
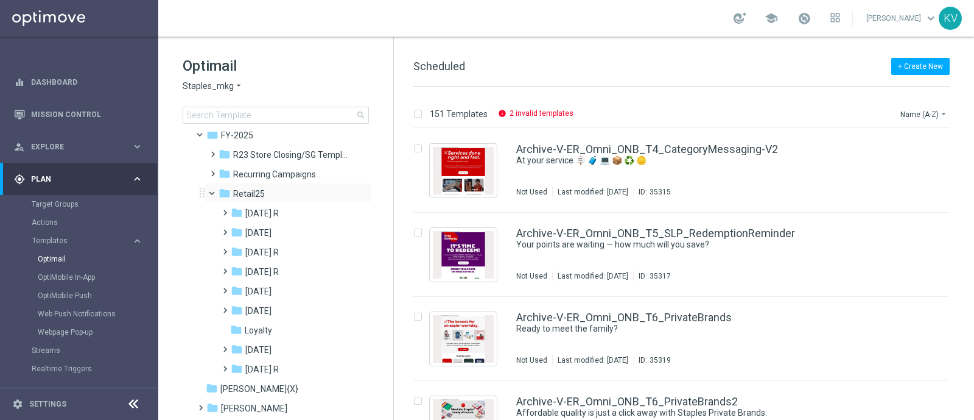
scroll to position [110, 0]
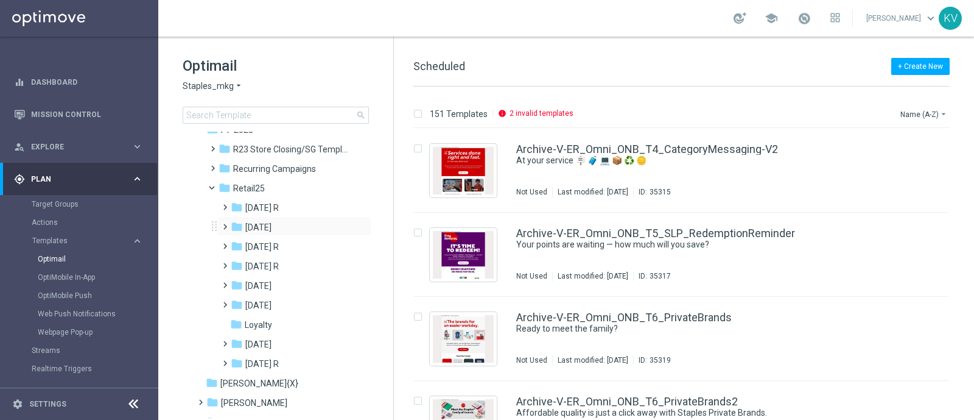
click at [224, 224] on span at bounding box center [222, 221] width 5 height 5
click at [235, 282] on span at bounding box center [234, 279] width 5 height 5
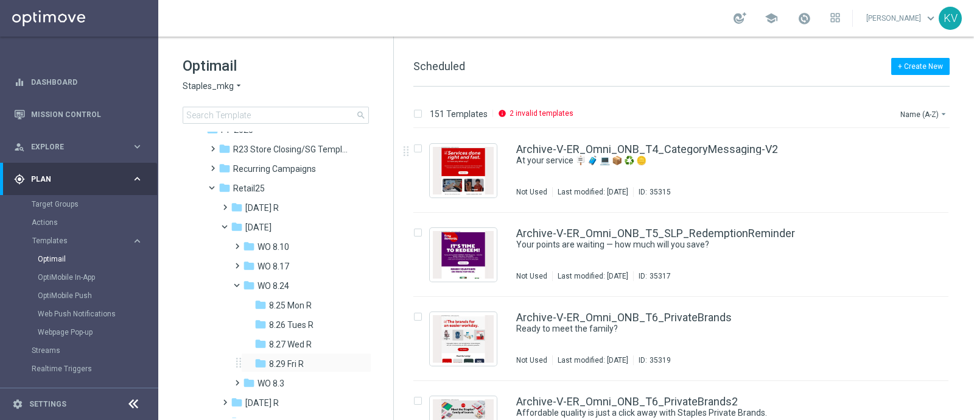
click at [298, 354] on div "folder 8.29 Fri R more_vert" at bounding box center [306, 362] width 130 height 19
click at [280, 365] on span "8.29 Fri R" at bounding box center [286, 363] width 35 height 11
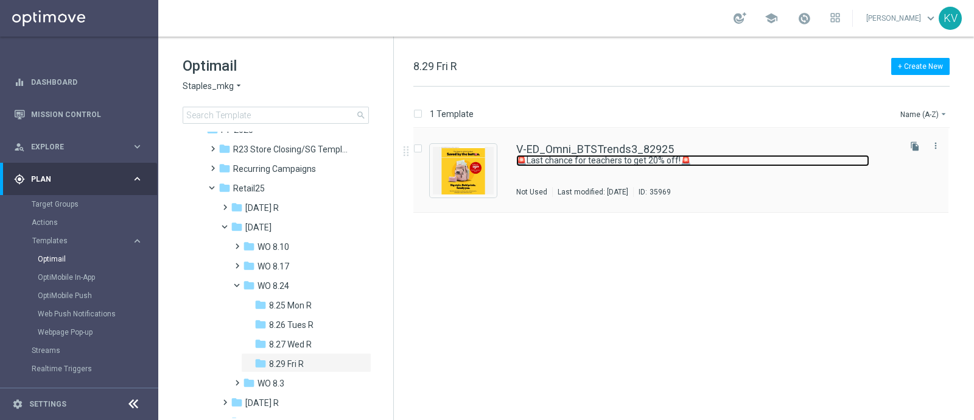
click at [621, 157] on link "🚨Last chance for teachers to get 20% off!🚨" at bounding box center [692, 161] width 353 height 12
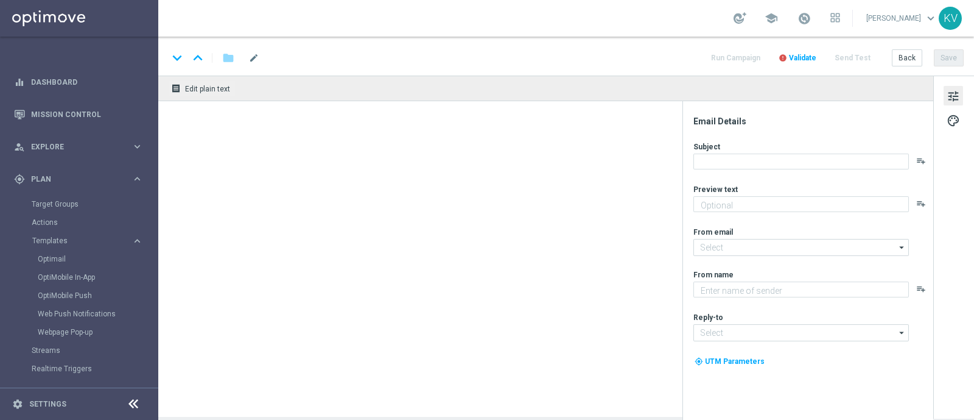
type textarea "Don't miss out on this special offer!"
type input "[EMAIL_ADDRESS][DOMAIN_NAME]"
type textarea "Staples Back To School"
type input "[EMAIL_ADDRESS][DOMAIN_NAME]"
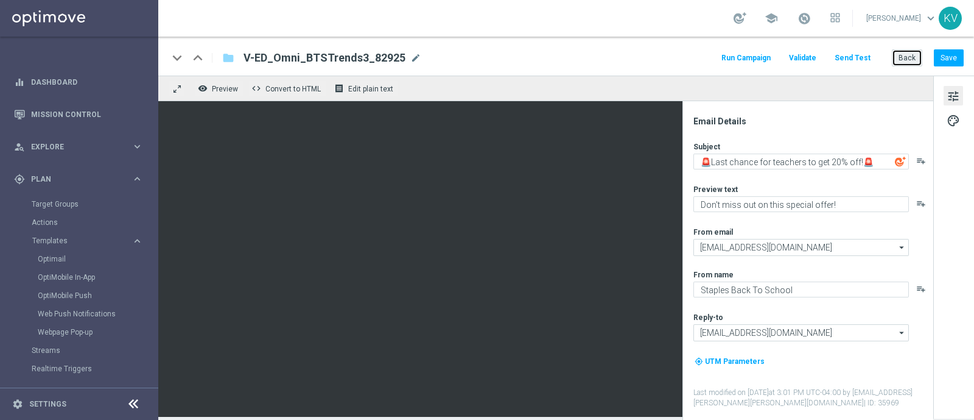
click at [913, 54] on button "Back" at bounding box center [907, 57] width 30 height 17
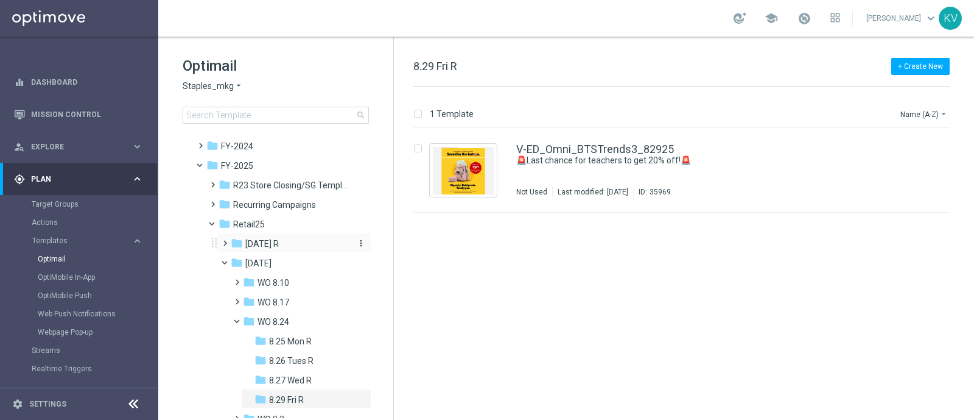
scroll to position [88, 0]
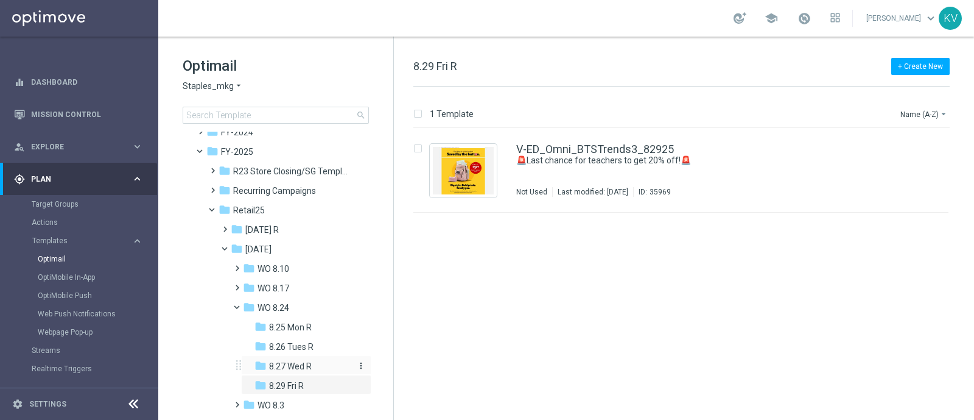
click at [308, 361] on span "8.27 Wed R" at bounding box center [290, 366] width 43 height 11
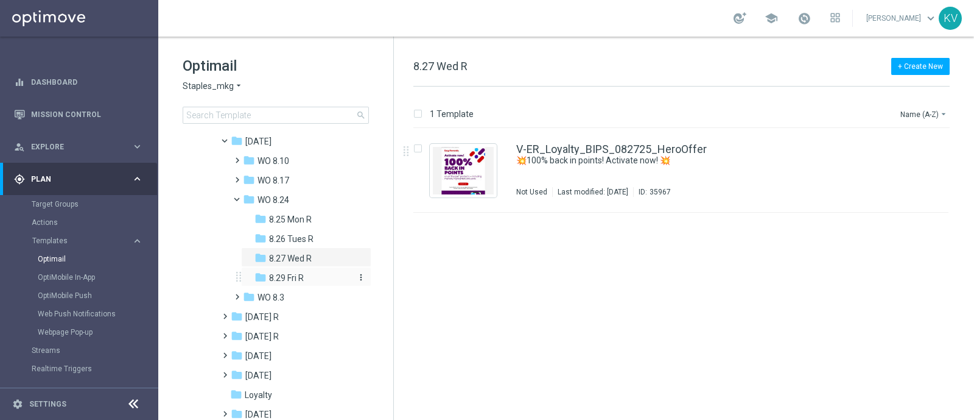
scroll to position [198, 0]
click at [280, 273] on span "8.29 Fri R" at bounding box center [286, 275] width 35 height 11
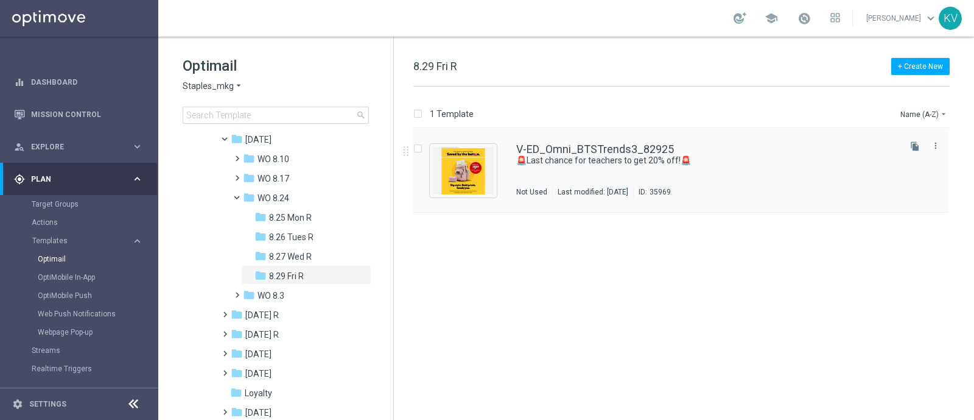
click at [603, 136] on div "V-ED_Omni_BTSTrends3_82925 🚨Last chance for teachers to get 20% off!🚨 Not Used …" at bounding box center [681, 171] width 535 height 84
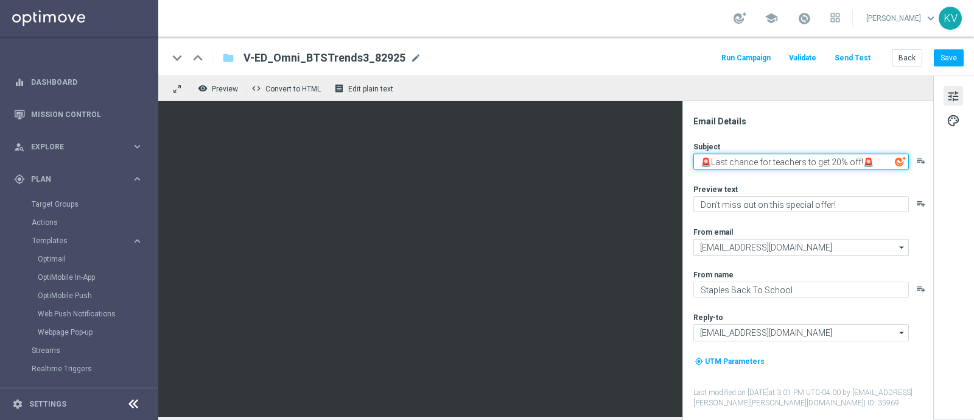
click at [710, 162] on textarea "🚨Last chance for teachers to get 20% off!🚨" at bounding box center [802, 161] width 216 height 16
paste textarea "Starting at $1.29 - pastel and patterned supplies."
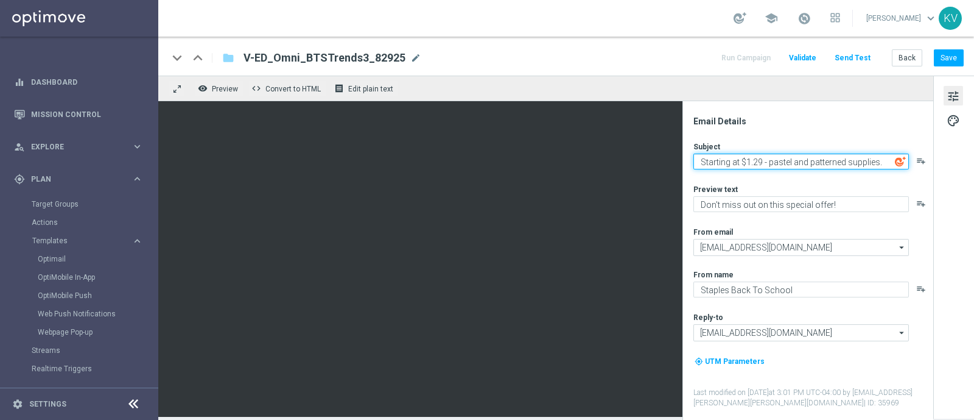
paste textarea "Starting at $1.29 - pastel and patterned supplies."
paste textarea "✨"
click at [702, 163] on textarea "Starting at $1.29 - pastel and patterned supplies.✨" at bounding box center [802, 161] width 216 height 16
paste textarea "✨"
type textarea "✨Starting at $1.29 - pastel and patterned supplies.✨"
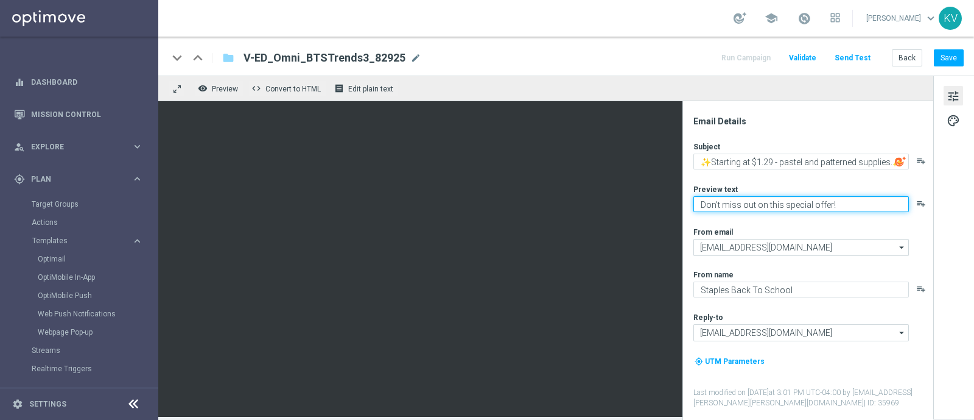
click at [774, 202] on textarea "Don't miss out on this special offer!" at bounding box center [802, 204] width 216 height 16
paste textarea "Looking good for back to school."
type textarea "Looking good for back to school."
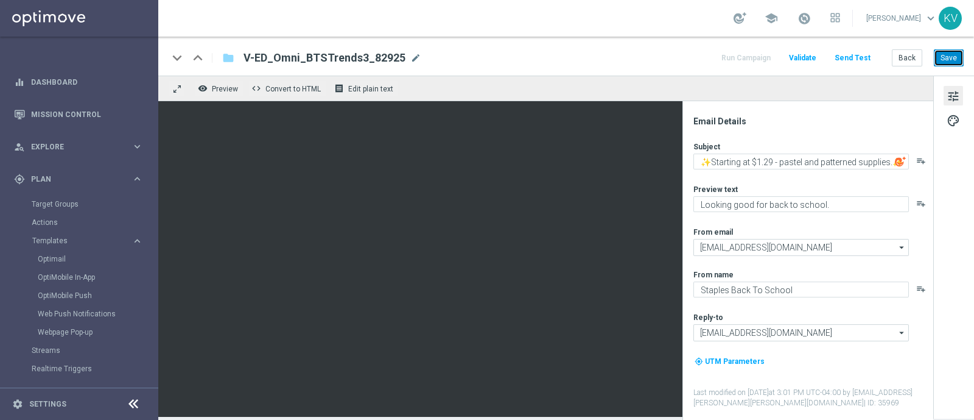
click at [953, 60] on button "Save" at bounding box center [949, 57] width 30 height 17
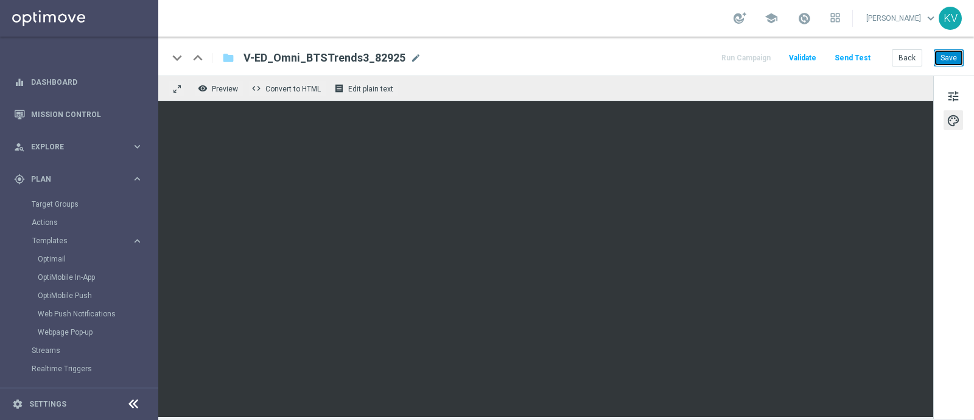
click at [951, 56] on button "Save" at bounding box center [949, 57] width 30 height 17
click at [859, 64] on button "Send Test" at bounding box center [853, 58] width 40 height 16
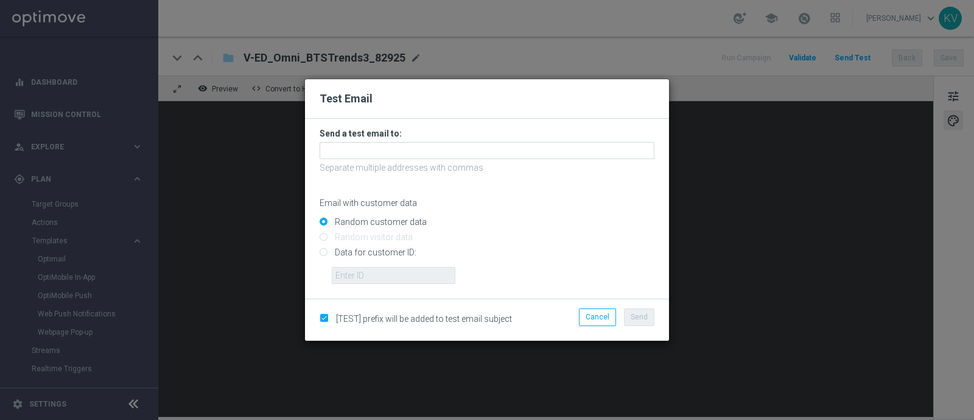
click at [408, 141] on form "Send a test email to: Separate multiple addresses with commas Email with custom…" at bounding box center [487, 206] width 335 height 156
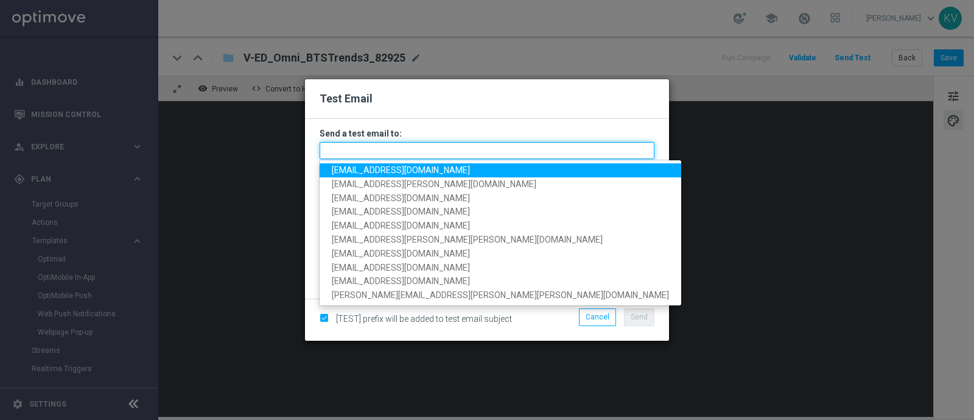
click at [406, 144] on input "text" at bounding box center [487, 150] width 335 height 17
paste input "[EMAIL_ADDRESS][PERSON_NAME][DOMAIN_NAME]"
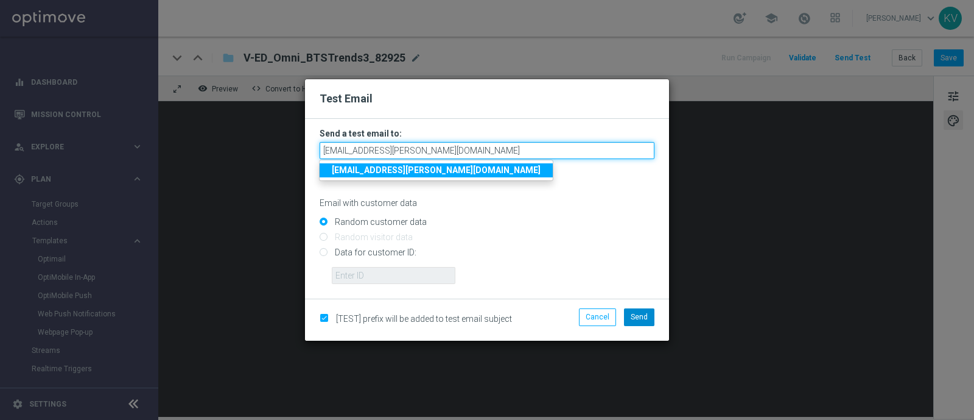
type input "[EMAIL_ADDRESS][PERSON_NAME][DOMAIN_NAME]"
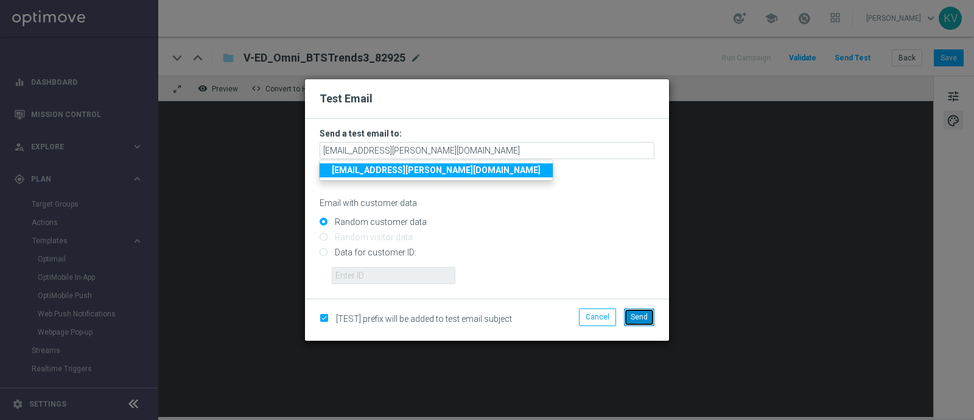
click at [636, 311] on button "Send" at bounding box center [639, 316] width 30 height 17
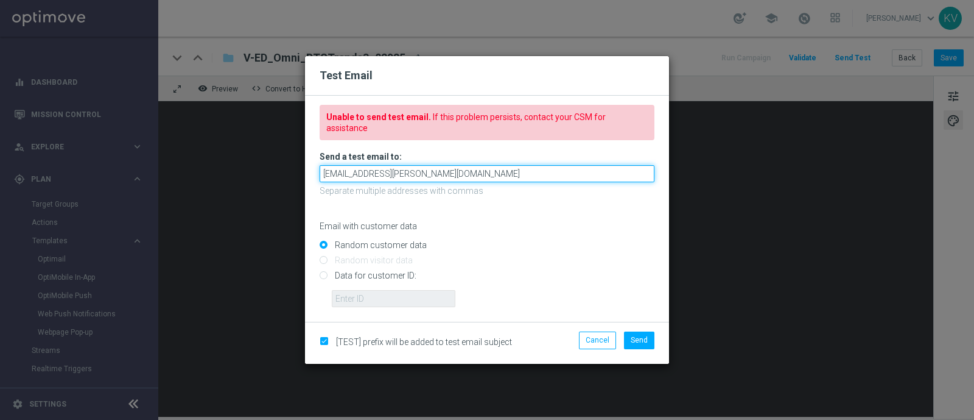
click at [433, 174] on input "[EMAIL_ADDRESS][PERSON_NAME][DOMAIN_NAME]" at bounding box center [487, 173] width 335 height 17
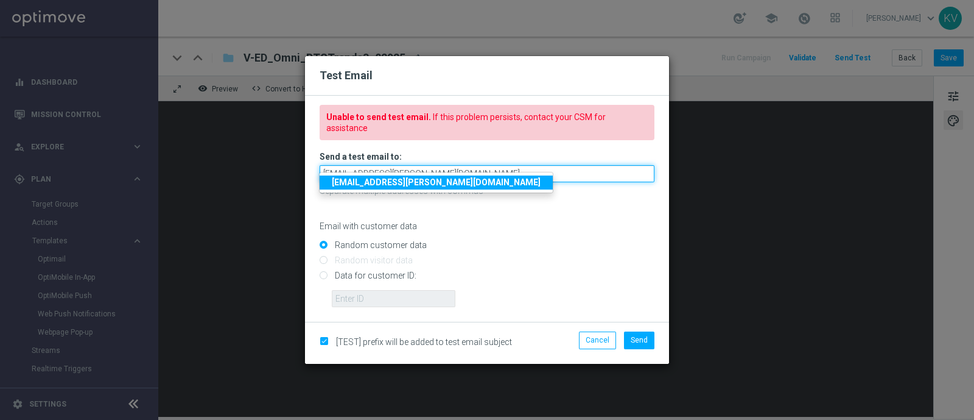
click at [433, 174] on input "[EMAIL_ADDRESS][PERSON_NAME][DOMAIN_NAME]" at bounding box center [487, 173] width 335 height 17
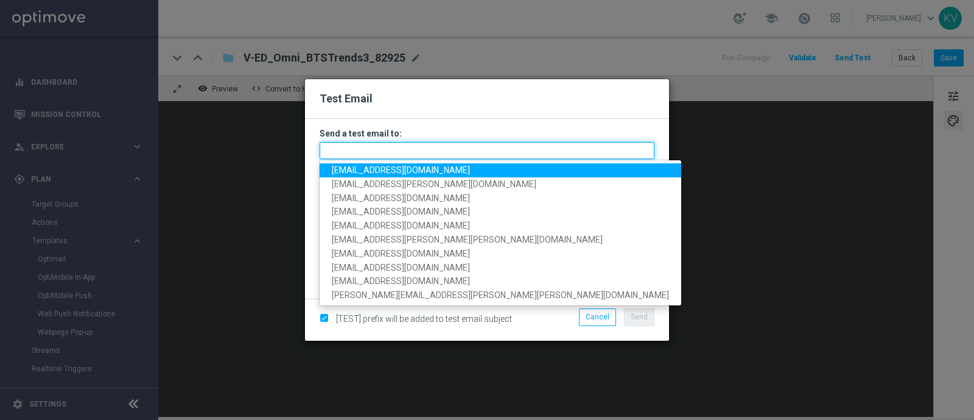
paste input "[EMAIL_ADDRESS][PERSON_NAME][DOMAIN_NAME]"
type input "[EMAIL_ADDRESS][PERSON_NAME][DOMAIN_NAME]"
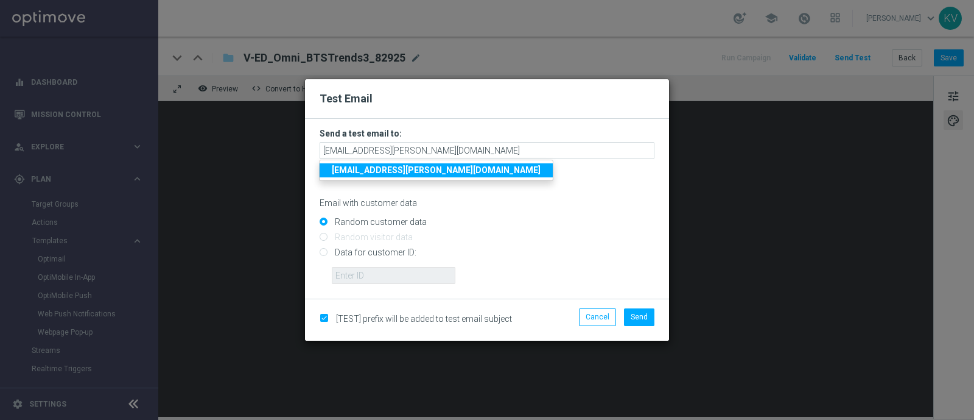
click at [568, 219] on input "Random customer data" at bounding box center [487, 226] width 335 height 17
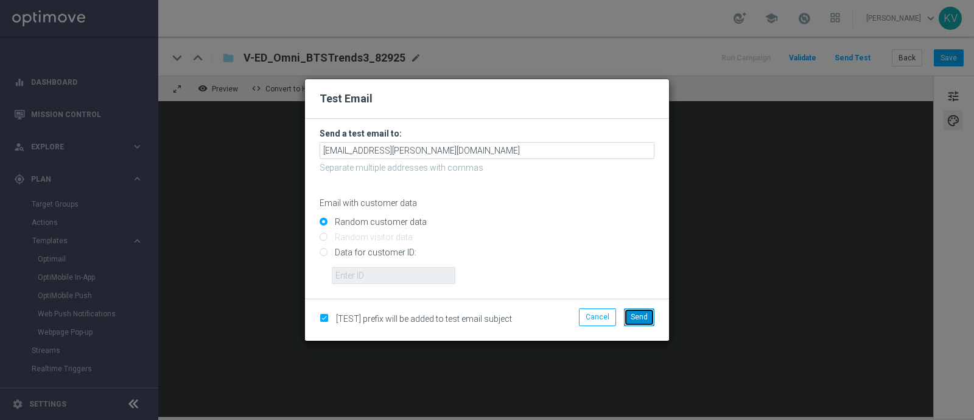
click at [648, 315] on span "Send" at bounding box center [639, 316] width 17 height 9
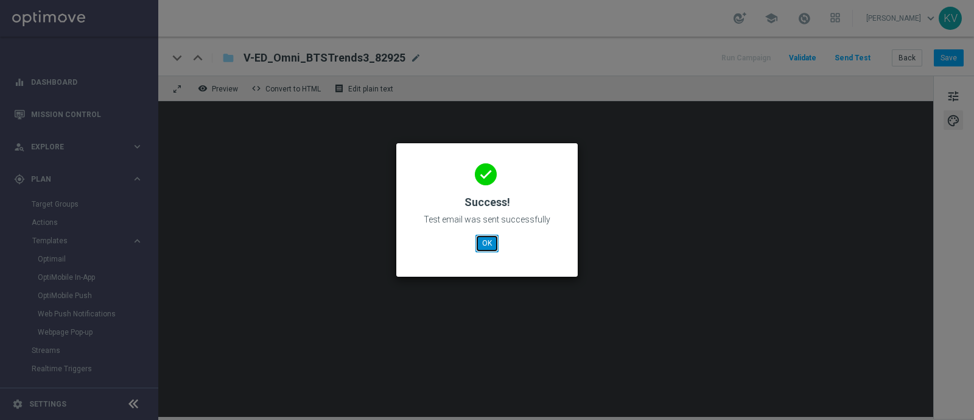
click at [481, 242] on button "OK" at bounding box center [487, 242] width 23 height 17
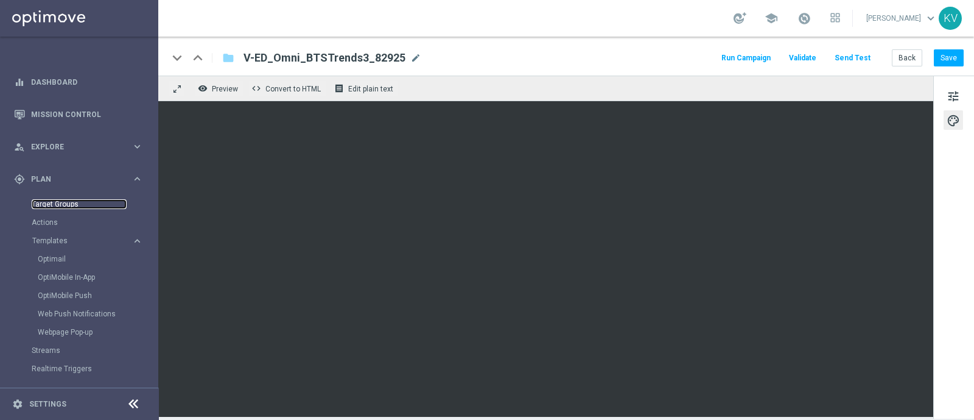
click at [61, 206] on link "Target Groups" at bounding box center [79, 204] width 95 height 10
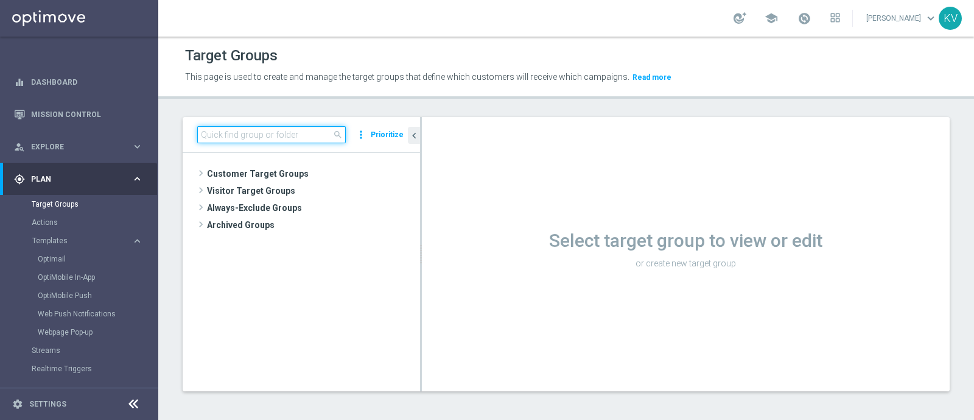
click at [252, 138] on input at bounding box center [271, 134] width 149 height 17
paste input "SLP_20250827_Loyalty_Offer"
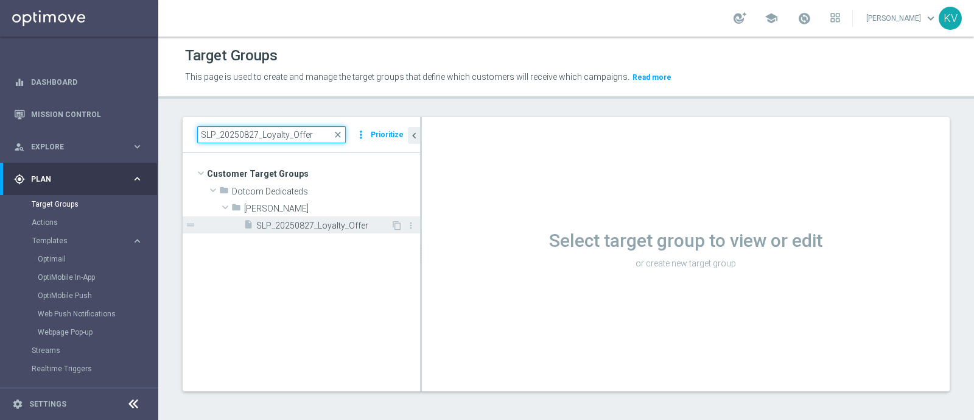
type input "SLP_20250827_Loyalty_Offer"
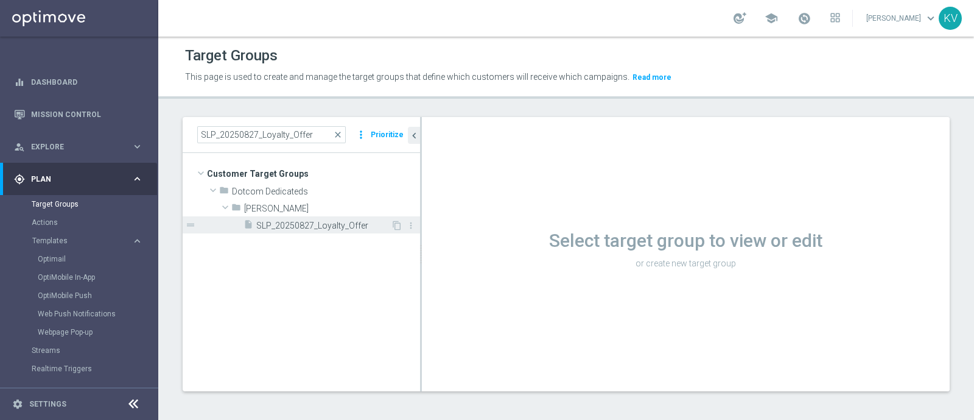
click at [298, 230] on div "insert_drive_file SLP_20250827_Loyalty_Offer" at bounding box center [317, 224] width 147 height 17
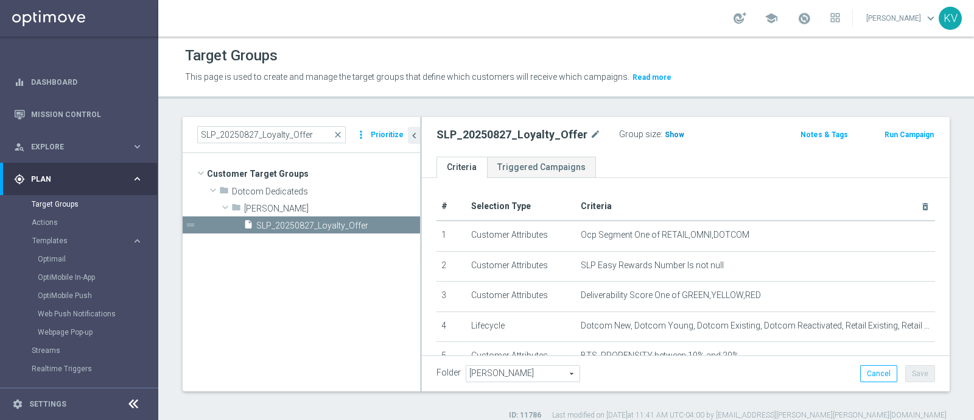
click at [674, 132] on span "Show" at bounding box center [674, 134] width 19 height 9
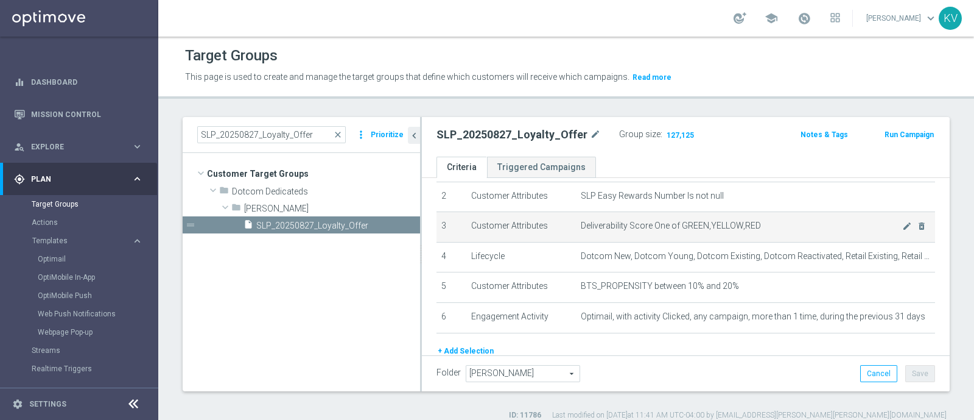
scroll to position [72, 0]
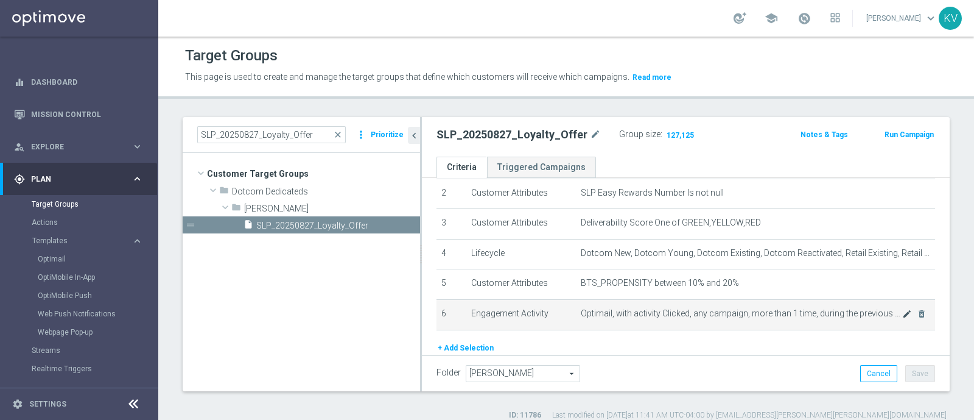
click at [903, 312] on icon "mode_edit" at bounding box center [908, 314] width 10 height 10
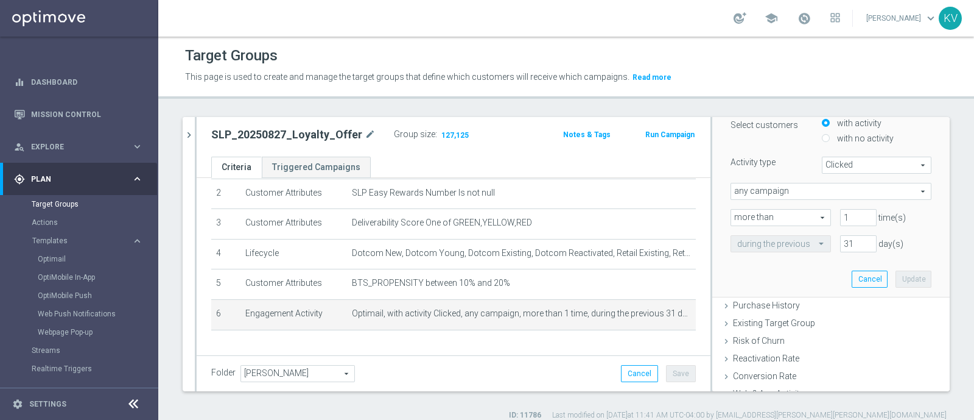
scroll to position [192, 0]
click at [842, 244] on input "31" at bounding box center [858, 242] width 37 height 17
type input "365"
click at [896, 277] on button "Update" at bounding box center [914, 278] width 36 height 17
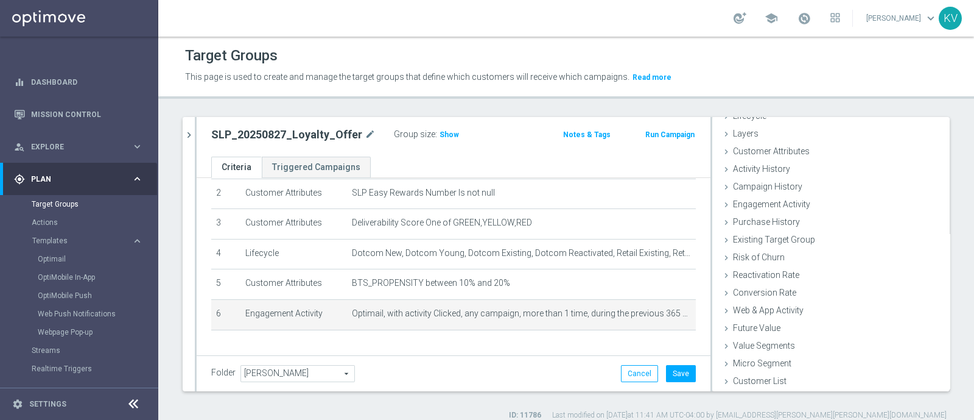
scroll to position [38, 0]
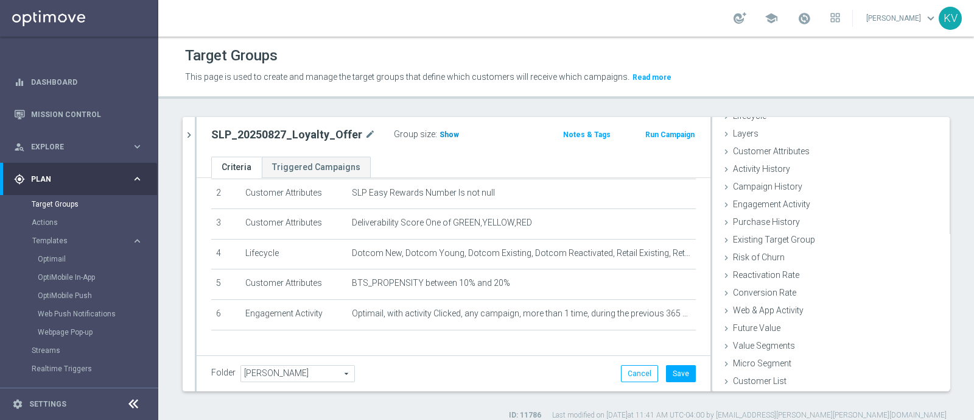
click at [440, 132] on span "Show" at bounding box center [449, 134] width 19 height 9
click at [674, 373] on button "Save" at bounding box center [681, 373] width 30 height 17
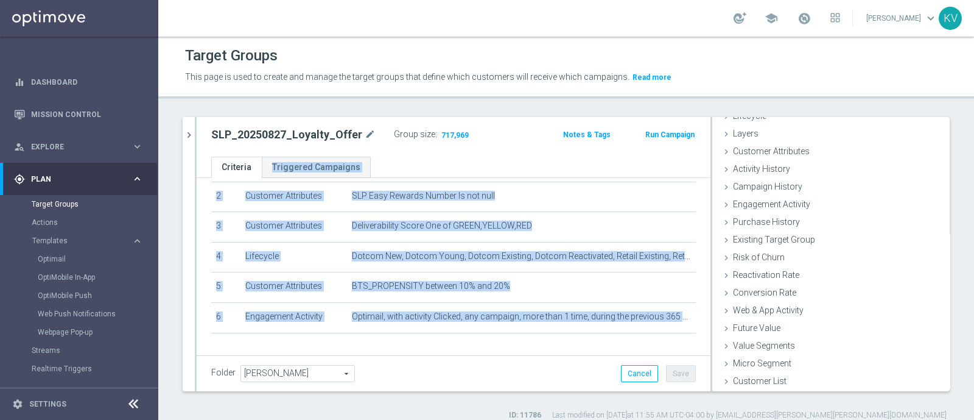
scroll to position [0, 0]
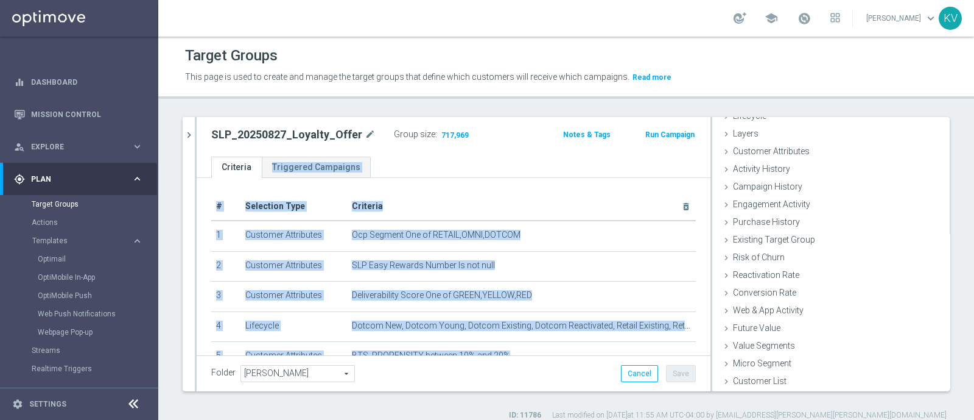
drag, startPoint x: 621, startPoint y: 297, endPoint x: 214, endPoint y: 201, distance: 417.9
click at [214, 201] on table "# Selection Type Criteria delete_forever 1 Customer Attributes Ocp Segment One …" at bounding box center [453, 297] width 485 height 210
copy table "# Selection Type Criteria delete_forever 1 Customer Attributes Ocp Segment One …"
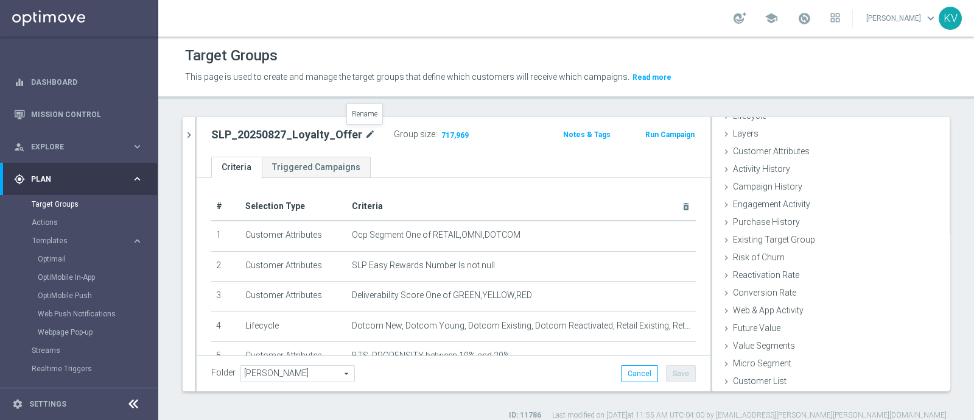
click at [366, 135] on icon "mode_edit" at bounding box center [370, 134] width 11 height 15
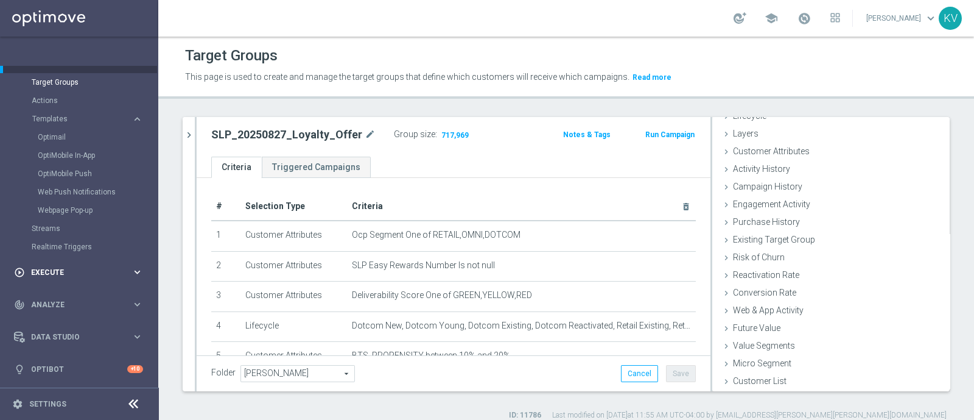
click at [54, 274] on span "Execute" at bounding box center [81, 272] width 100 height 7
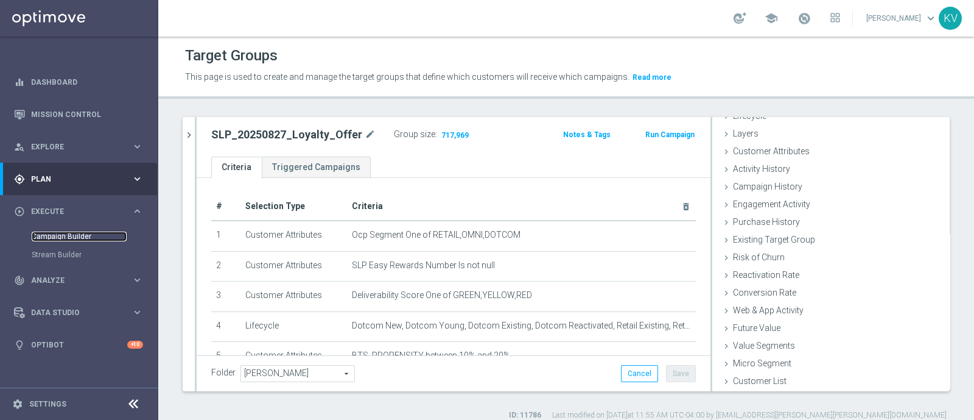
click at [60, 238] on link "Campaign Builder" at bounding box center [79, 236] width 95 height 10
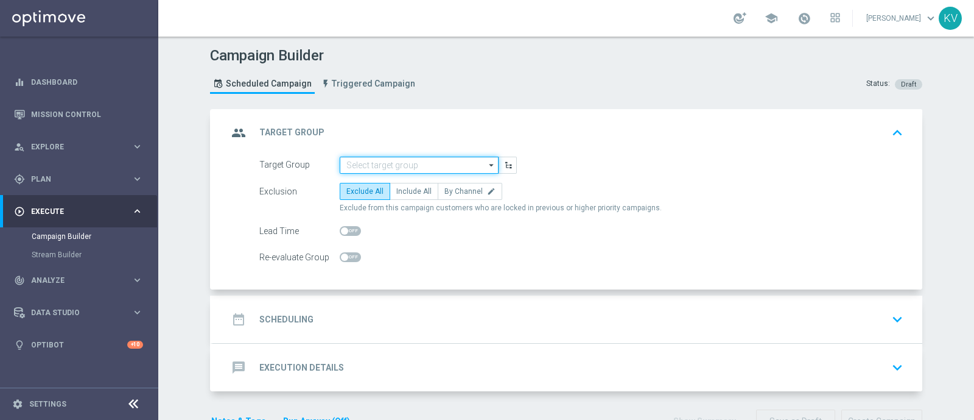
click at [402, 158] on input at bounding box center [419, 165] width 159 height 17
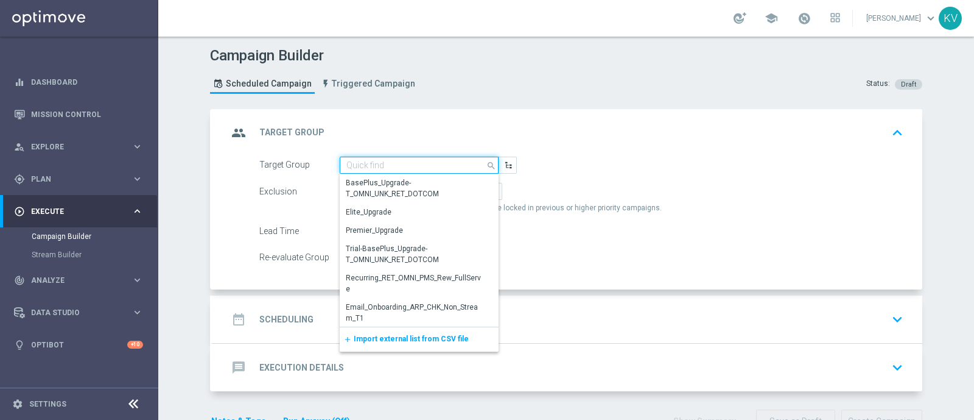
paste input "SLP_20250827_Loyalty_Offer"
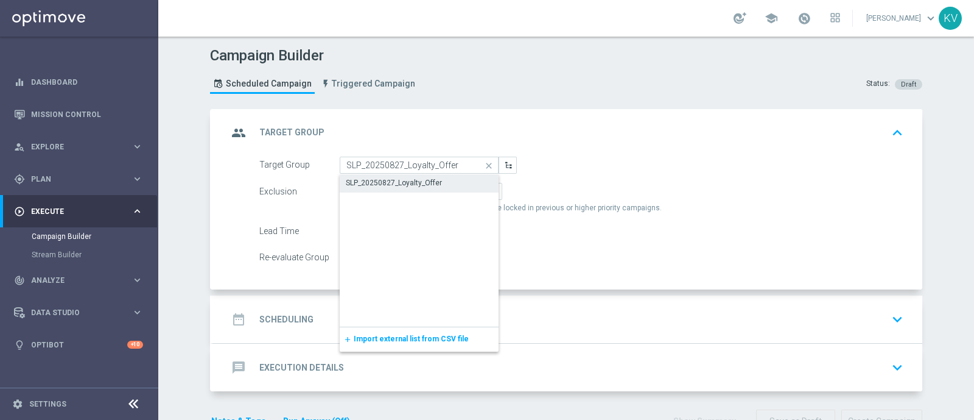
click at [401, 185] on div "SLP_20250827_Loyalty_Offer" at bounding box center [394, 182] width 96 height 11
type input "SLP_20250827_Loyalty_Offer"
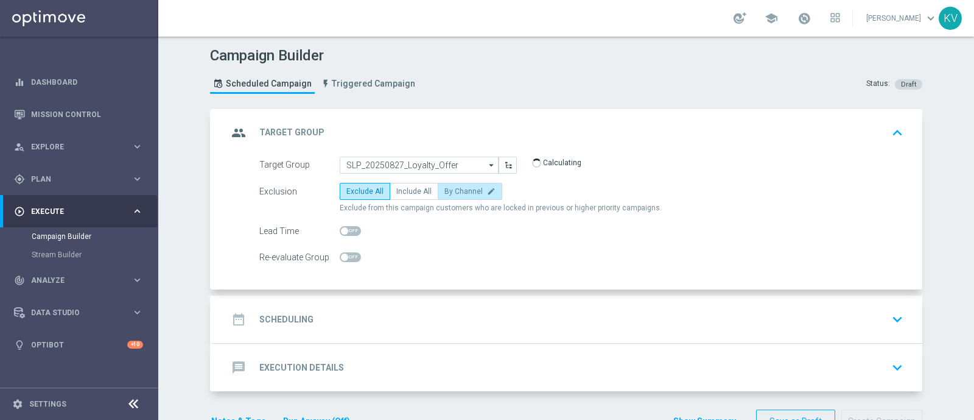
click at [454, 187] on span "By Channel" at bounding box center [464, 191] width 38 height 9
click at [453, 189] on input "By Channel edit" at bounding box center [449, 193] width 8 height 8
radio input "true"
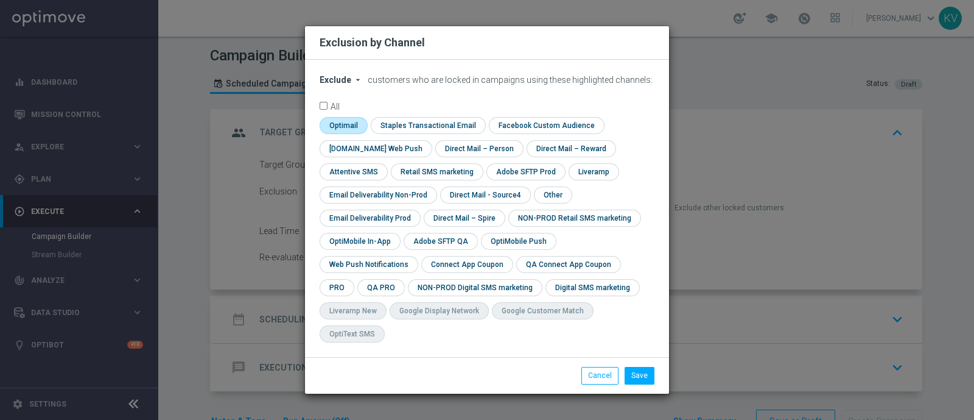
click at [342, 133] on input "checkbox" at bounding box center [343, 125] width 46 height 16
checkbox input "true"
click at [539, 203] on input "checkbox" at bounding box center [552, 194] width 37 height 16
checkbox input "true"
click at [631, 367] on button "Save" at bounding box center [640, 375] width 30 height 17
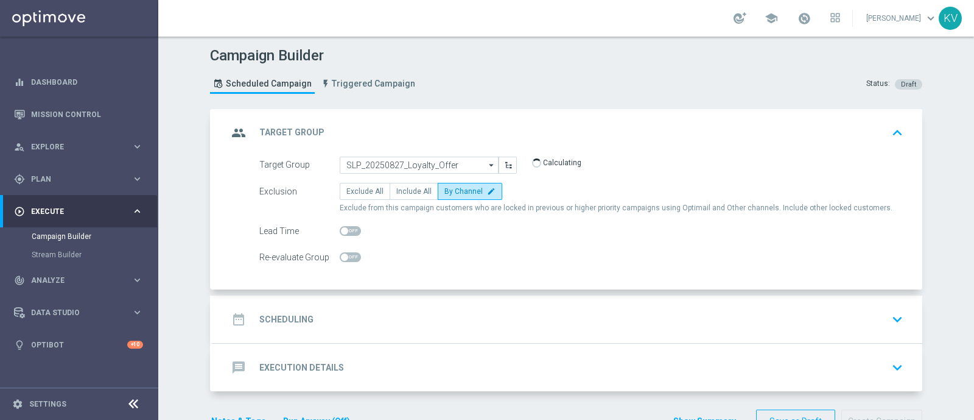
click at [474, 323] on div "date_range Scheduling keyboard_arrow_down" at bounding box center [568, 319] width 680 height 23
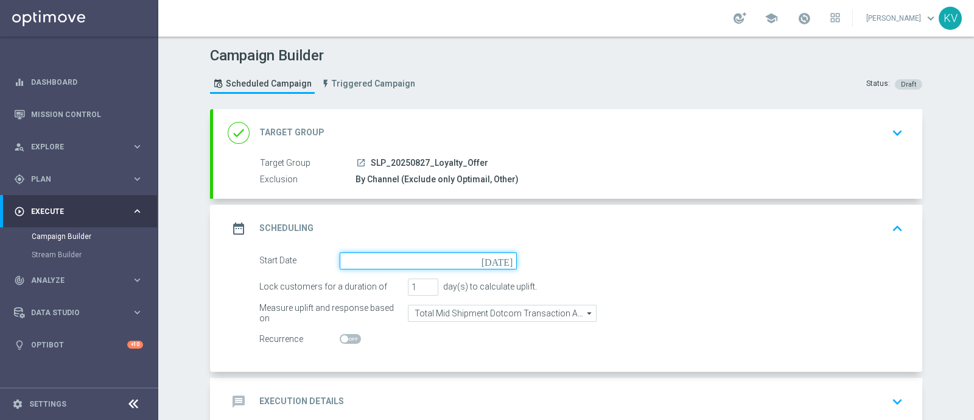
click at [381, 259] on input at bounding box center [428, 260] width 177 height 17
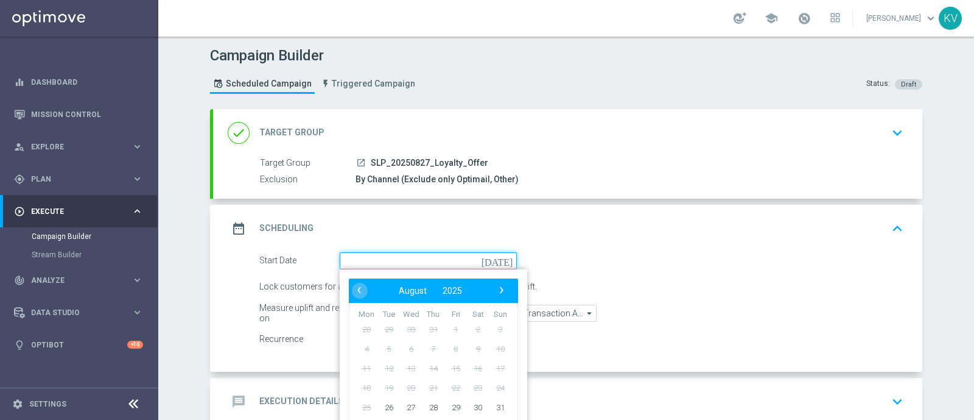
scroll to position [69, 0]
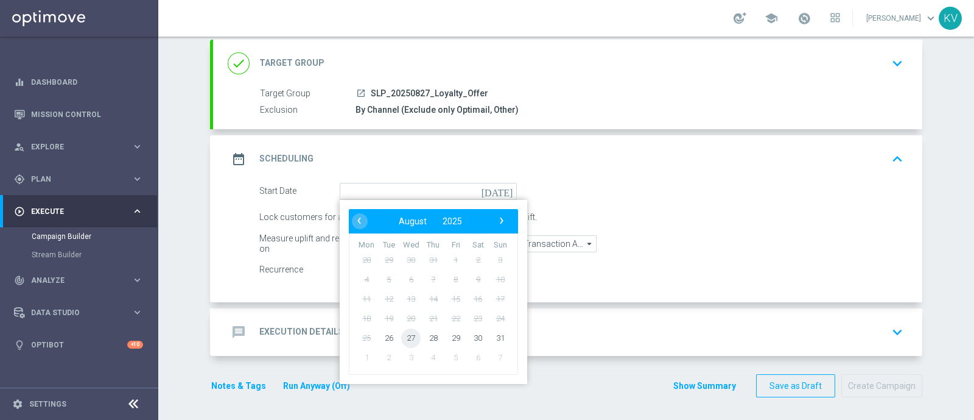
click at [406, 336] on span "27" at bounding box center [410, 337] width 19 height 19
type input "[DATE]"
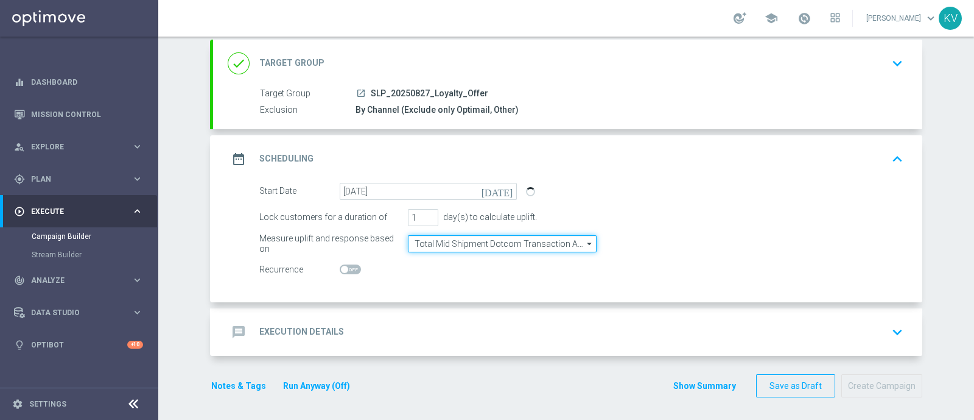
click at [502, 242] on input "Total Mid Shipment Dotcom Transaction Amount" at bounding box center [502, 243] width 189 height 17
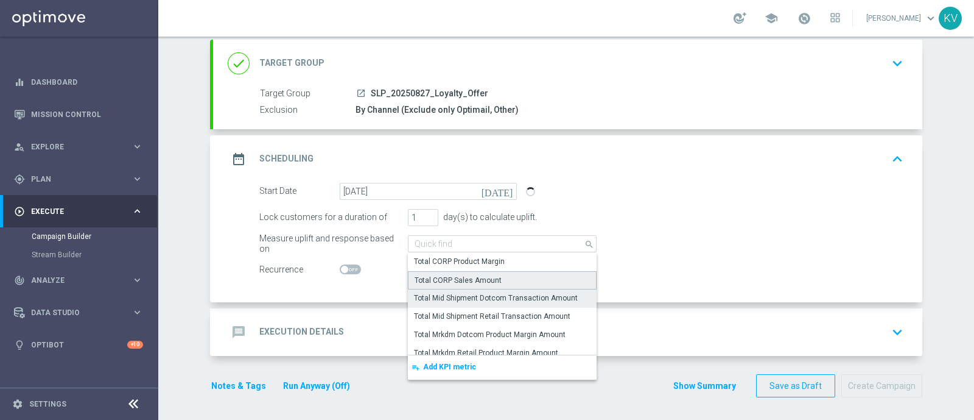
click at [506, 272] on div "Total CORP Sales Amount" at bounding box center [502, 280] width 189 height 18
type input "Total CORP Sales Amount"
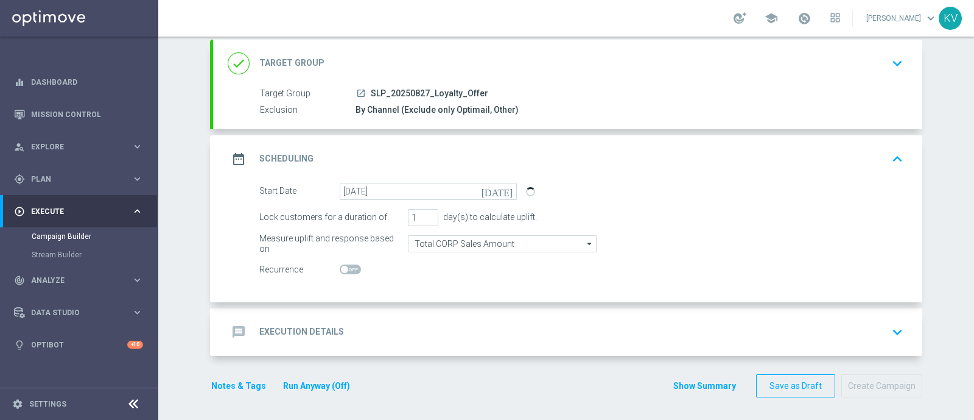
click at [456, 333] on div "message Execution Details keyboard_arrow_down" at bounding box center [568, 331] width 680 height 23
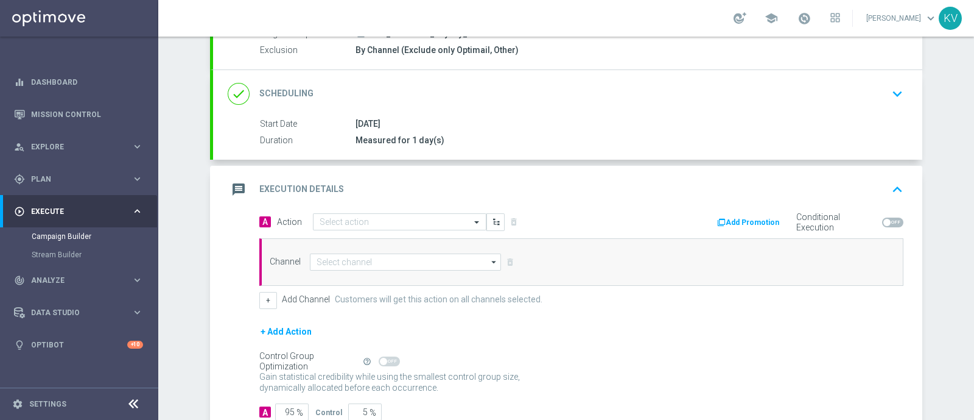
scroll to position [130, 0]
click at [345, 222] on input "text" at bounding box center [388, 221] width 136 height 10
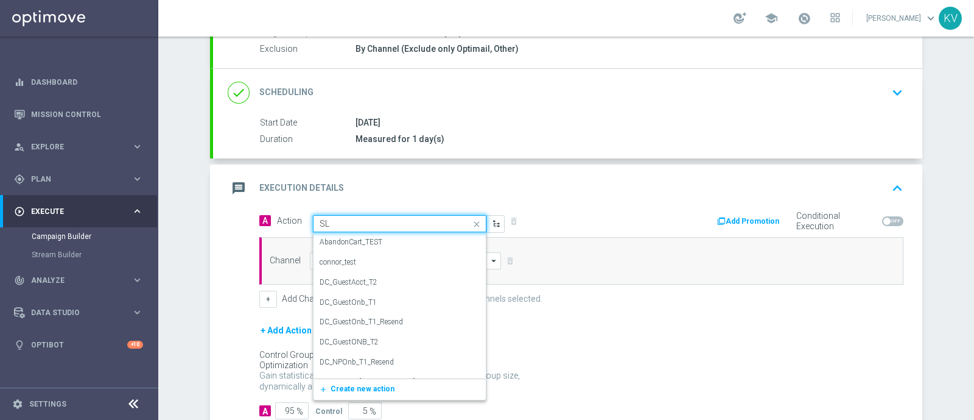
type input "SLP"
click at [393, 339] on div "EM_SLP_Dedicated edit" at bounding box center [400, 342] width 160 height 20
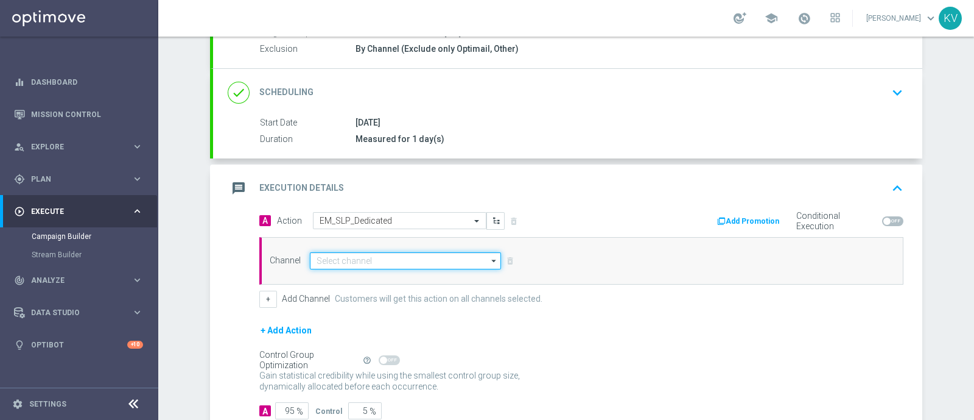
click at [380, 258] on input at bounding box center [405, 260] width 191 height 17
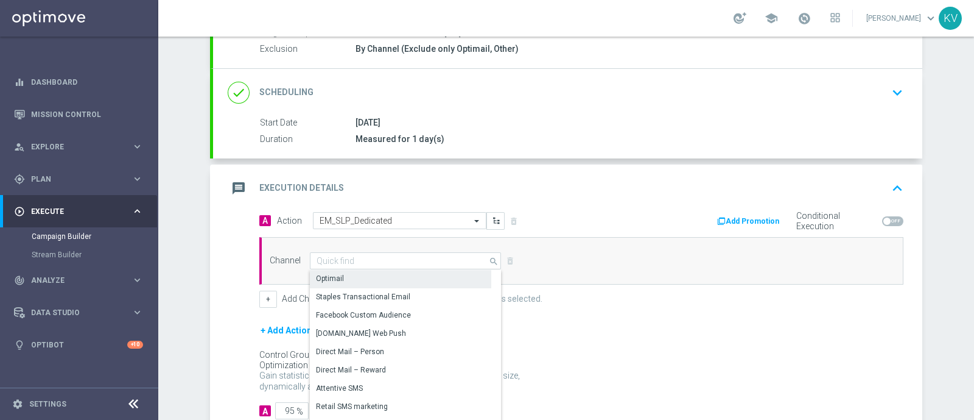
click at [380, 270] on div "Optimail" at bounding box center [400, 278] width 181 height 17
type input "Optimail"
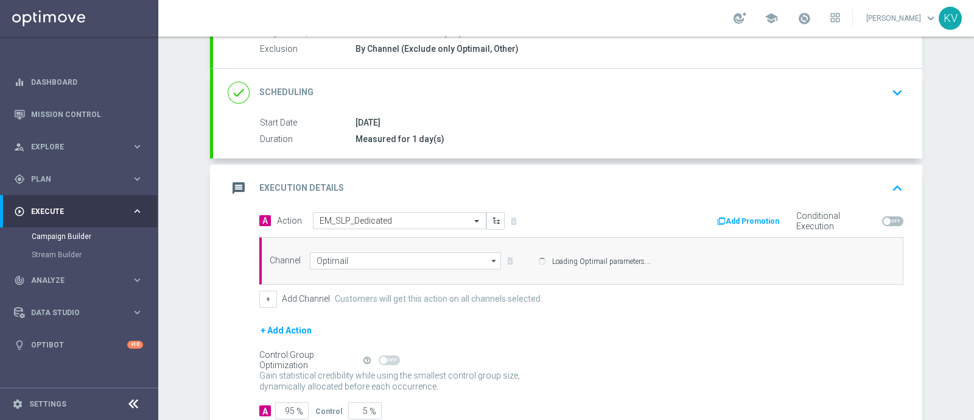
scroll to position [208, 0]
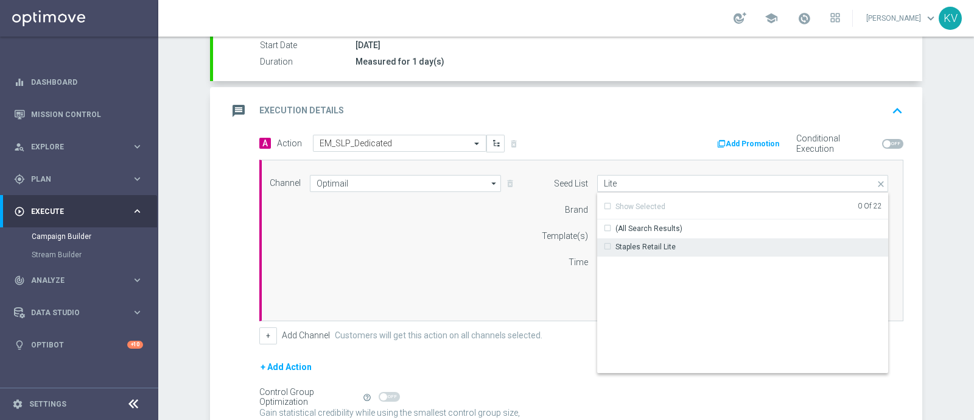
click at [661, 248] on div "Staples Retail Lite" at bounding box center [646, 246] width 60 height 11
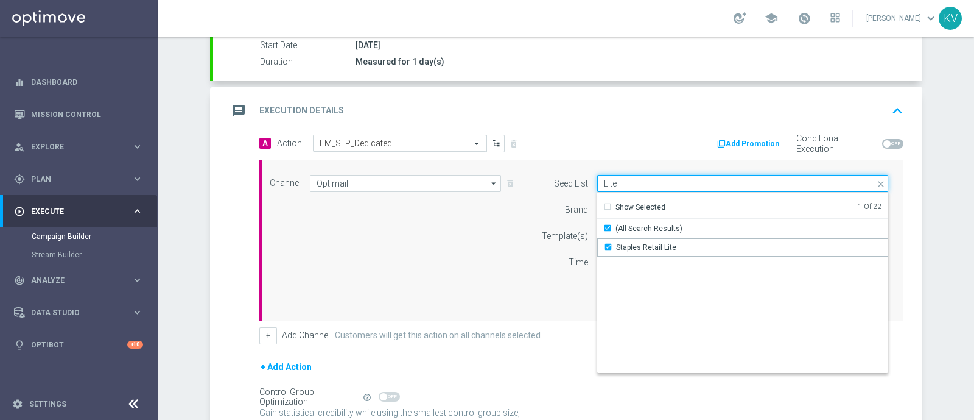
click at [629, 177] on input "Lite" at bounding box center [742, 183] width 291 height 17
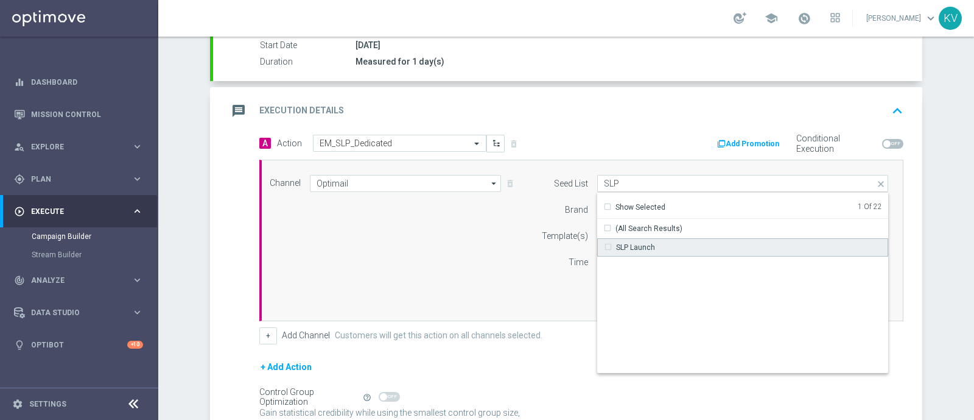
click at [638, 245] on div "SLP Launch" at bounding box center [635, 247] width 39 height 11
click at [526, 284] on div "Send by customer local time zone (Use the above as a fallback)" at bounding box center [712, 288] width 372 height 17
type input "Selected 2 of 22"
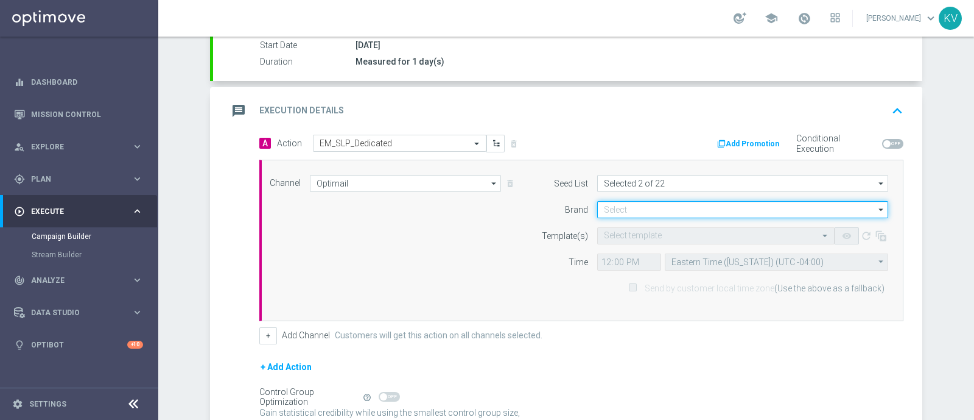
click at [621, 210] on input at bounding box center [742, 209] width 291 height 17
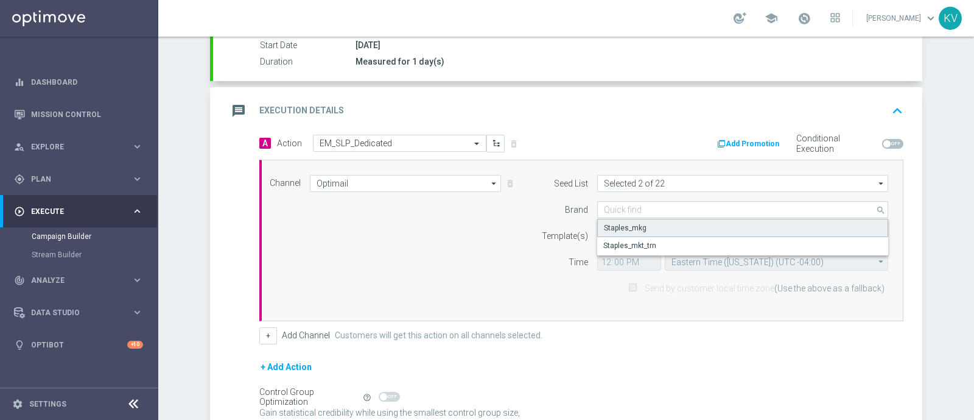
click at [624, 231] on div "Staples_mkg" at bounding box center [743, 228] width 292 height 18
type input "Staples_mkg"
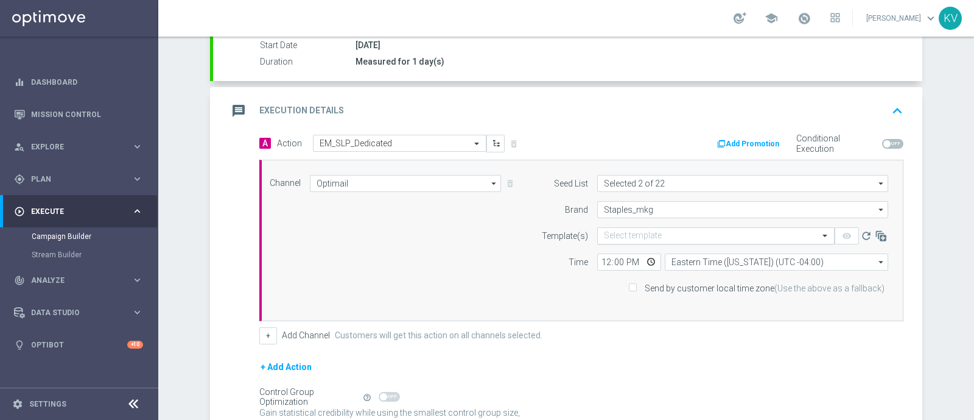
click at [624, 236] on input "text" at bounding box center [704, 236] width 200 height 10
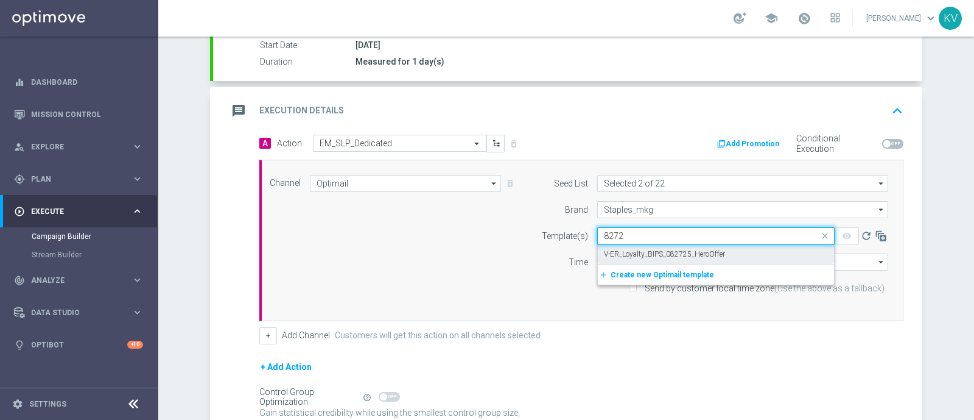
click at [669, 249] on label "V-ER_Loyalty_BIPS_082725_HeroOffer" at bounding box center [664, 254] width 121 height 10
type input "8272"
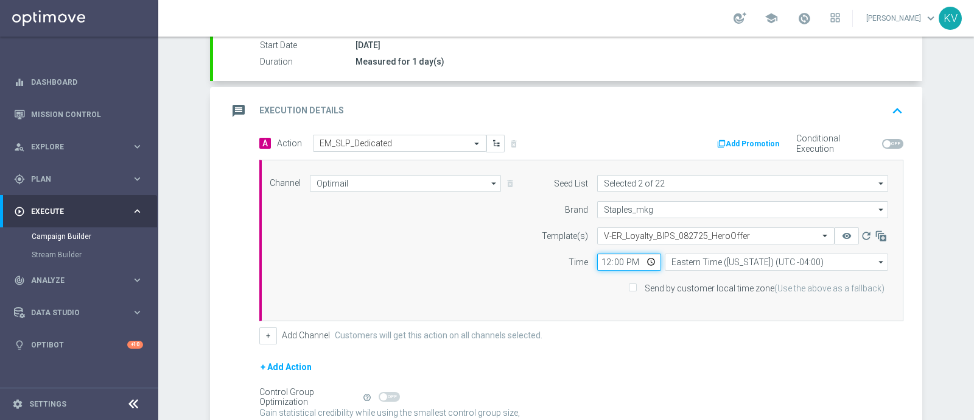
click at [597, 260] on input "12:00" at bounding box center [629, 261] width 64 height 17
type input "09:00"
click at [633, 287] on input "Send by customer local time zone (Use the above as a fallback)" at bounding box center [633, 289] width 8 height 8
checkbox input "true"
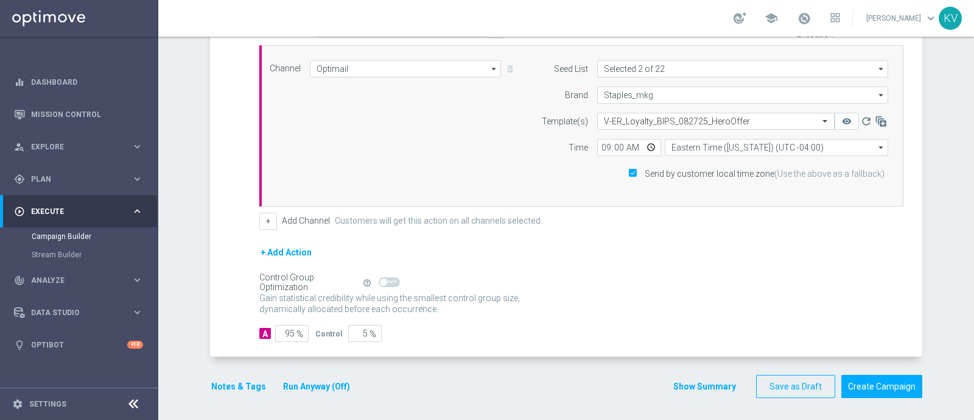
click at [238, 392] on div "Notes & Tags Run Anyway (Off)" at bounding box center [288, 387] width 156 height 24
click at [240, 388] on button "Notes & Tags" at bounding box center [238, 386] width 57 height 15
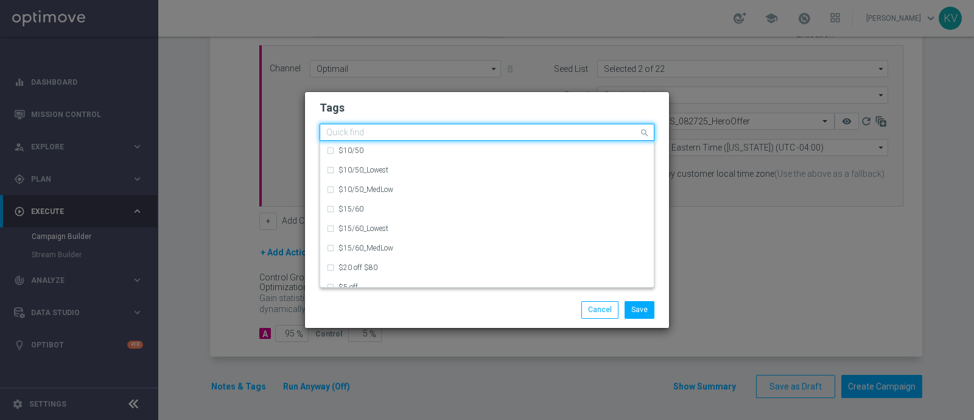
click at [372, 127] on div "Quick find" at bounding box center [479, 132] width 319 height 15
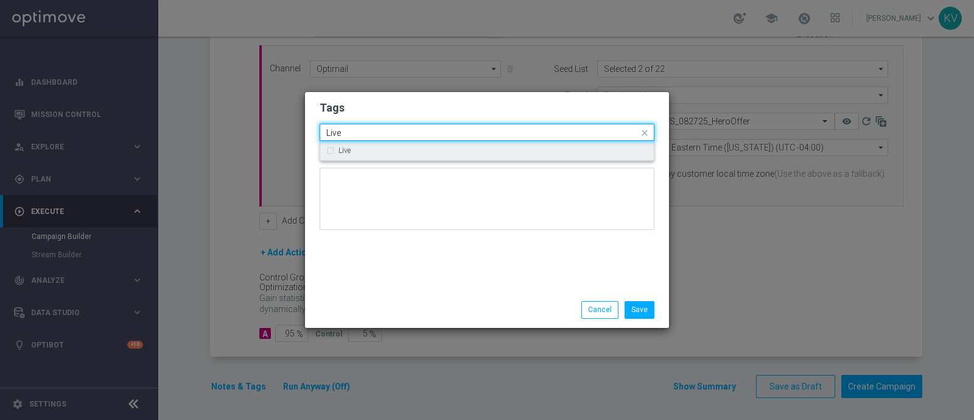
click at [381, 147] on div "Live" at bounding box center [493, 150] width 309 height 7
type input "Live"
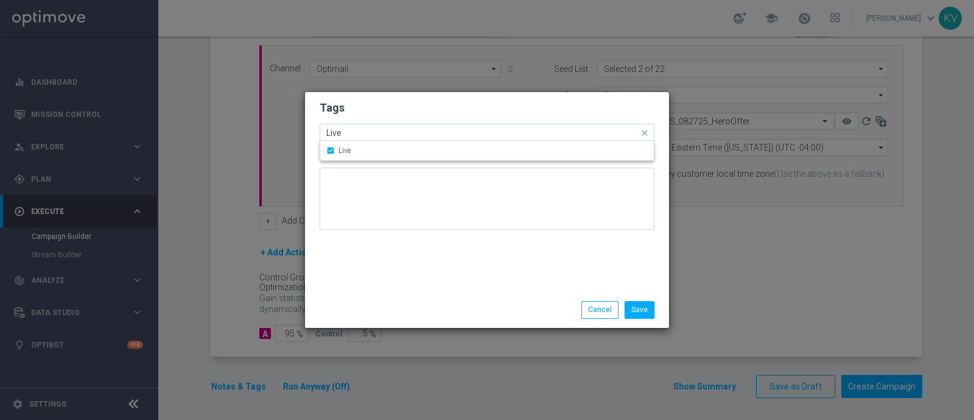
click at [362, 131] on input "Live" at bounding box center [482, 133] width 312 height 10
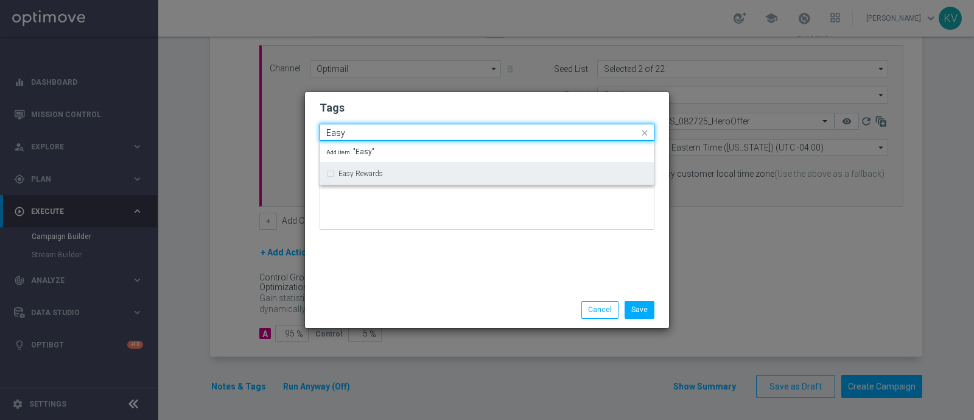
click at [362, 166] on div "Easy Rewards" at bounding box center [487, 173] width 322 height 19
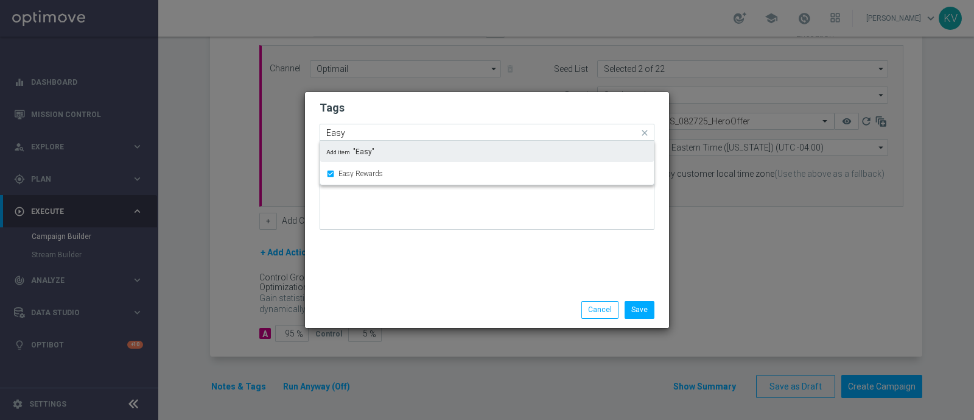
click at [353, 139] on div "Easy" at bounding box center [482, 134] width 314 height 12
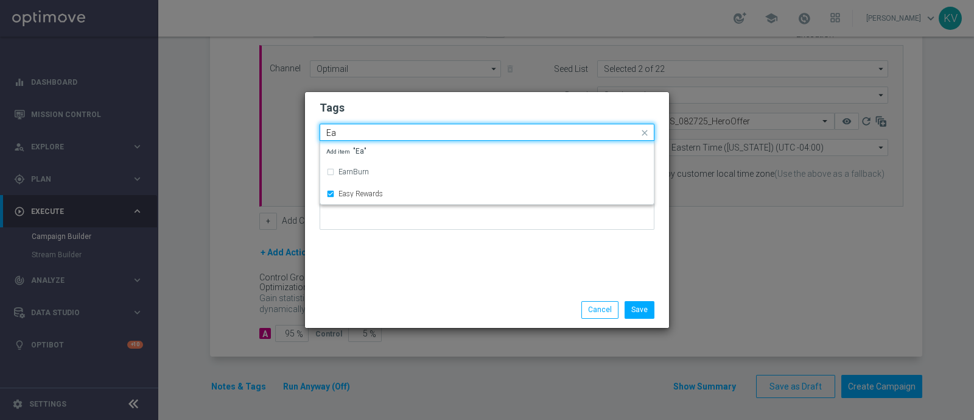
type input "E"
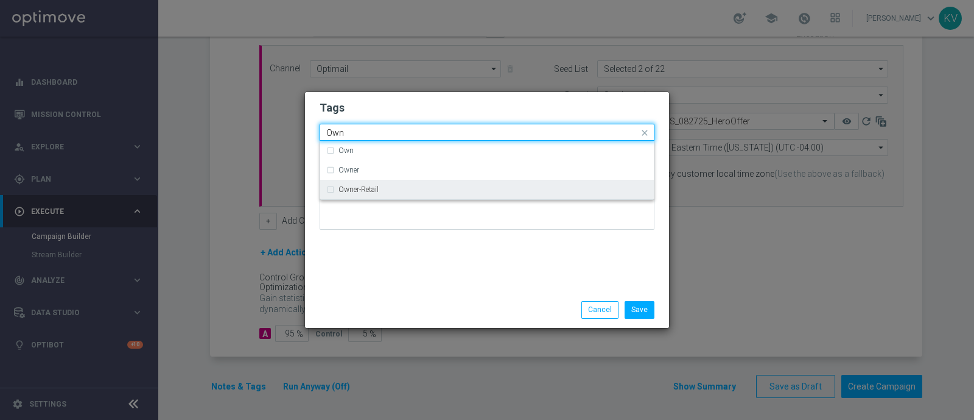
click at [366, 188] on label "Owner-Retail" at bounding box center [359, 189] width 40 height 7
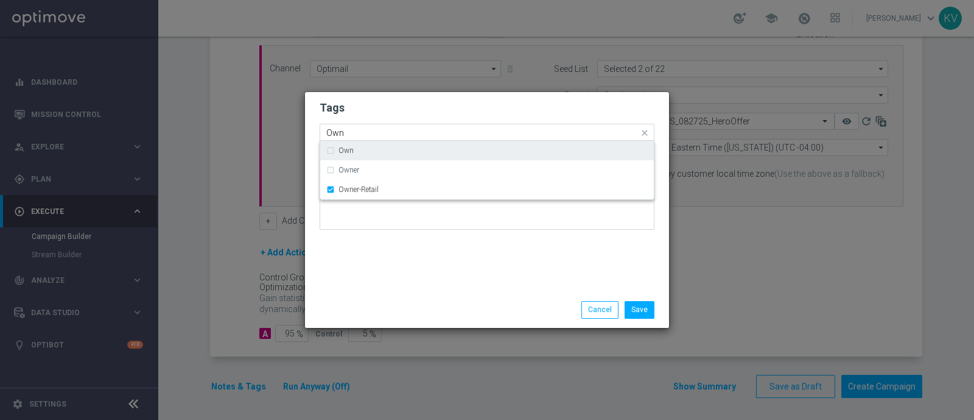
click at [356, 141] on div "Own" at bounding box center [487, 150] width 322 height 19
click at [356, 135] on input "Own" at bounding box center [482, 133] width 312 height 10
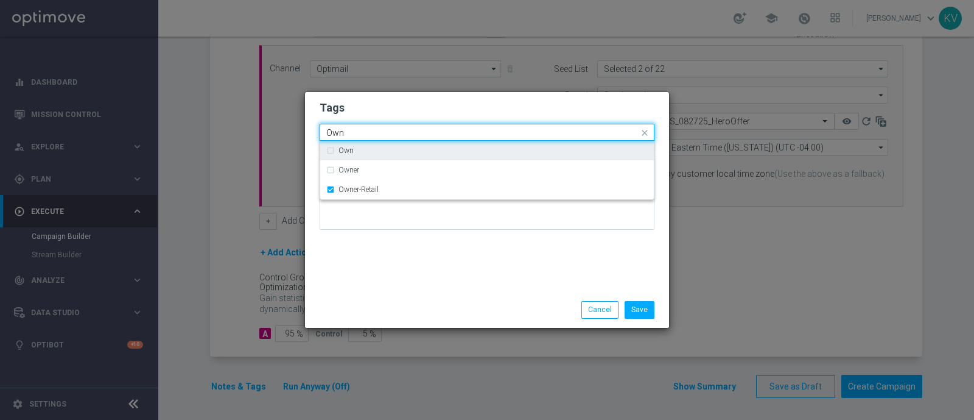
click at [356, 135] on input "Own" at bounding box center [482, 133] width 312 height 10
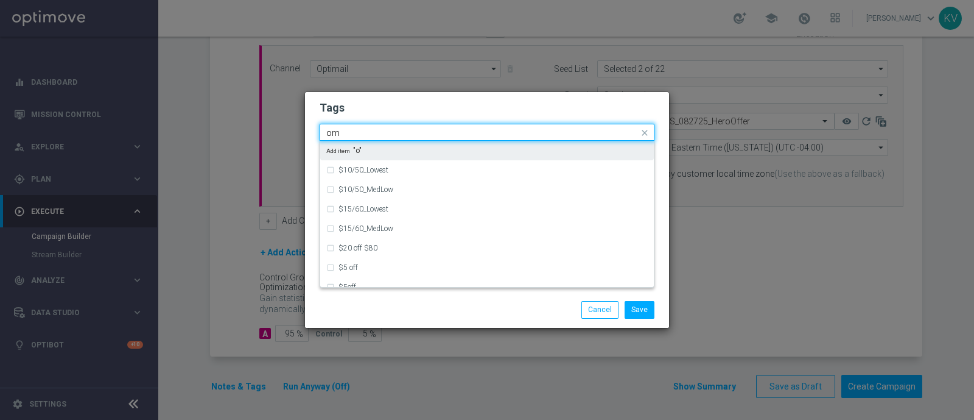
type input "o"
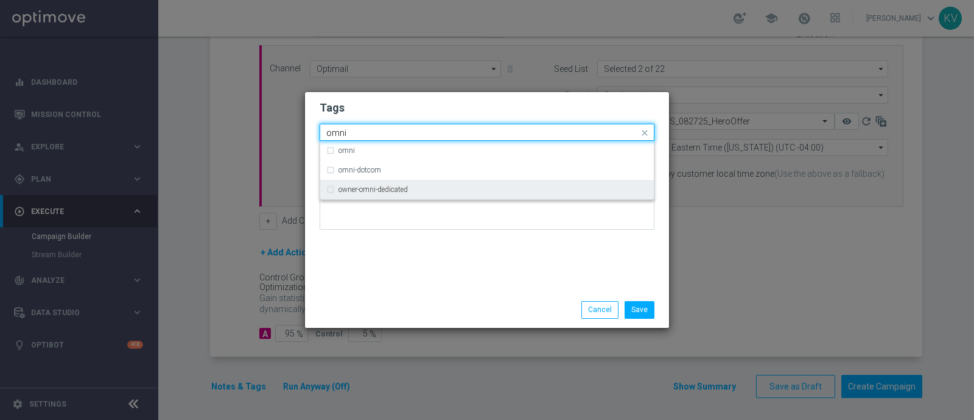
click at [379, 185] on div "owner-omni-dedicated" at bounding box center [487, 189] width 322 height 19
type input "omni"
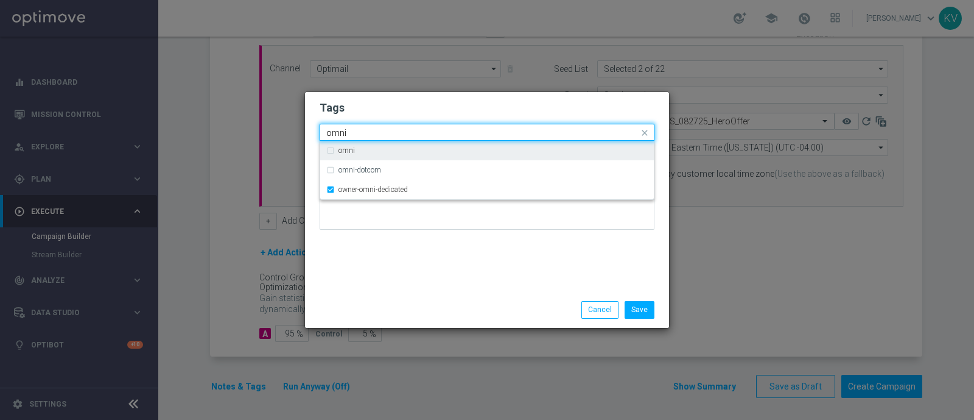
click at [354, 133] on input "omni" at bounding box center [482, 133] width 312 height 10
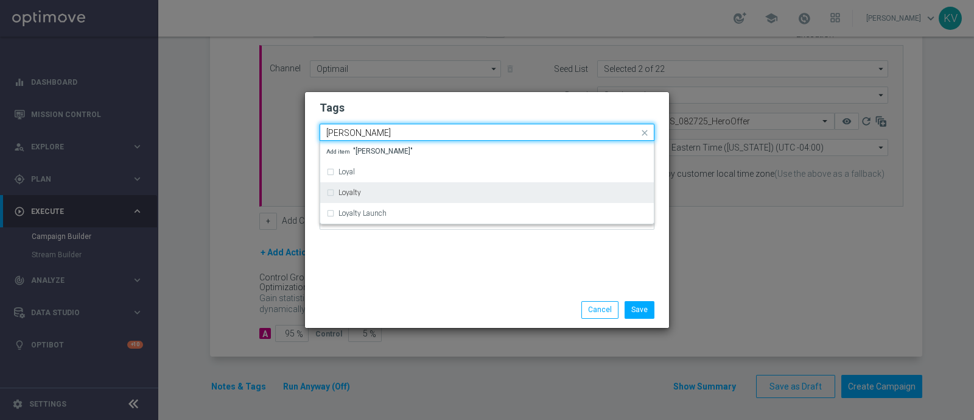
click at [374, 192] on div "Loyalty" at bounding box center [493, 192] width 309 height 7
type input "[PERSON_NAME]"
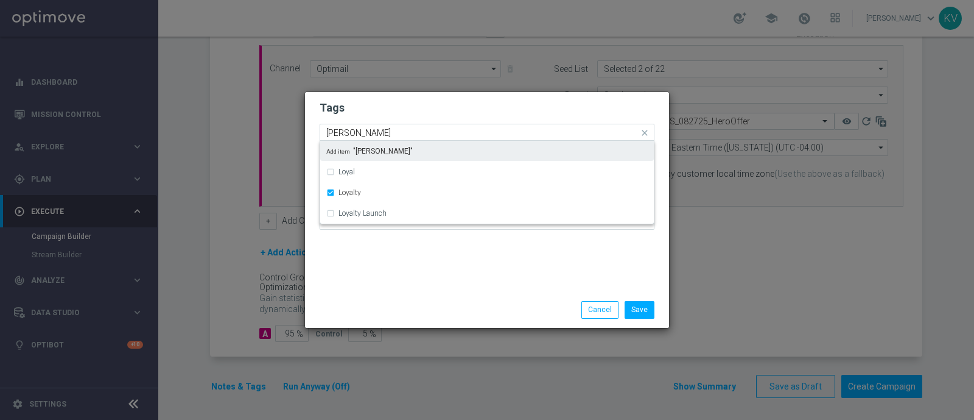
click at [356, 134] on input "[PERSON_NAME]" at bounding box center [482, 133] width 312 height 10
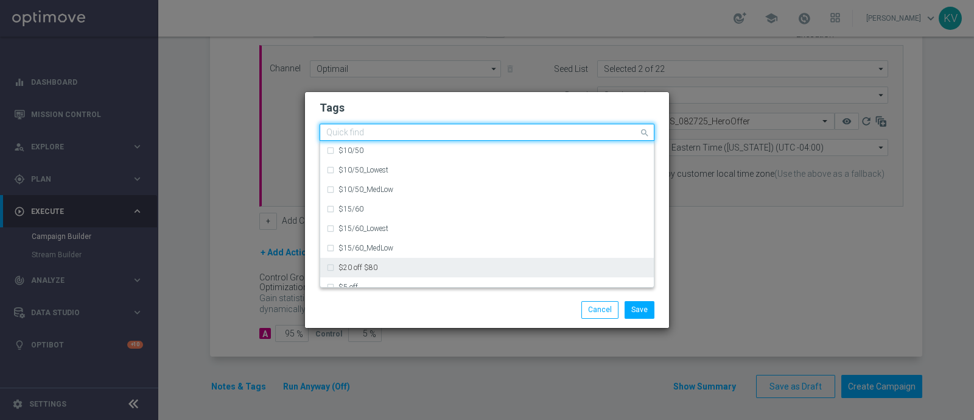
click at [432, 312] on div "Save Cancel" at bounding box center [546, 309] width 236 height 17
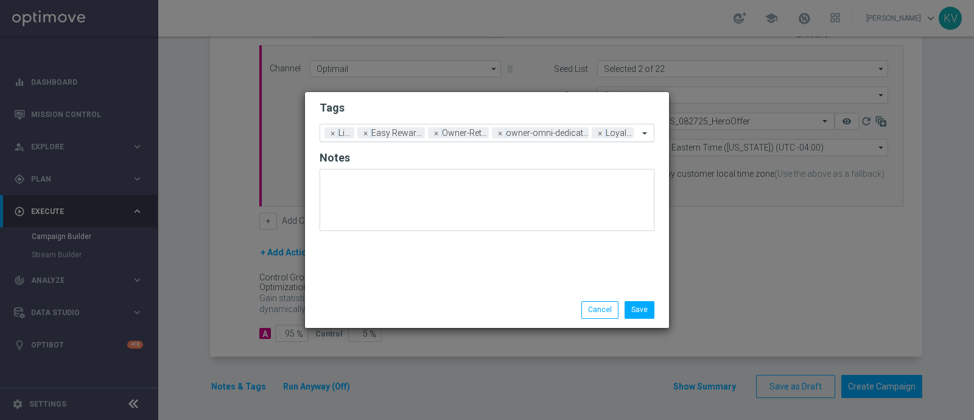
click at [641, 130] on span at bounding box center [646, 133] width 15 height 10
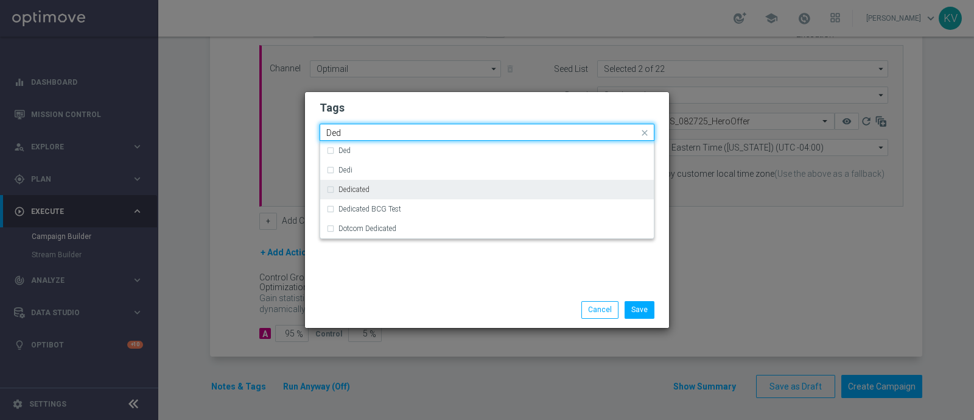
click at [470, 187] on div "Dedicated" at bounding box center [493, 189] width 309 height 7
type input "Ded"
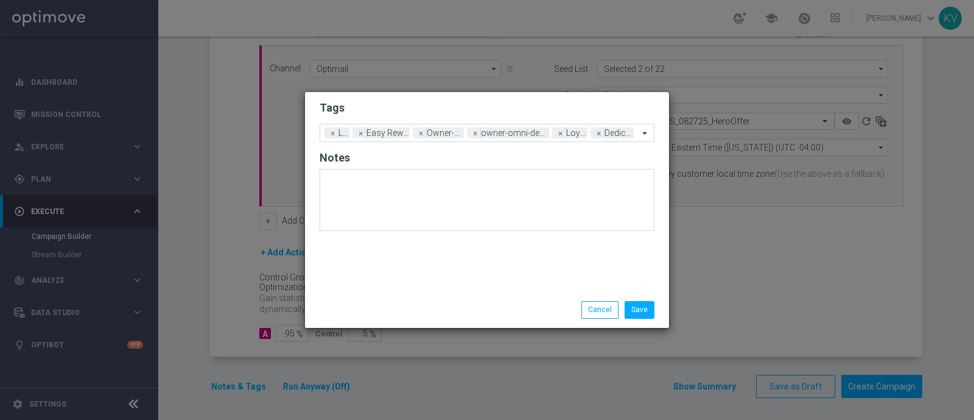
click at [470, 274] on div "Tags Add a new tag × Live × Easy Rewards × Owner-Retail × owner-omni-dedicated …" at bounding box center [487, 192] width 364 height 200
click at [640, 311] on button "Save" at bounding box center [640, 309] width 30 height 17
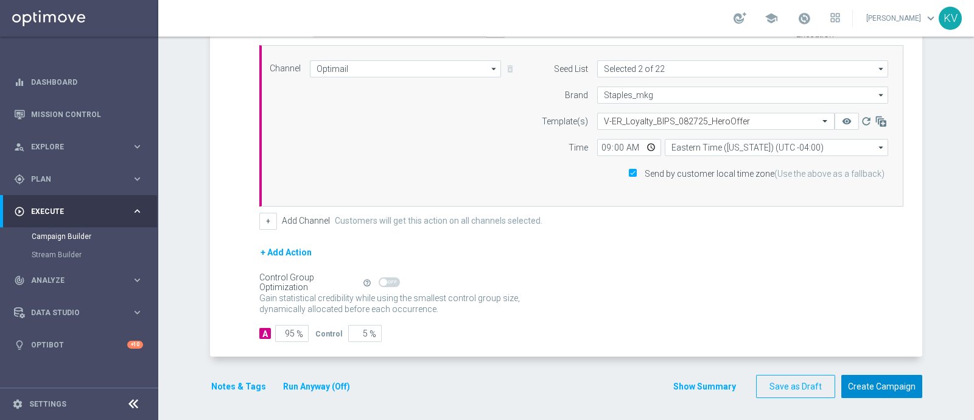
click at [901, 383] on button "Create Campaign" at bounding box center [882, 387] width 81 height 24
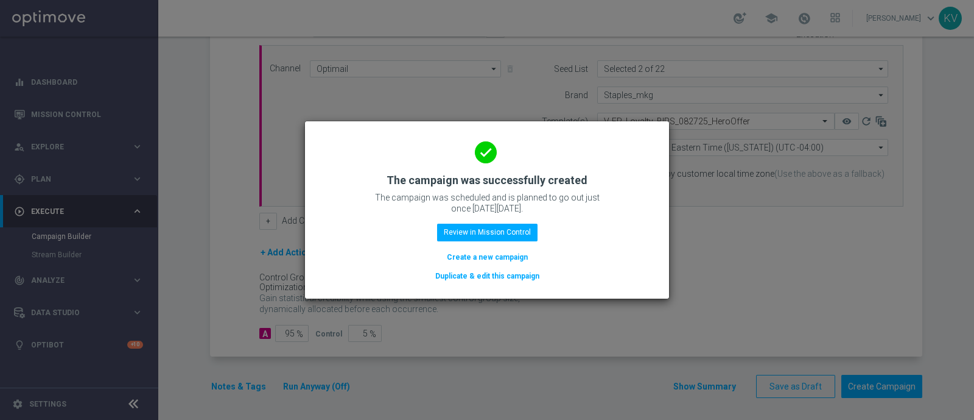
click at [513, 257] on button "Create a new campaign" at bounding box center [487, 256] width 83 height 13
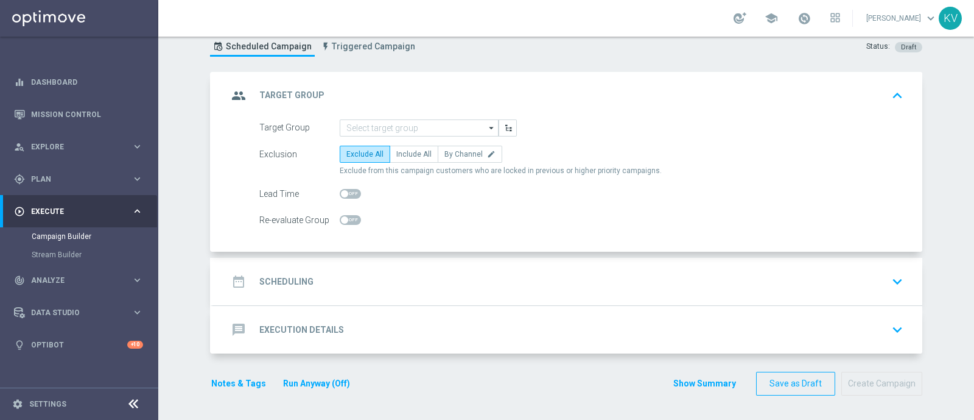
scroll to position [0, 0]
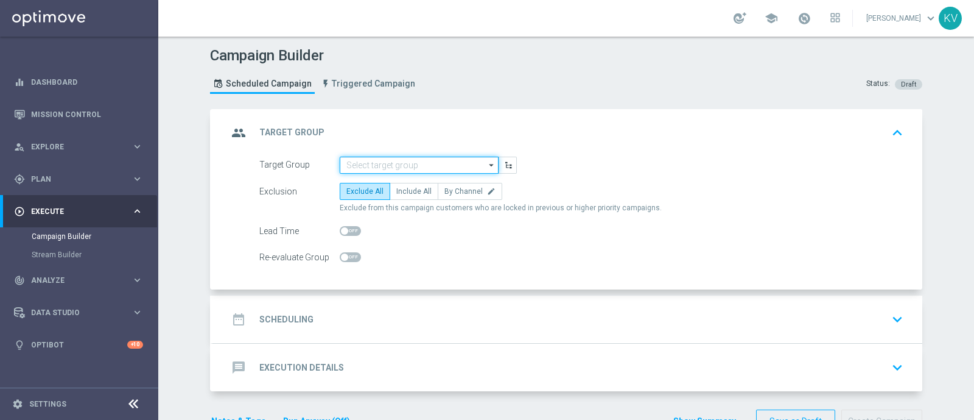
click at [355, 166] on input at bounding box center [419, 165] width 159 height 17
paste input "WED_[PHONE_NUMBER]_SMS_RET_VERIZON"
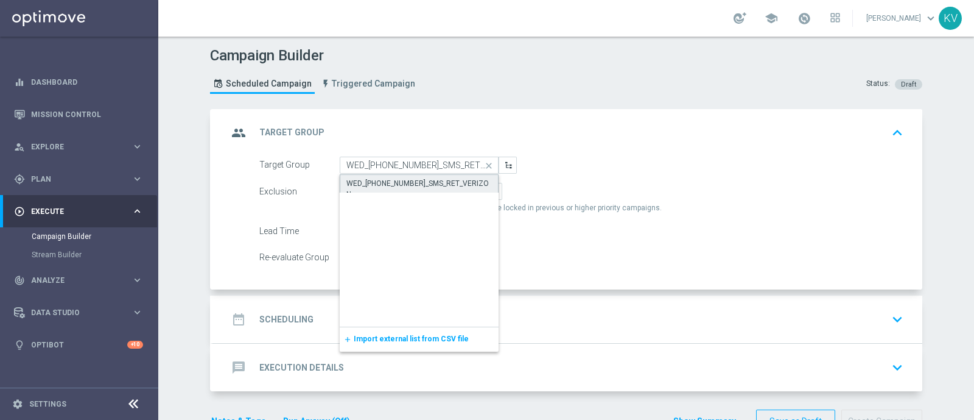
click at [367, 178] on div "WED_[PHONE_NUMBER]_SMS_RET_VERIZON" at bounding box center [420, 189] width 146 height 22
type input "WED_[PHONE_NUMBER]_SMS_RET_VERIZON"
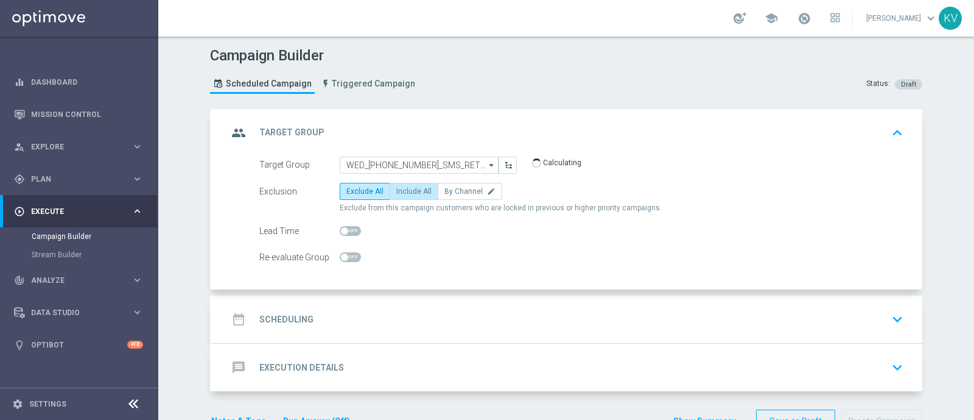
click at [425, 196] on label "Include All" at bounding box center [414, 191] width 49 height 17
click at [404, 196] on input "Include All" at bounding box center [400, 193] width 8 height 8
radio input "true"
click at [421, 309] on div "date_range Scheduling keyboard_arrow_down" at bounding box center [568, 319] width 680 height 23
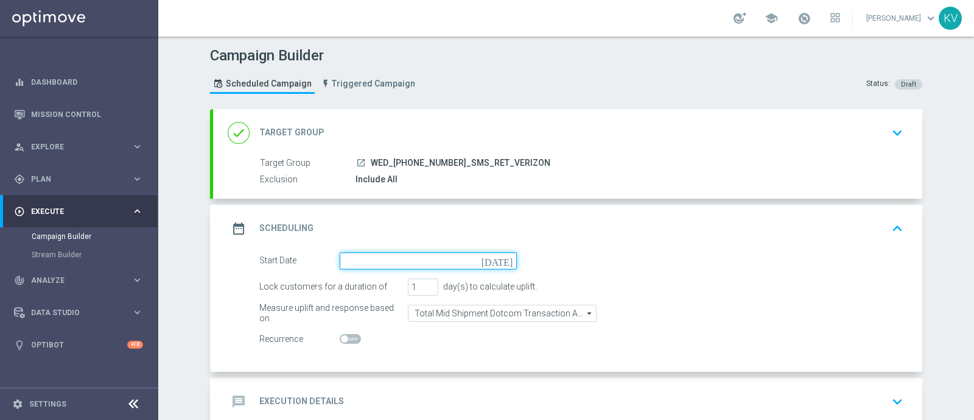
click at [389, 263] on input at bounding box center [428, 260] width 177 height 17
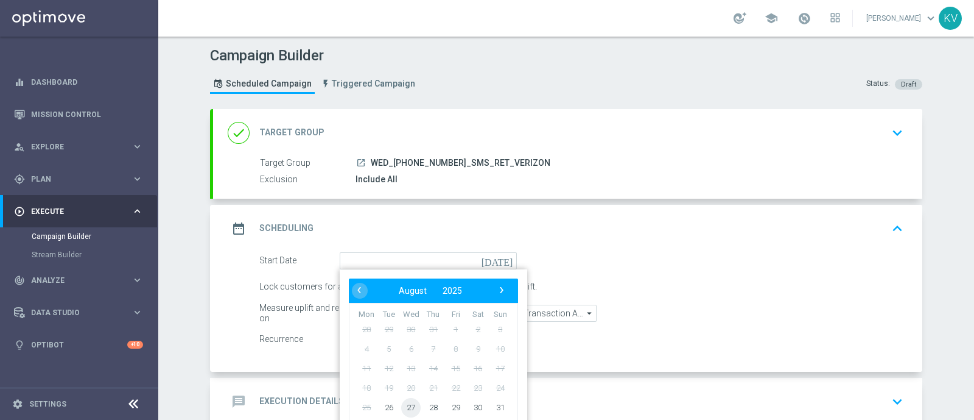
click at [401, 407] on span "27" at bounding box center [410, 406] width 19 height 19
type input "[DATE]"
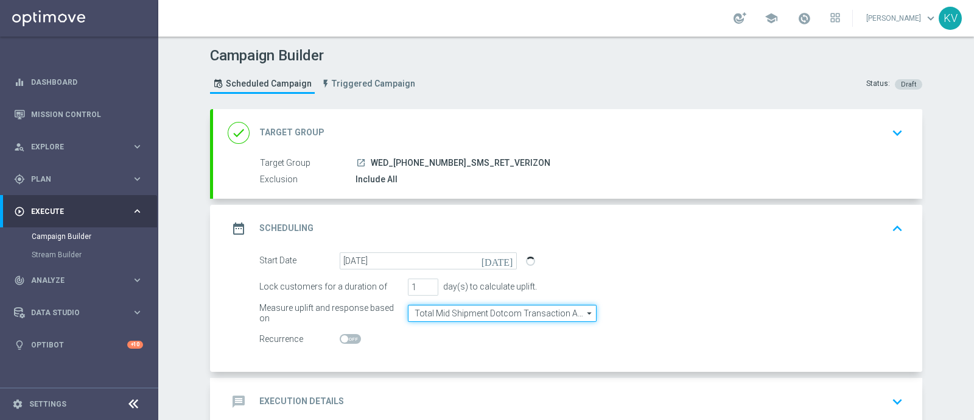
click at [482, 314] on input "Total Mid Shipment Dotcom Transaction Amount" at bounding box center [502, 313] width 189 height 17
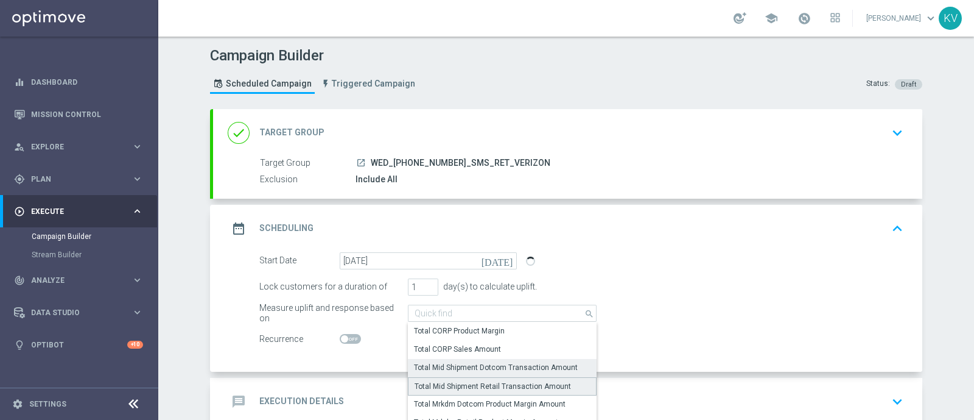
click at [501, 385] on div "Total Mid Shipment Retail Transaction Amount" at bounding box center [493, 386] width 157 height 11
type input "Total Mid Shipment Retail Transaction Amount"
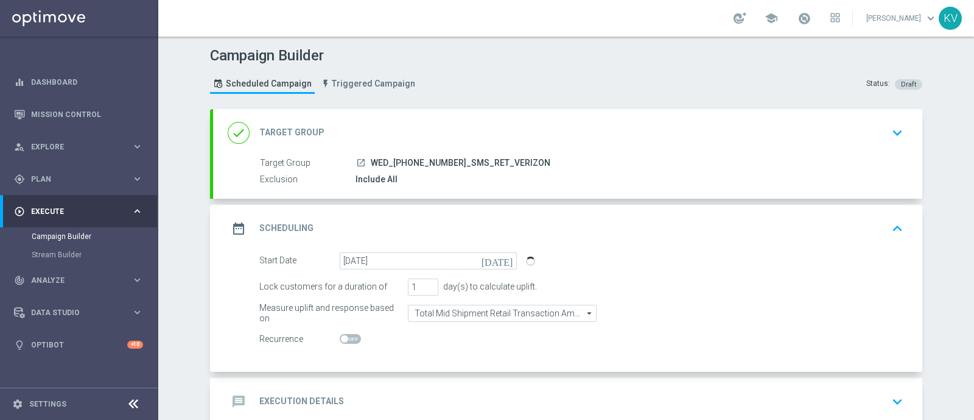
scroll to position [69, 0]
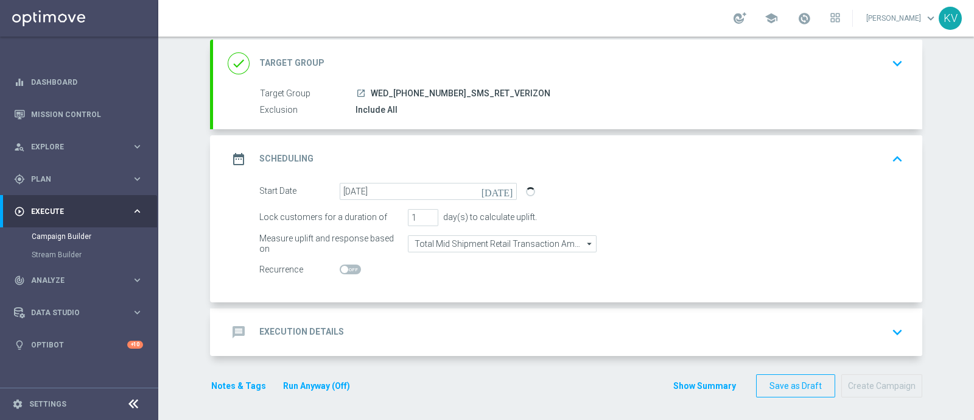
click at [450, 333] on div "message Execution Details keyboard_arrow_down" at bounding box center [568, 331] width 680 height 23
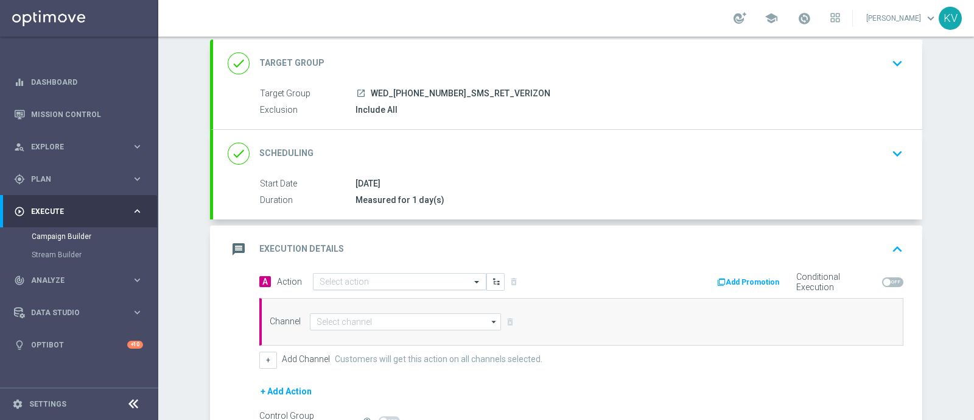
click at [353, 280] on input "text" at bounding box center [388, 282] width 136 height 10
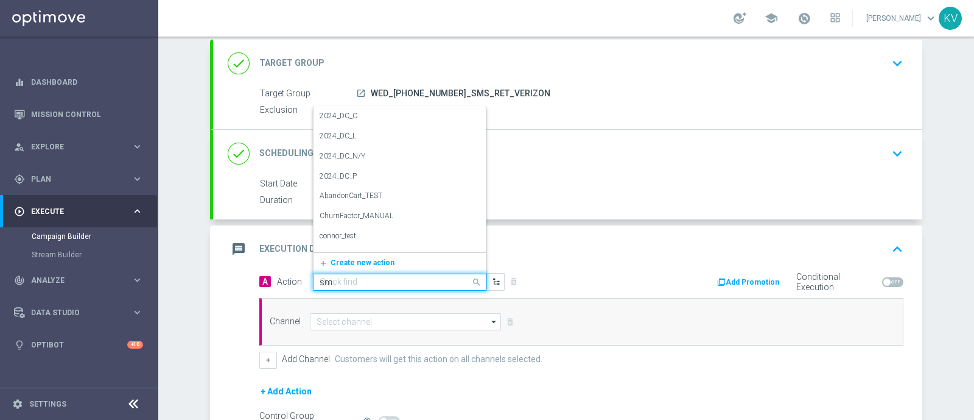
type input "sms"
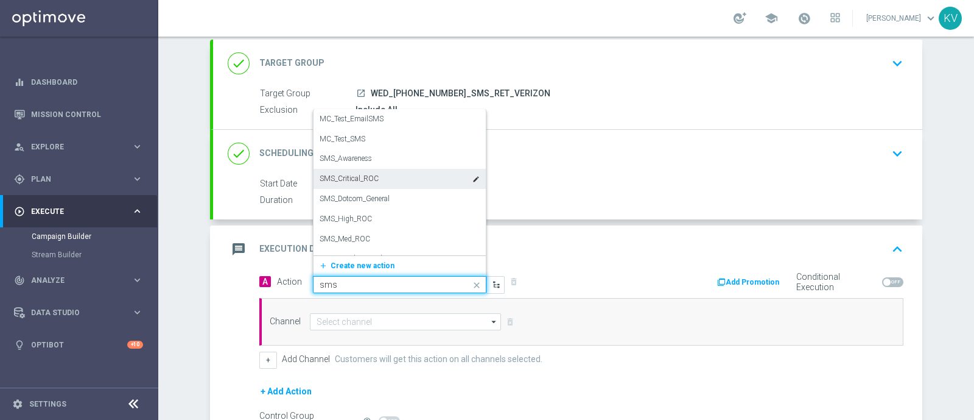
scroll to position [15, 0]
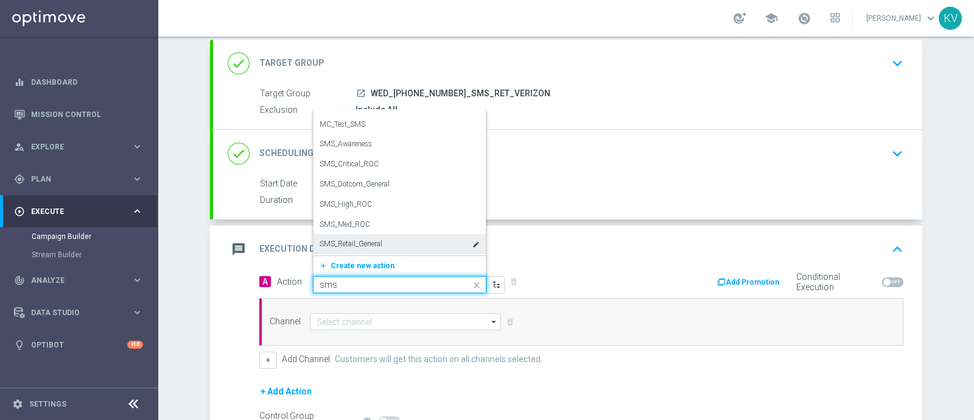
click at [401, 245] on div "SMS_Retail_General edit" at bounding box center [400, 244] width 160 height 20
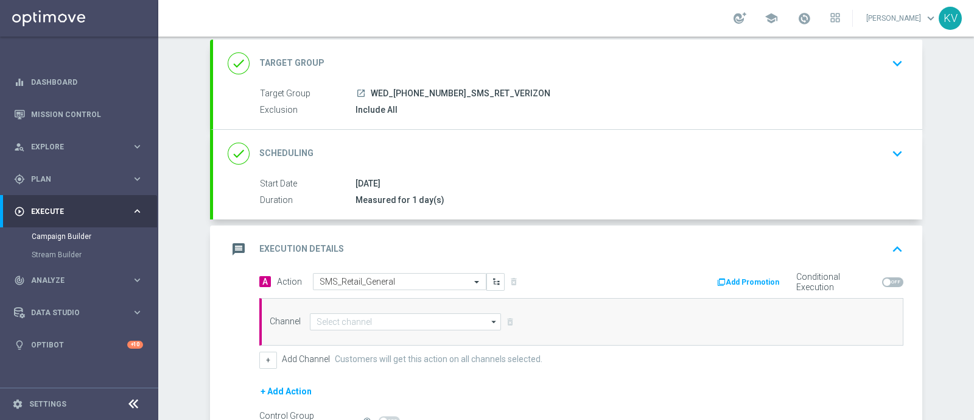
click at [387, 303] on div "Channel arrow_drop_down Drag here to set row groups Drag here to set column lab…" at bounding box center [581, 322] width 644 height 48
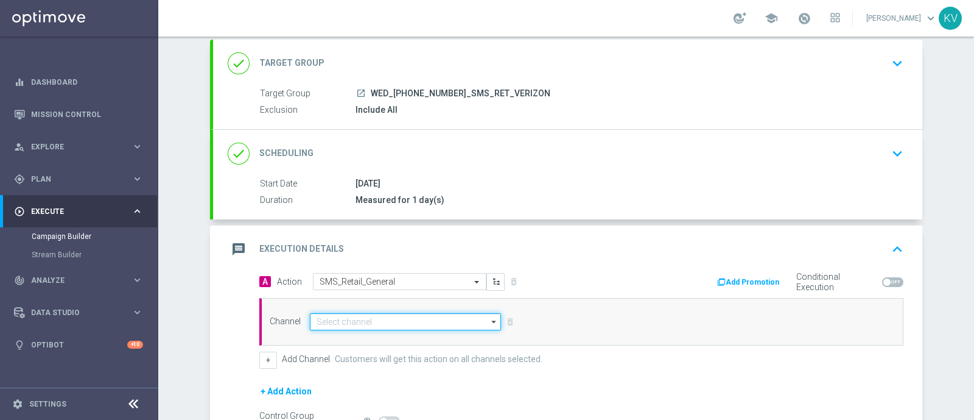
click at [387, 313] on input at bounding box center [405, 321] width 191 height 17
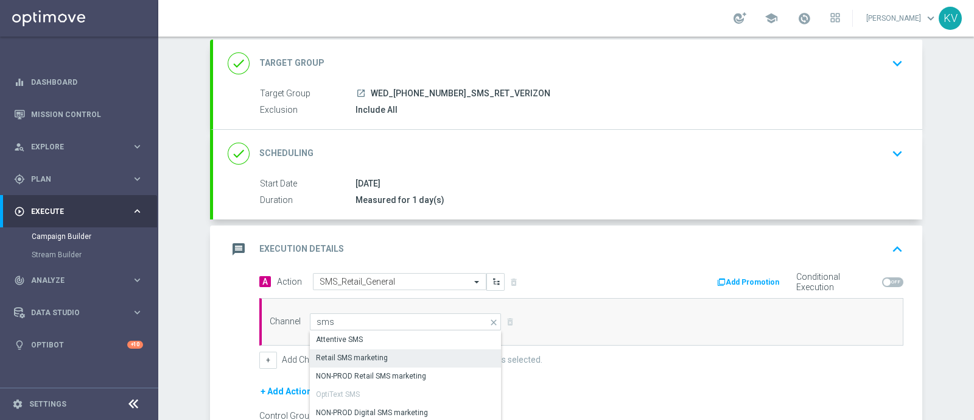
click at [387, 354] on div "Retail SMS marketing" at bounding box center [406, 357] width 192 height 17
type input "Retail SMS marketing"
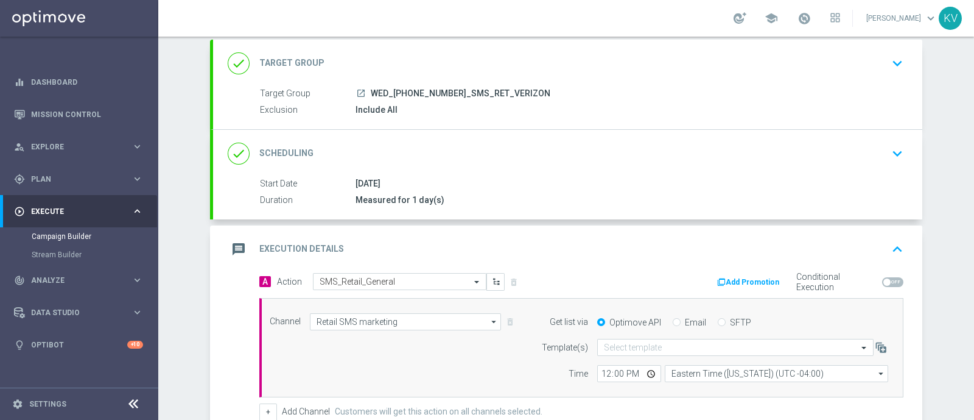
scroll to position [152, 0]
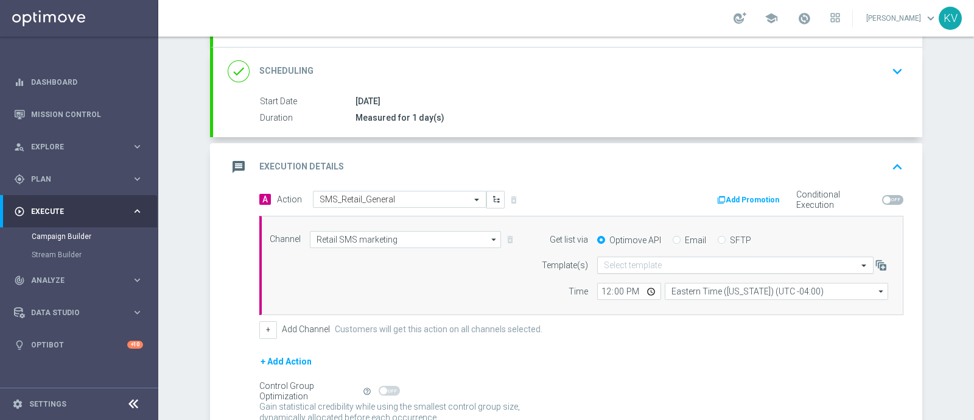
click at [643, 264] on input "text" at bounding box center [723, 265] width 239 height 10
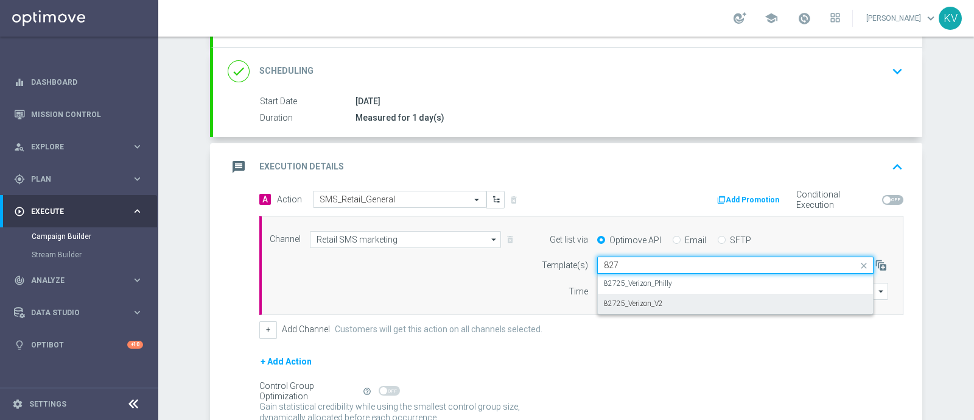
click at [688, 301] on div "82725_Verizon_V2" at bounding box center [735, 304] width 263 height 20
type input "827"
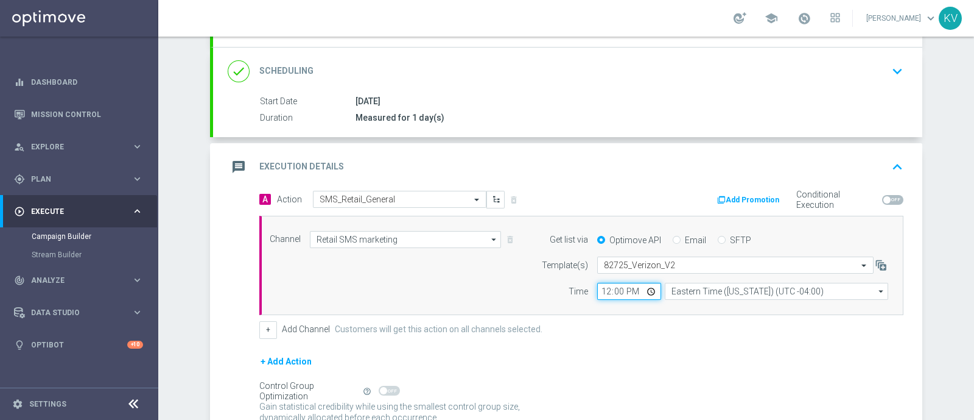
click at [599, 288] on input "12:00" at bounding box center [629, 291] width 64 height 17
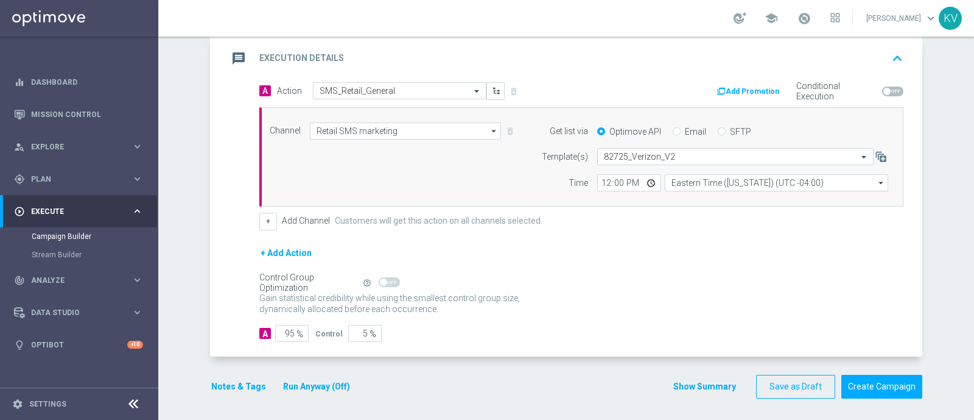
click at [236, 379] on button "Notes & Tags" at bounding box center [238, 386] width 57 height 15
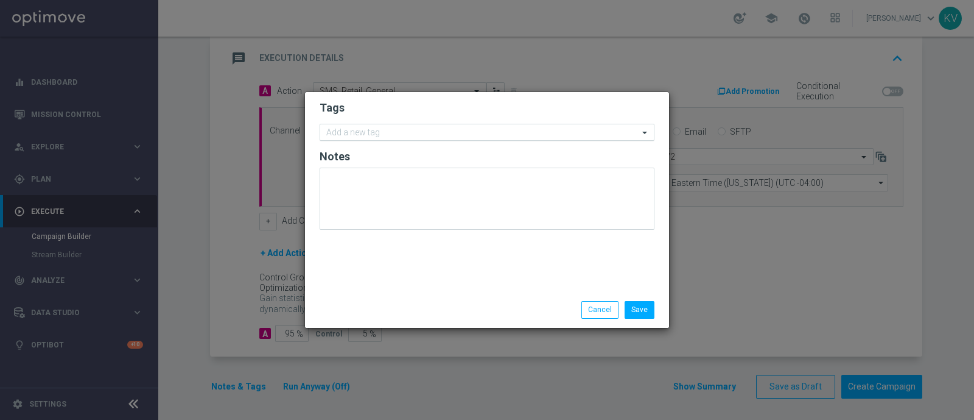
click at [345, 138] on input "text" at bounding box center [482, 133] width 312 height 10
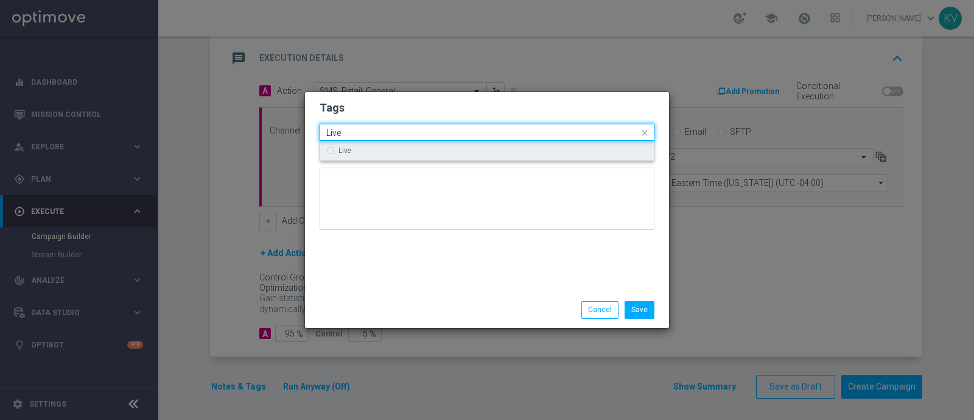
click at [365, 152] on div "Live" at bounding box center [493, 150] width 309 height 7
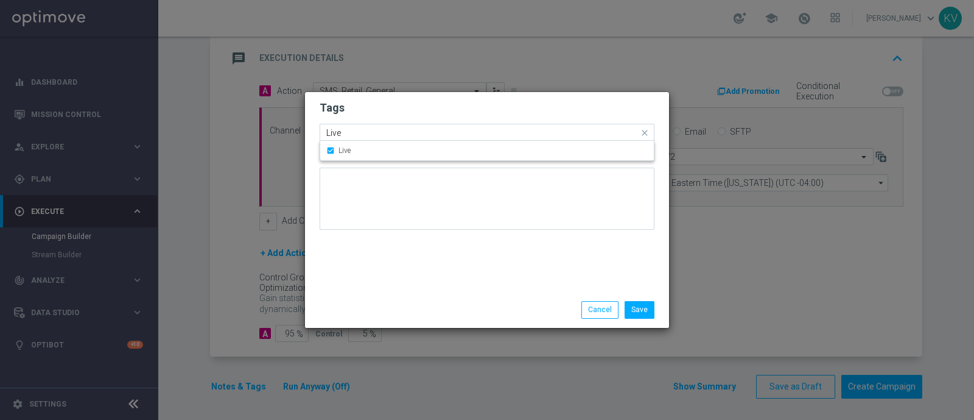
click at [358, 135] on input "Live" at bounding box center [482, 133] width 312 height 10
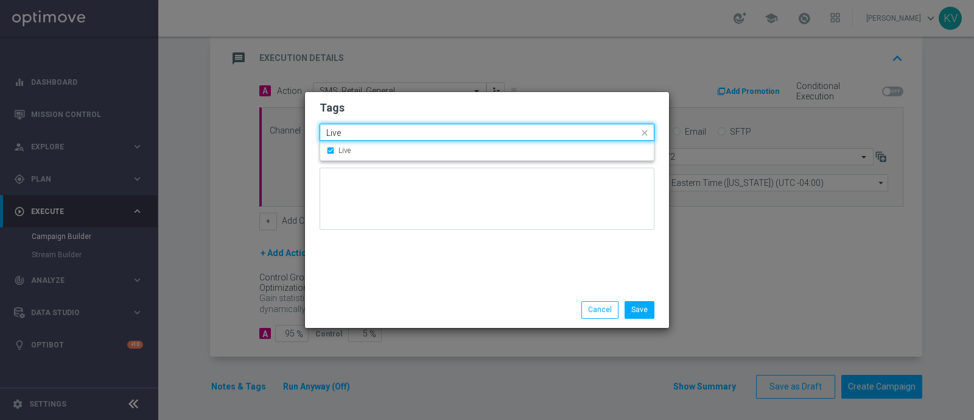
click at [358, 135] on input "Live" at bounding box center [482, 133] width 312 height 10
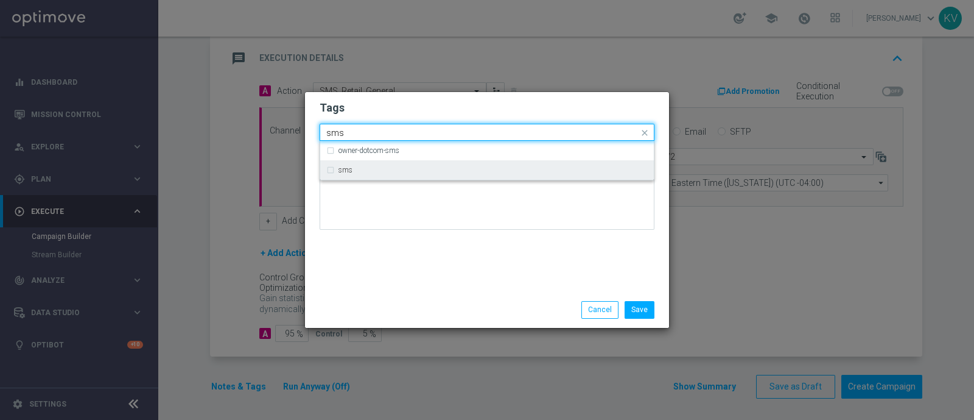
click at [372, 175] on div "sms" at bounding box center [487, 169] width 322 height 19
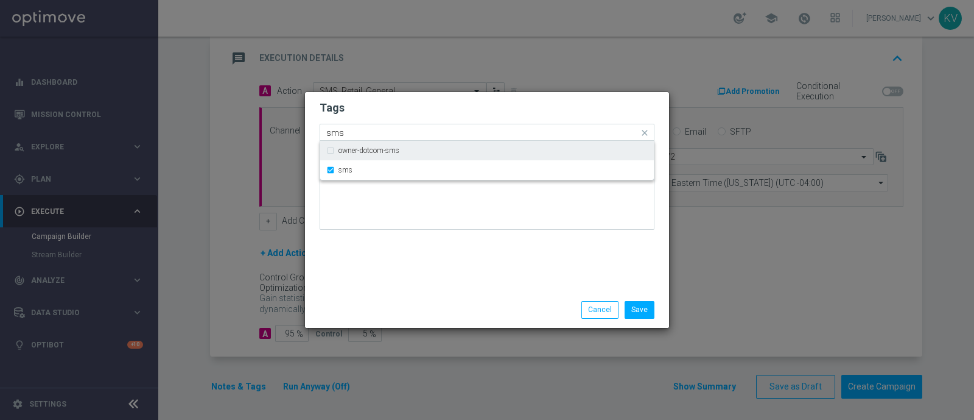
click at [355, 140] on div "Quick find × Live × sms sms" at bounding box center [487, 132] width 335 height 17
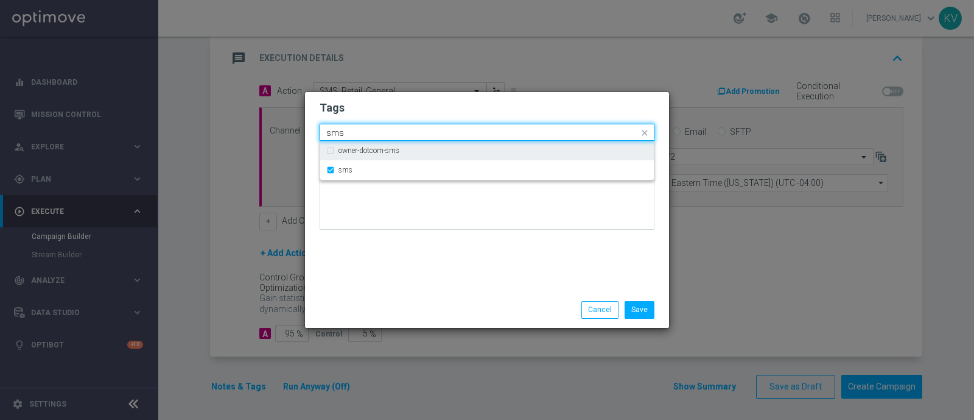
click at [356, 140] on div "Quick find × Live × sms sms" at bounding box center [487, 132] width 335 height 17
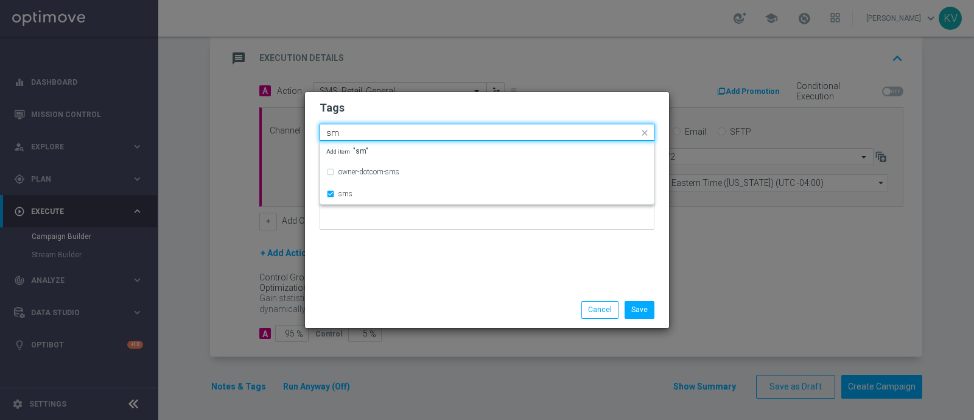
type input "s"
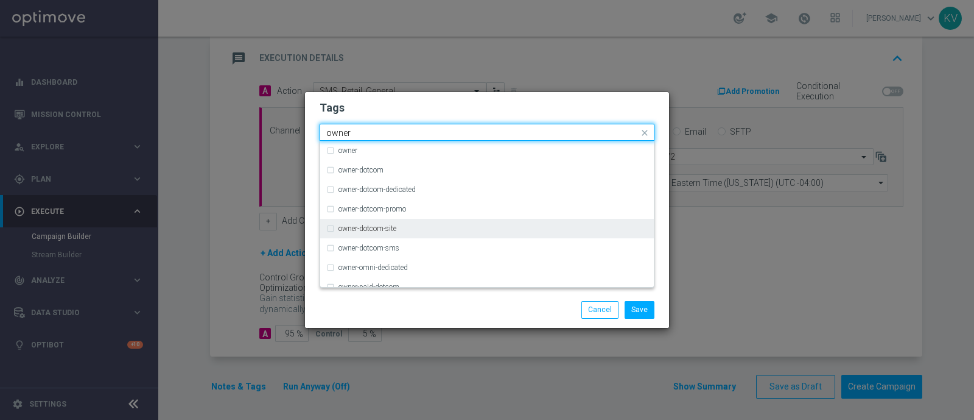
scroll to position [49, 0]
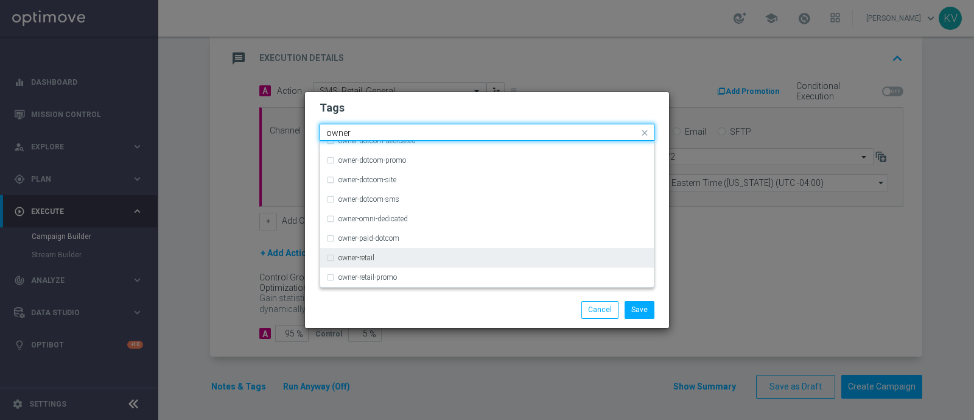
click at [382, 259] on div "owner-retail" at bounding box center [493, 257] width 309 height 7
type input "owner"
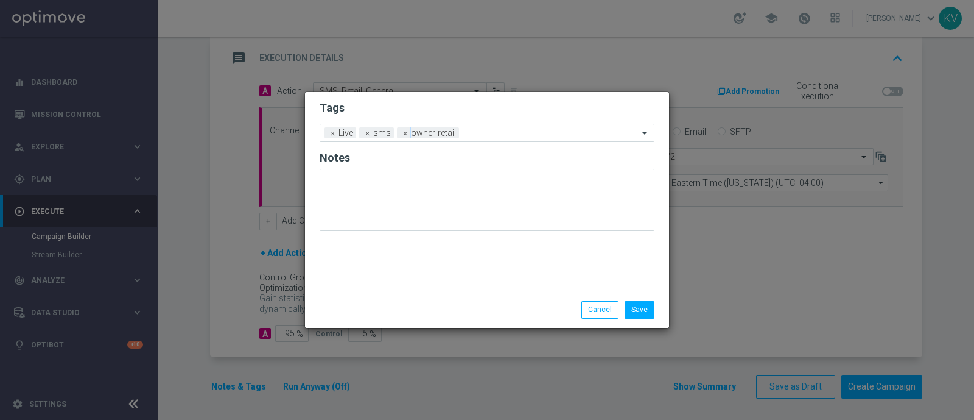
click at [386, 308] on div "Save Cancel" at bounding box center [487, 309] width 353 height 17
click at [640, 308] on button "Save" at bounding box center [640, 309] width 30 height 17
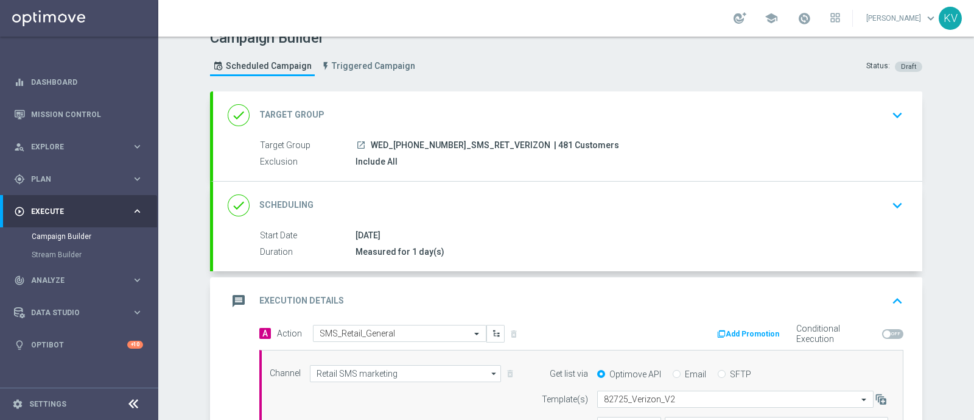
scroll to position [260, 0]
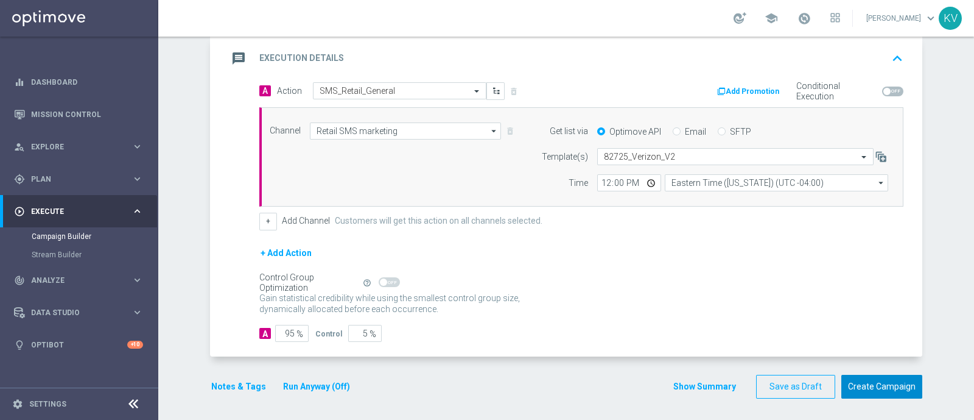
click at [884, 384] on button "Create Campaign" at bounding box center [882, 387] width 81 height 24
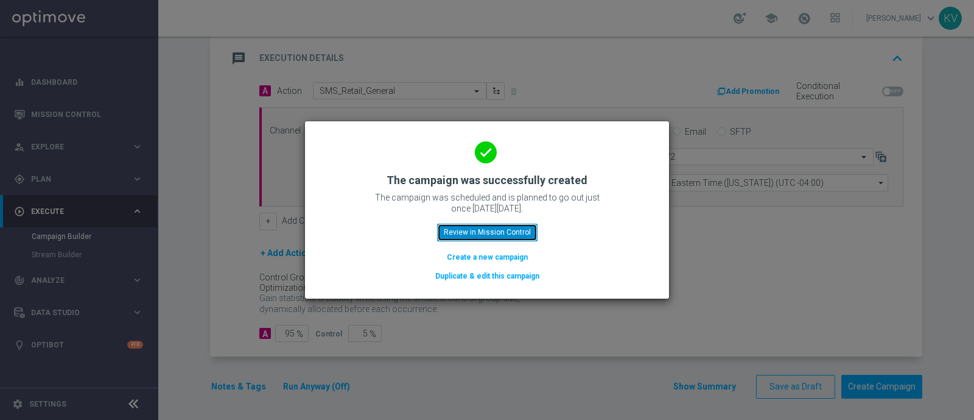
click at [495, 230] on button "Review in Mission Control" at bounding box center [487, 232] width 100 height 17
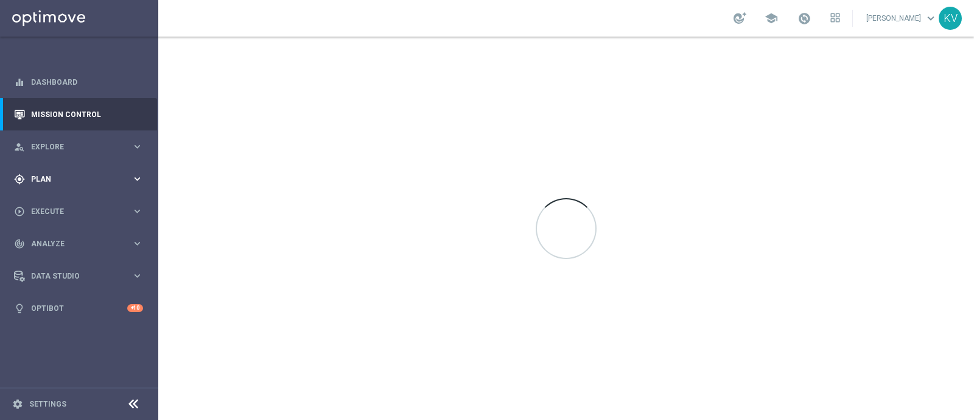
click at [33, 186] on div "gps_fixed Plan keyboard_arrow_right" at bounding box center [78, 179] width 157 height 32
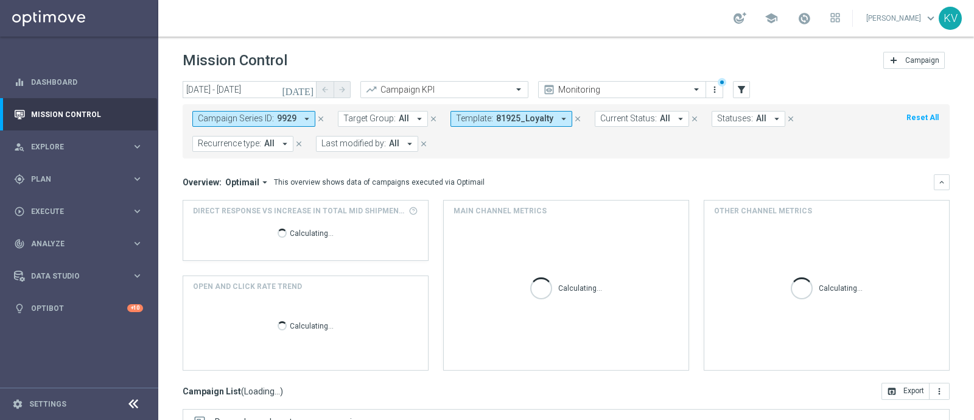
scroll to position [122, 0]
click at [70, 172] on div "gps_fixed Plan keyboard_arrow_right" at bounding box center [78, 179] width 157 height 32
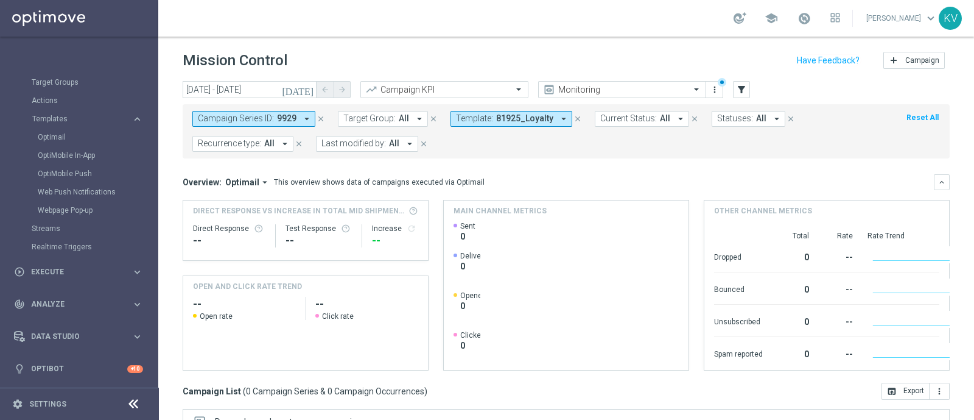
scroll to position [0, 0]
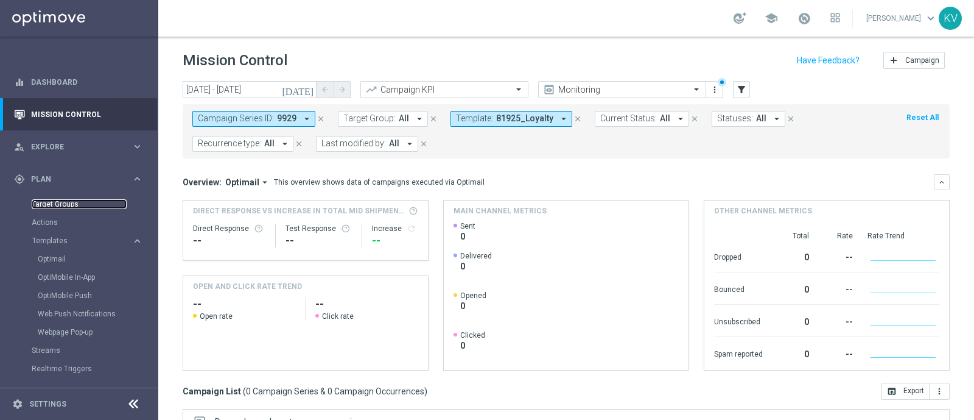
click at [67, 200] on link "Target Groups" at bounding box center [79, 204] width 95 height 10
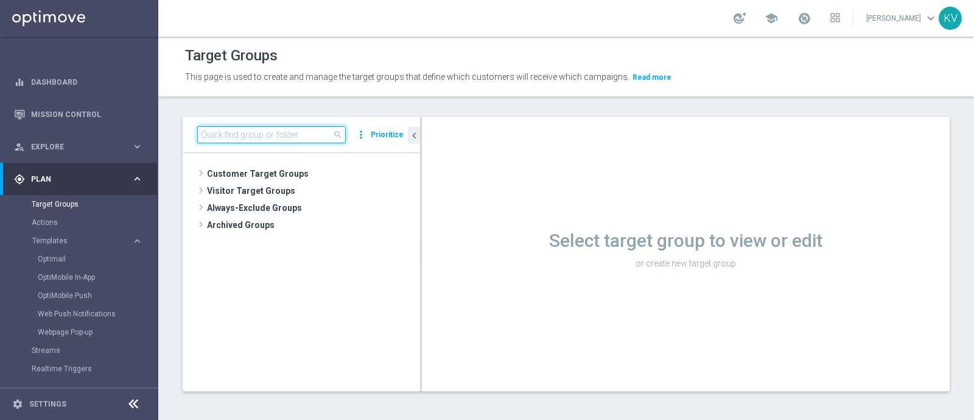
click at [216, 138] on input at bounding box center [271, 134] width 149 height 17
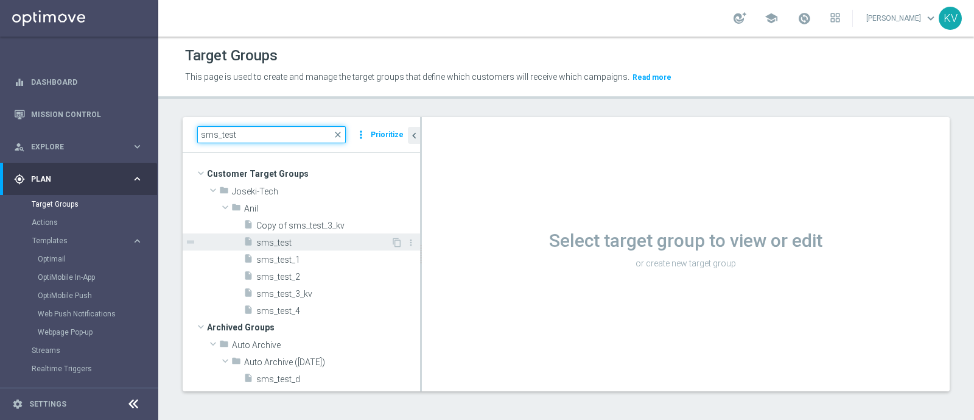
type input "sms_test"
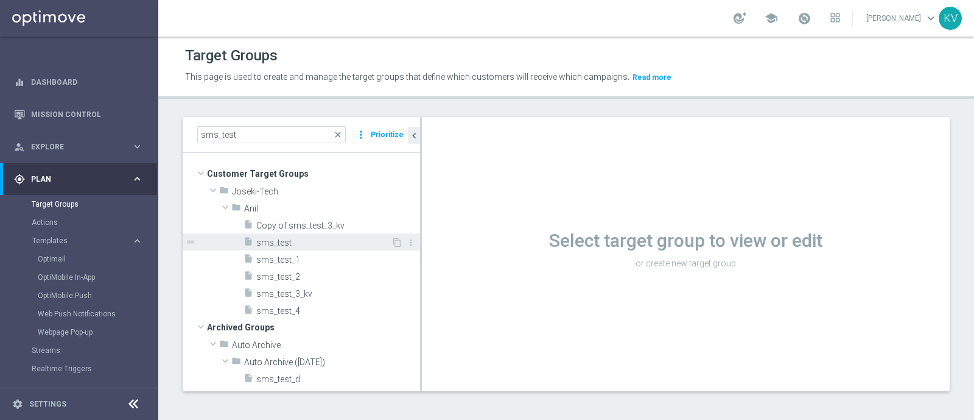
click at [270, 245] on span "sms_test" at bounding box center [323, 243] width 135 height 10
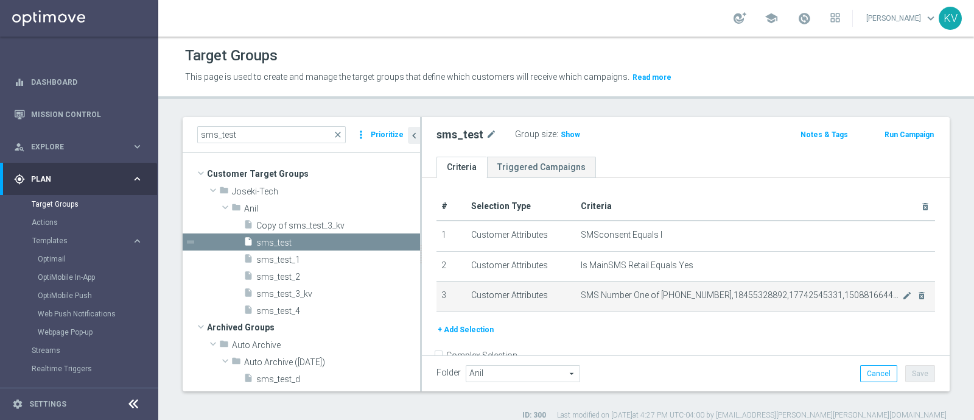
click at [903, 297] on div "mode_edit delete_forever" at bounding box center [915, 295] width 24 height 10
click at [903, 294] on icon "mode_edit" at bounding box center [908, 296] width 10 height 10
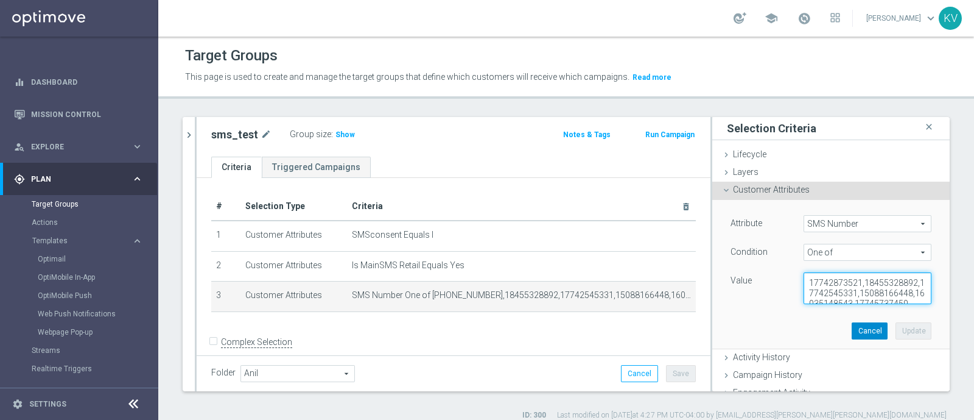
scroll to position [20, 0]
drag, startPoint x: 855, startPoint y: 294, endPoint x: 863, endPoint y: 342, distance: 48.8
click at [863, 342] on div "Attribute SMS Number SMS Number arrow_drop_down search Condition One of One of …" at bounding box center [831, 274] width 219 height 149
click at [856, 294] on textarea "17742873521,18455328892,17742545331,15088166448,16035148543,17745737450" at bounding box center [868, 288] width 128 height 32
drag, startPoint x: 856, startPoint y: 294, endPoint x: 873, endPoint y: 286, distance: 19.4
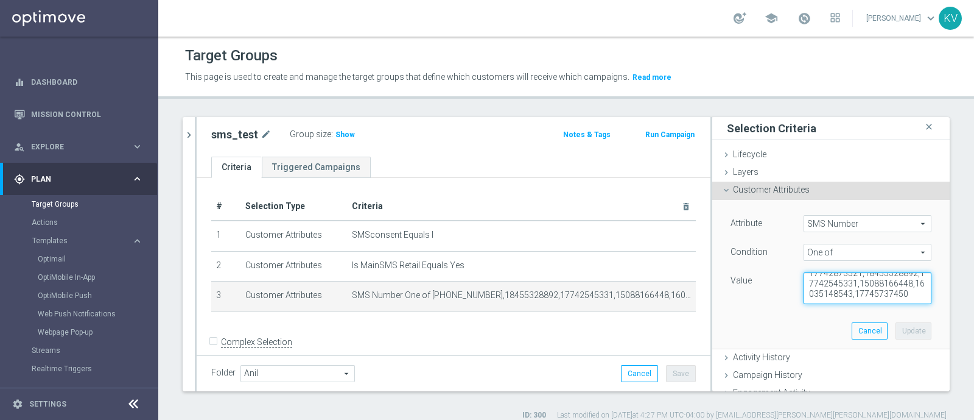
click at [873, 286] on textarea "17742873521,18455328892,17742545331,15088166448,16035148543,17745737450" at bounding box center [868, 288] width 128 height 32
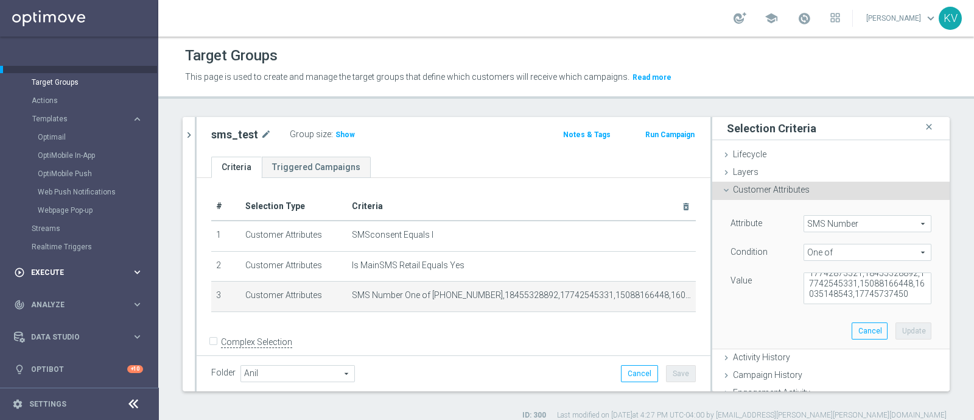
click at [71, 269] on span "Execute" at bounding box center [81, 272] width 100 height 7
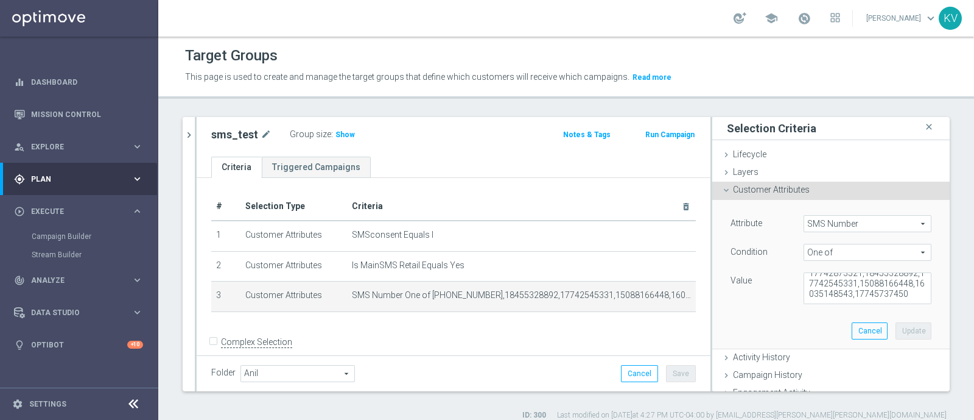
scroll to position [0, 0]
click at [72, 236] on link "Campaign Builder" at bounding box center [79, 236] width 95 height 10
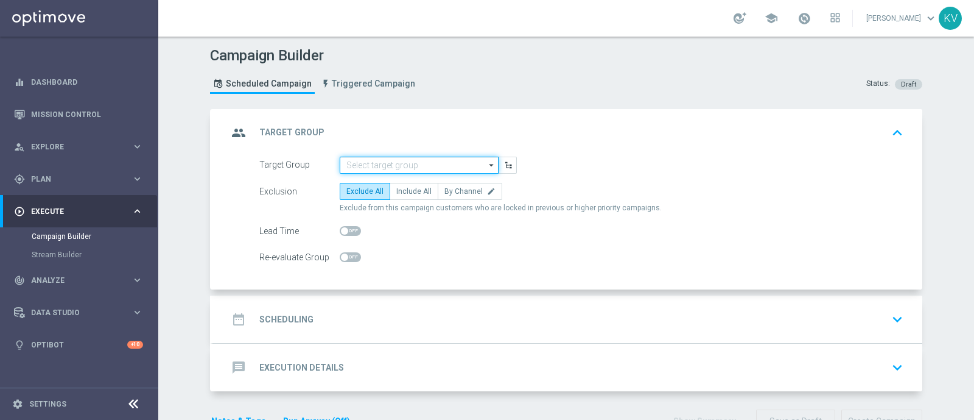
click at [375, 164] on input at bounding box center [419, 165] width 159 height 17
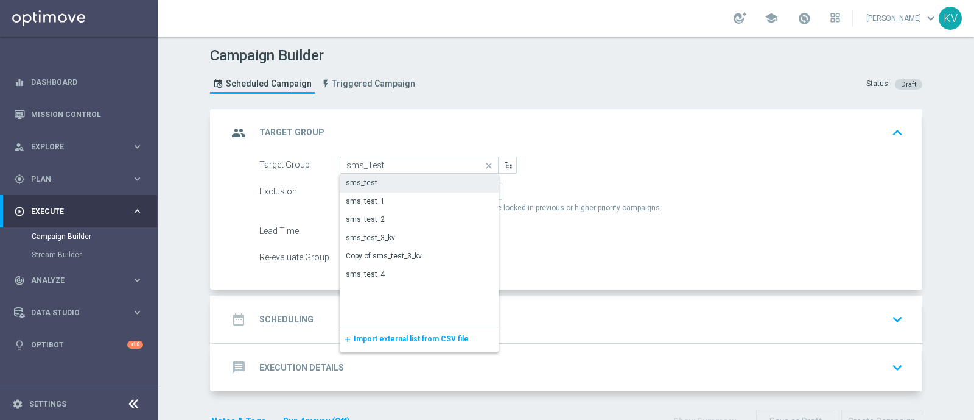
click at [376, 184] on div "sms_test" at bounding box center [419, 182] width 159 height 17
type input "sms_test"
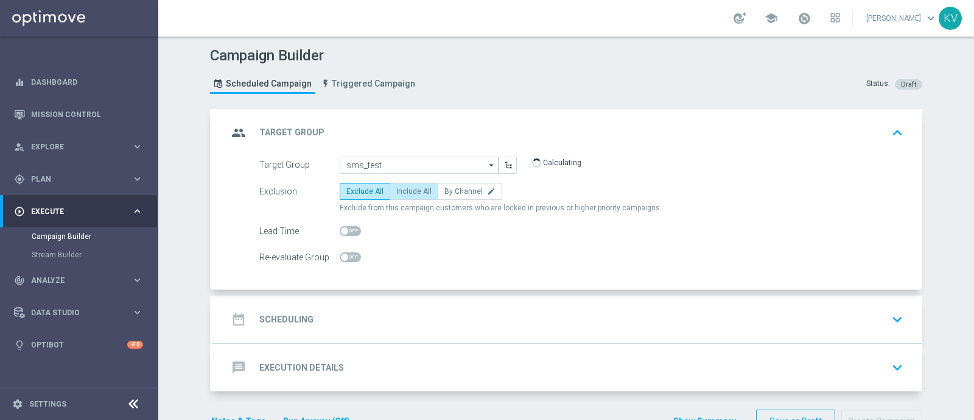
click at [401, 187] on span "Include All" at bounding box center [413, 191] width 35 height 9
click at [401, 189] on input "Include All" at bounding box center [400, 193] width 8 height 8
radio input "true"
click at [399, 335] on div "date_range Scheduling keyboard_arrow_down" at bounding box center [568, 319] width 710 height 48
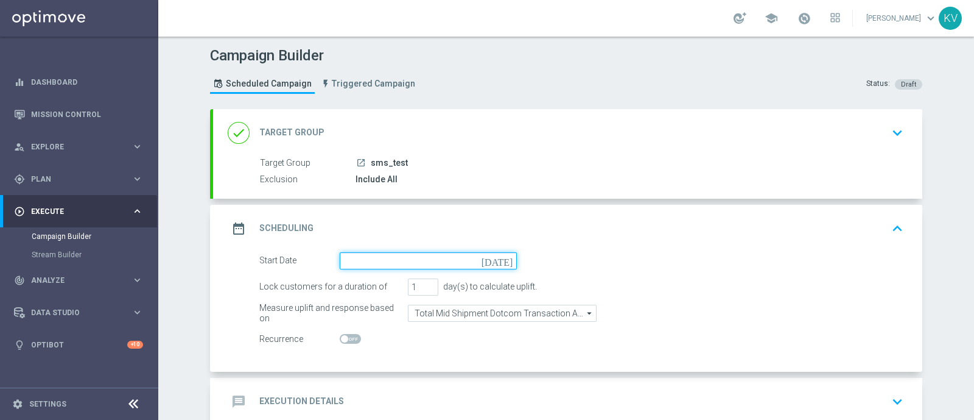
click at [372, 262] on input at bounding box center [428, 260] width 177 height 17
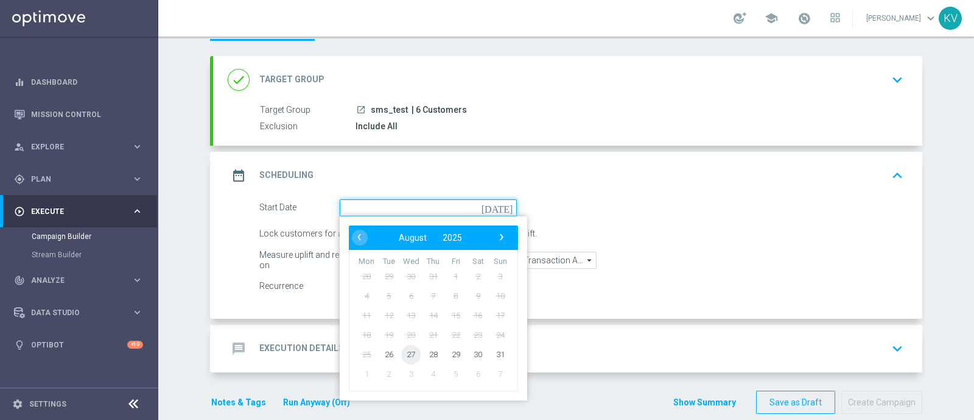
scroll to position [55, 0]
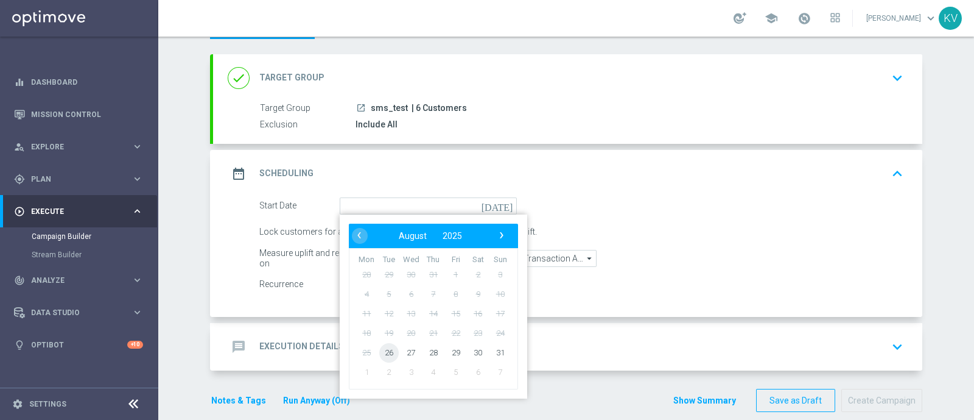
click at [379, 351] on span "26" at bounding box center [388, 351] width 19 height 19
type input "[DATE]"
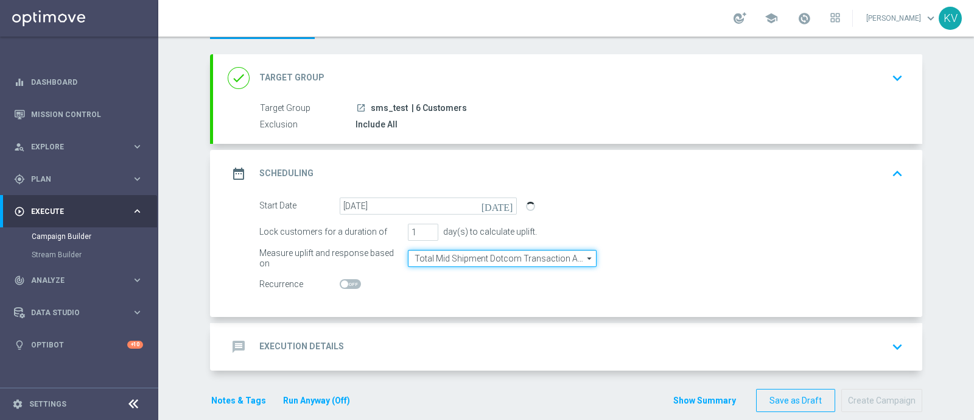
click at [493, 261] on input "Total Mid Shipment Dotcom Transaction Amount" at bounding box center [502, 258] width 189 height 17
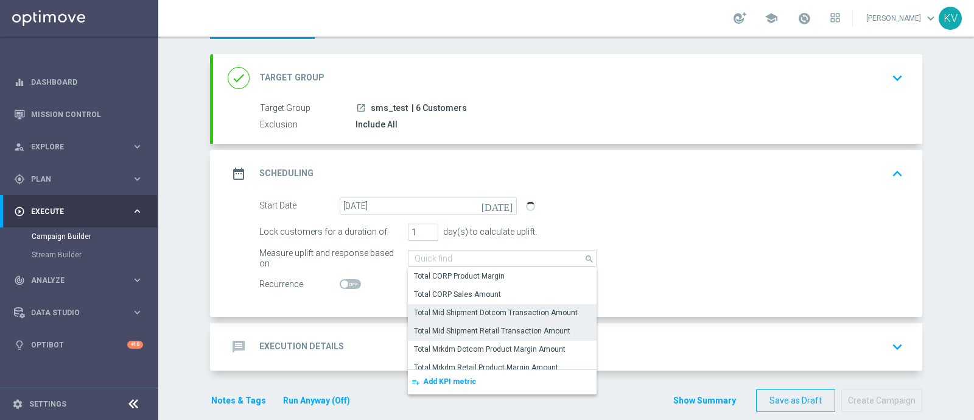
click at [511, 323] on div "Total Mid Shipment Retail Transaction Amount" at bounding box center [502, 330] width 189 height 17
type input "Total Mid Shipment Retail Transaction Amount"
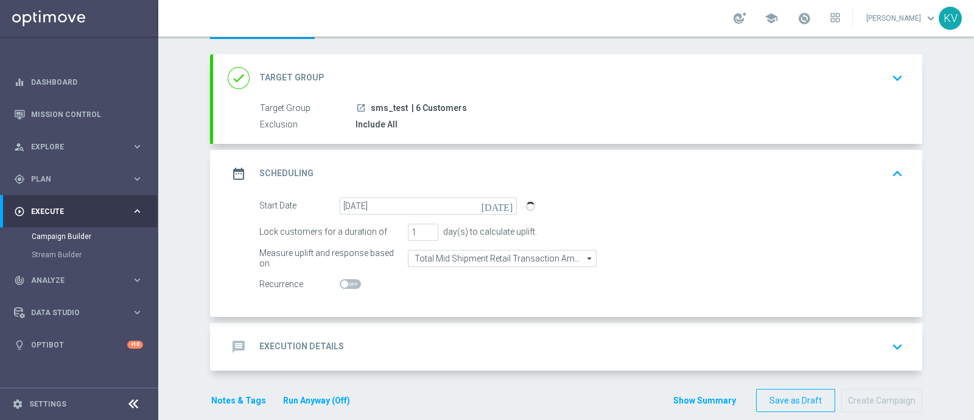
click at [478, 348] on div "message Execution Details keyboard_arrow_down" at bounding box center [568, 346] width 680 height 23
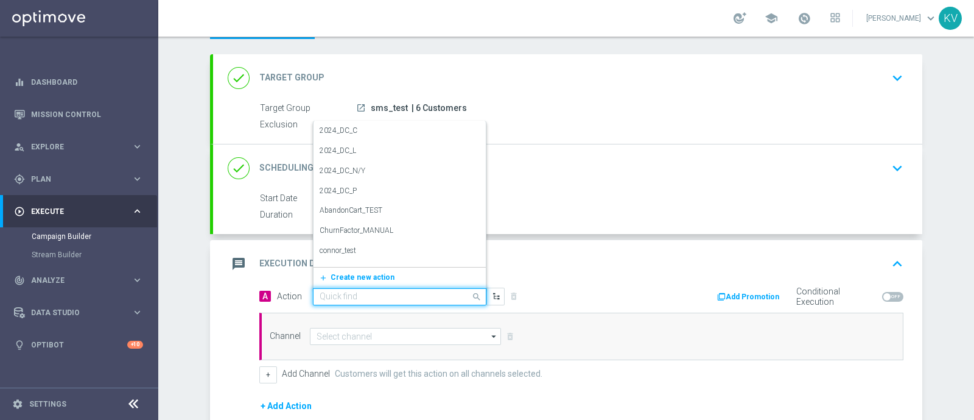
click at [332, 303] on div "Quick find" at bounding box center [400, 296] width 174 height 17
type input "sms"
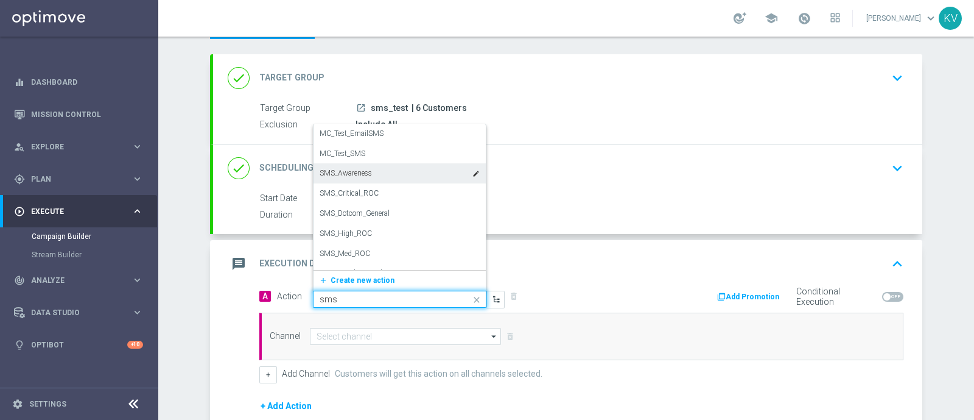
scroll to position [15, 0]
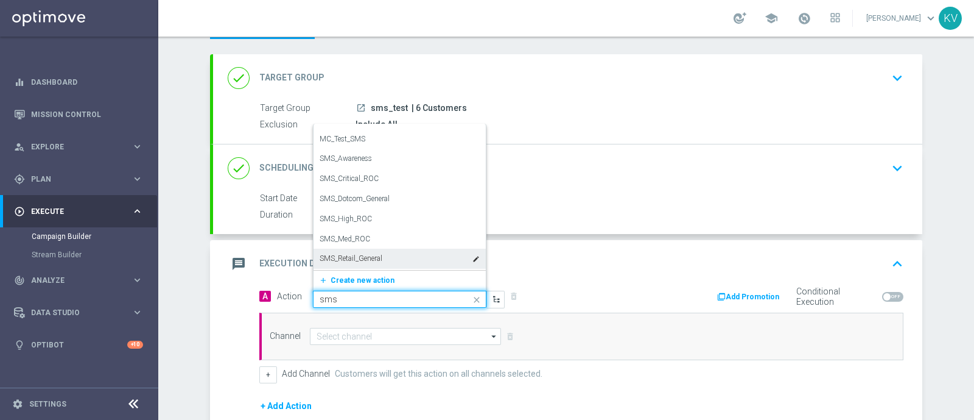
click at [399, 256] on div "SMS_Retail_General edit" at bounding box center [400, 258] width 160 height 20
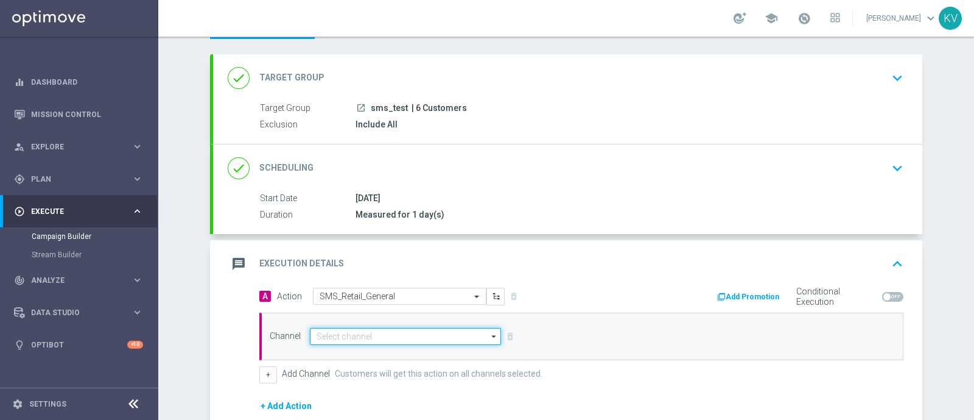
click at [365, 334] on input at bounding box center [405, 336] width 191 height 17
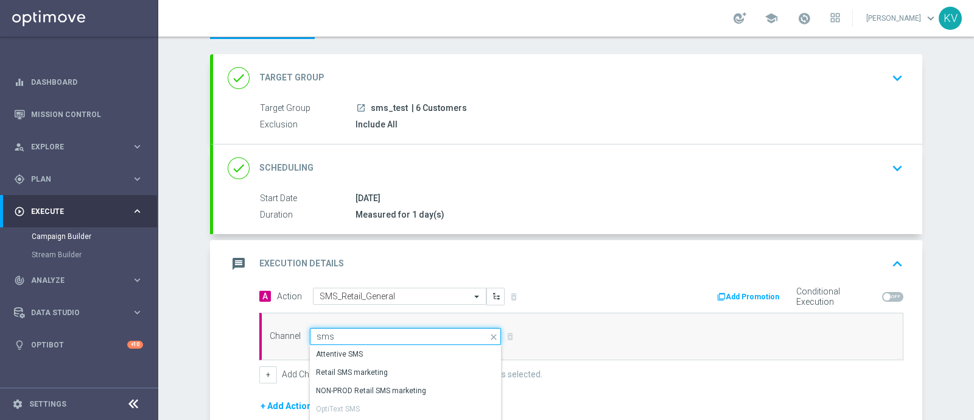
scroll to position [66, 0]
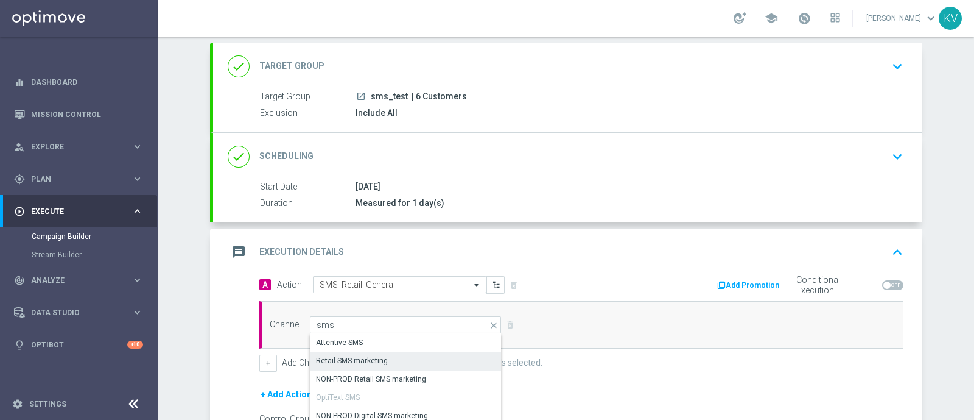
click at [364, 352] on div "Retail SMS marketing" at bounding box center [406, 360] width 192 height 17
type input "Retail SMS marketing"
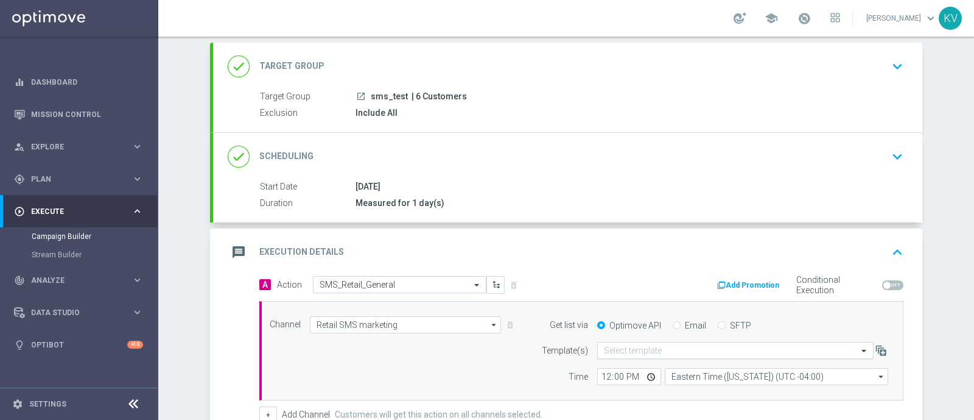
click at [650, 342] on div "Select template" at bounding box center [735, 350] width 277 height 17
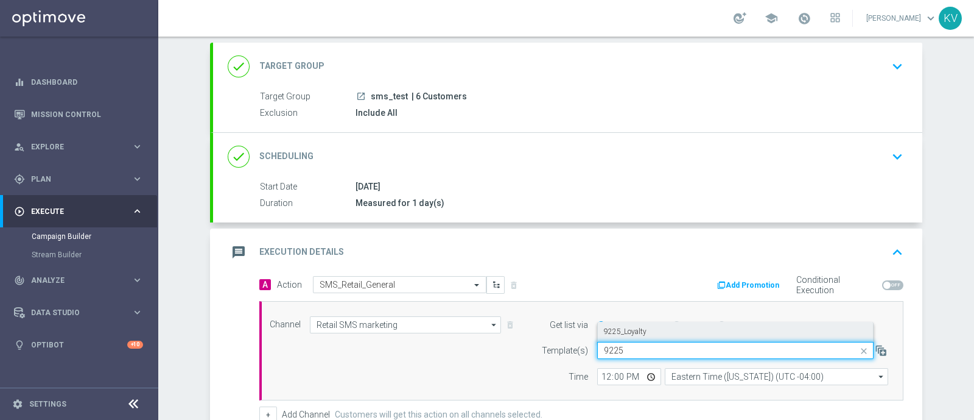
click at [651, 326] on div "9225_Loyalty" at bounding box center [735, 332] width 263 height 20
type input "9225"
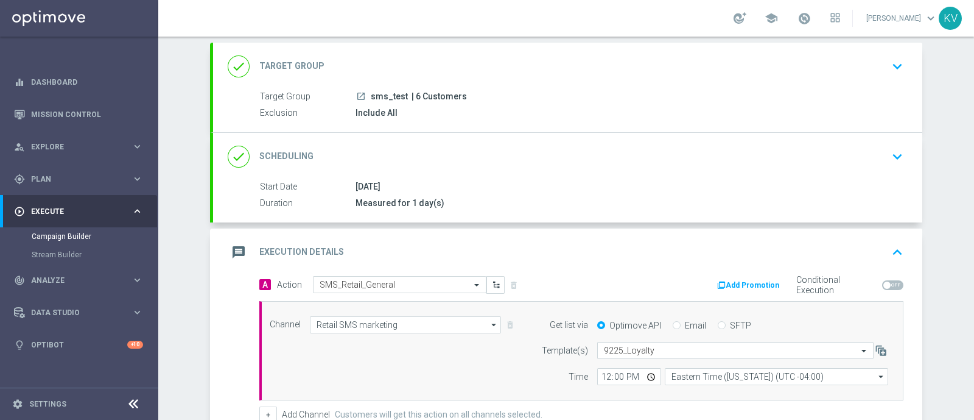
scroll to position [260, 0]
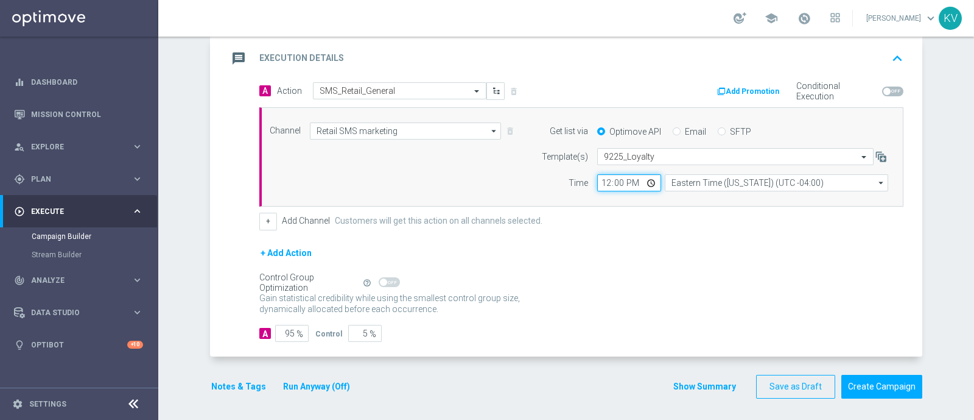
click at [612, 183] on input "12:00" at bounding box center [629, 182] width 64 height 17
type input "12:08"
click at [280, 340] on div "A Action Select action SMS_Retail_General delete_forever Add Promotion Conditio…" at bounding box center [568, 219] width 710 height 274
click at [278, 334] on input "95" at bounding box center [291, 333] width 33 height 17
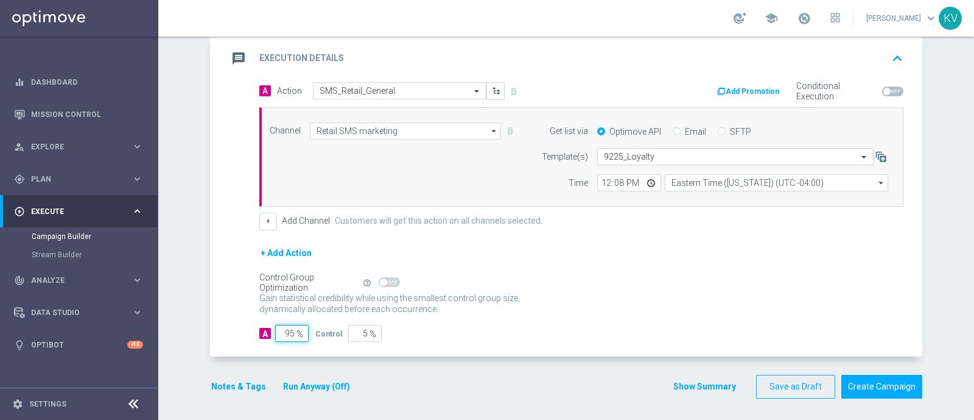
type input "1"
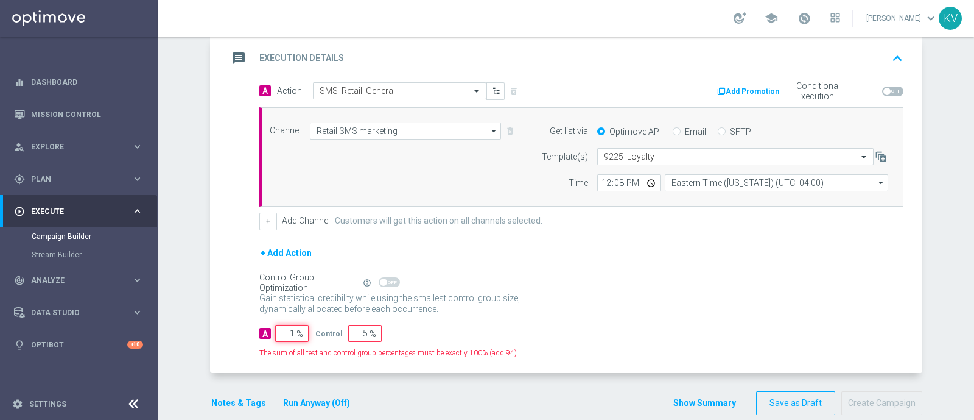
type input "99"
type input "10"
type input "90"
type input "100"
type input "0"
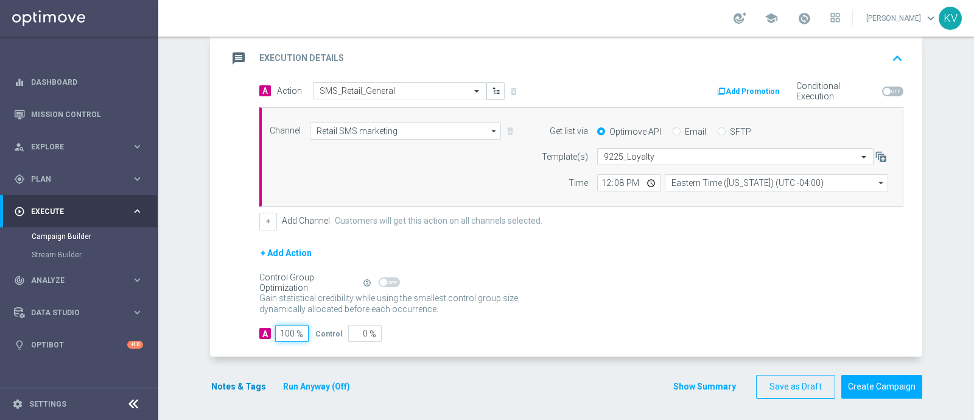
type input "100"
click at [240, 383] on button "Notes & Tags" at bounding box center [238, 386] width 57 height 15
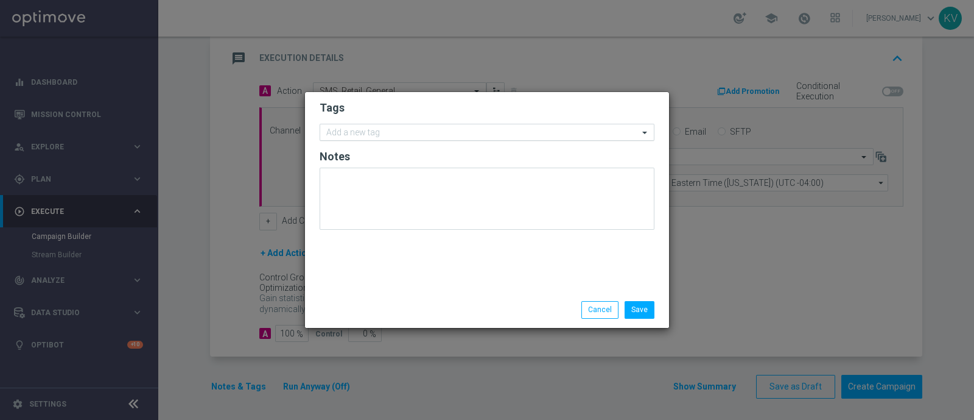
click at [421, 129] on input "text" at bounding box center [482, 133] width 312 height 10
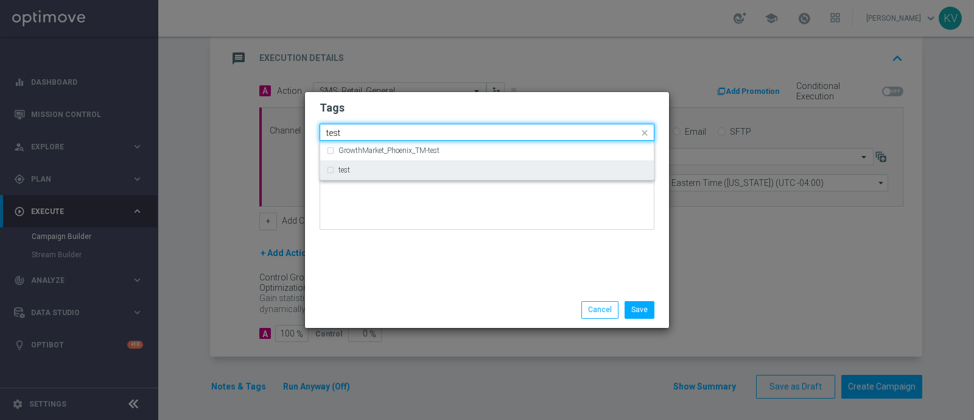
click at [399, 168] on div "test" at bounding box center [493, 169] width 309 height 7
type input "test"
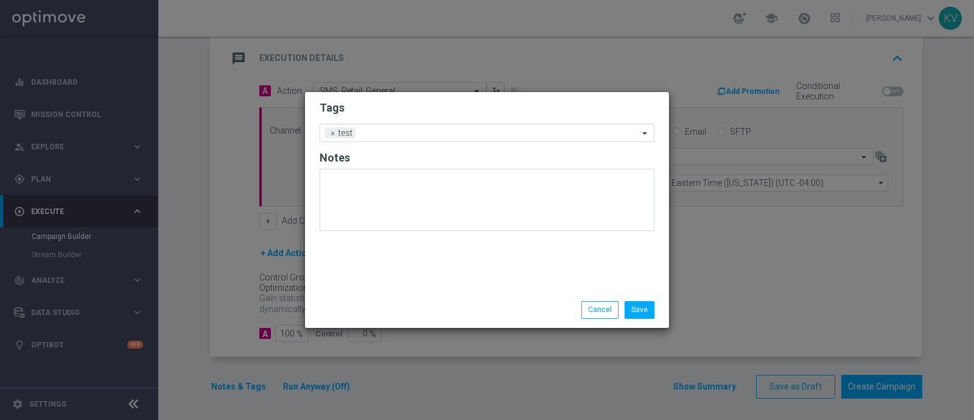
click at [414, 312] on div "Save Cancel" at bounding box center [487, 309] width 353 height 17
click at [636, 301] on button "Save" at bounding box center [640, 309] width 30 height 17
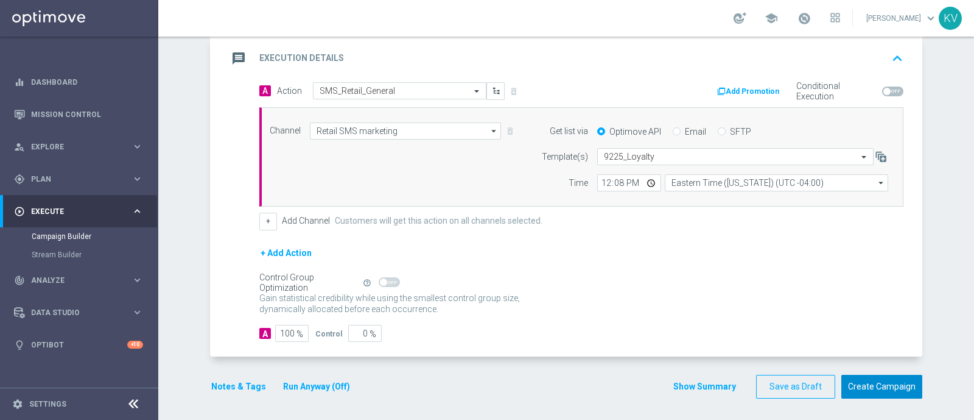
click at [881, 387] on button "Create Campaign" at bounding box center [882, 387] width 81 height 24
